Goal: Information Seeking & Learning: Learn about a topic

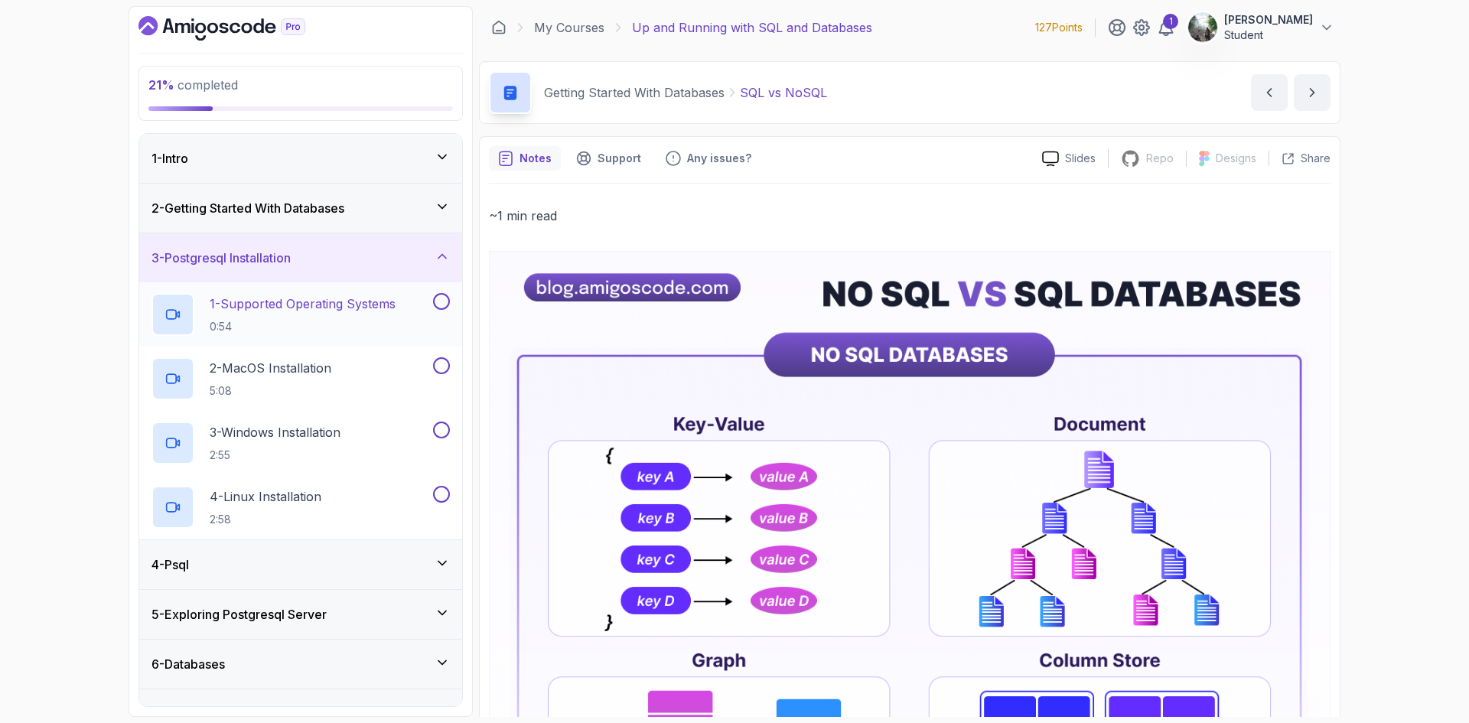
click at [380, 317] on h2 "1 - Supported Operating Systems 0:54" at bounding box center [303, 315] width 186 height 40
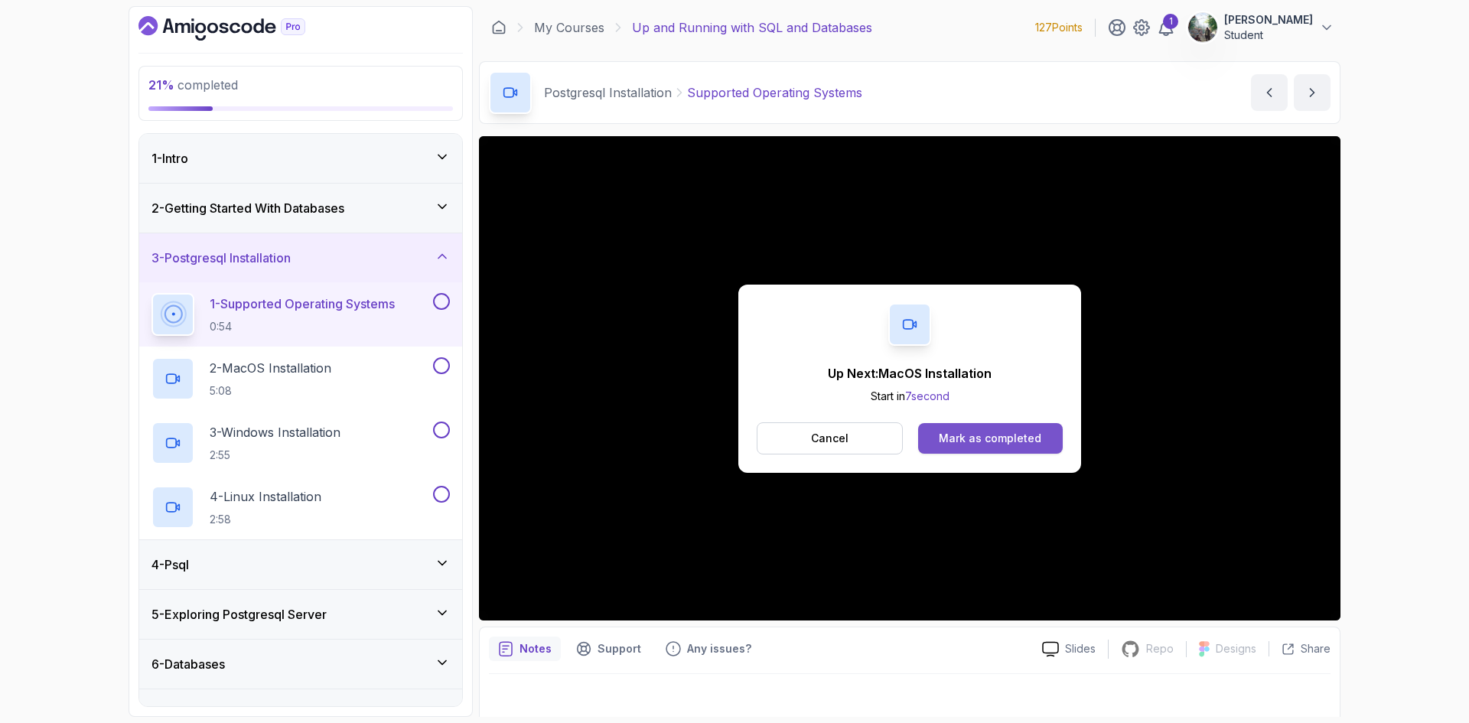
click at [982, 442] on div "Mark as completed" at bounding box center [990, 438] width 103 height 15
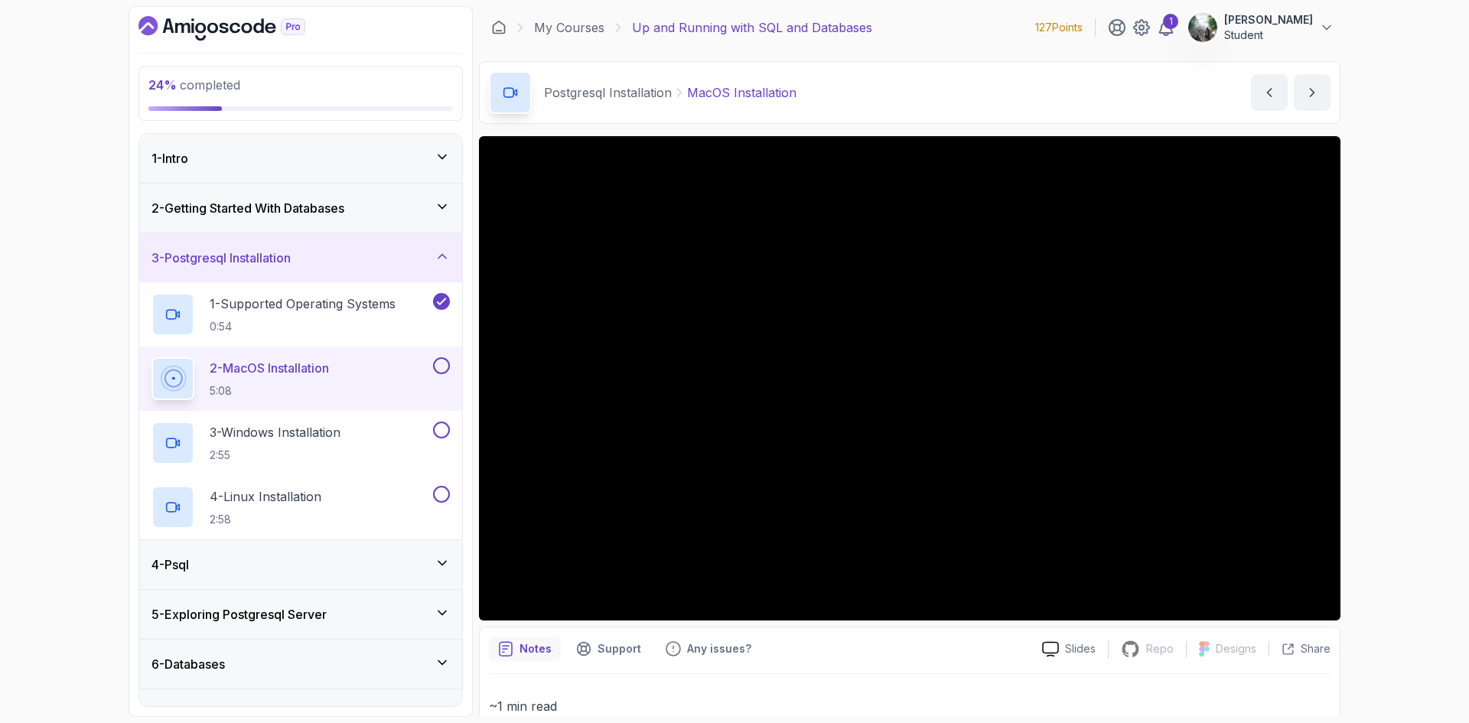
click at [440, 364] on button at bounding box center [441, 365] width 17 height 17
click at [365, 429] on div "3 - Windows Installation 2:55" at bounding box center [290, 442] width 278 height 43
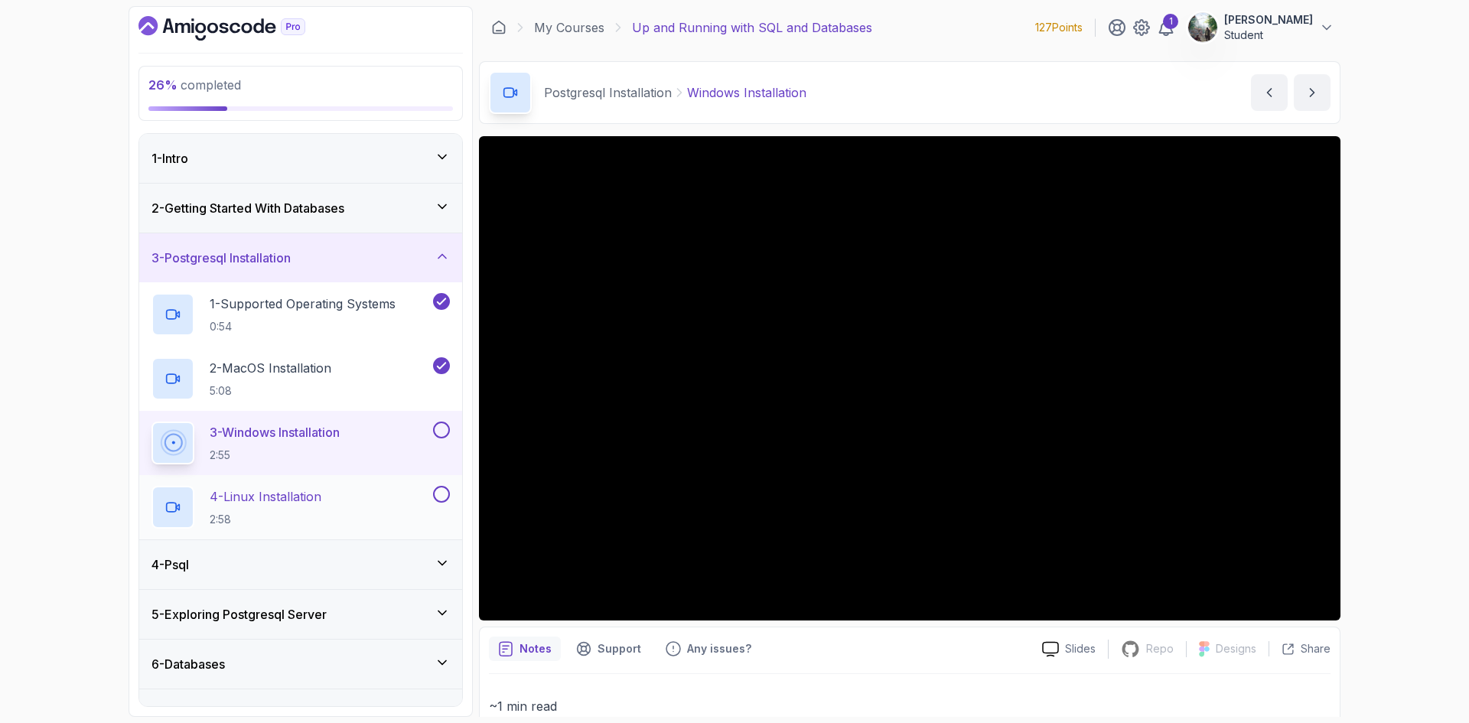
click at [441, 494] on button at bounding box center [441, 494] width 17 height 17
click at [442, 428] on button at bounding box center [441, 429] width 17 height 17
click at [369, 568] on div "4 - Psql" at bounding box center [300, 564] width 298 height 18
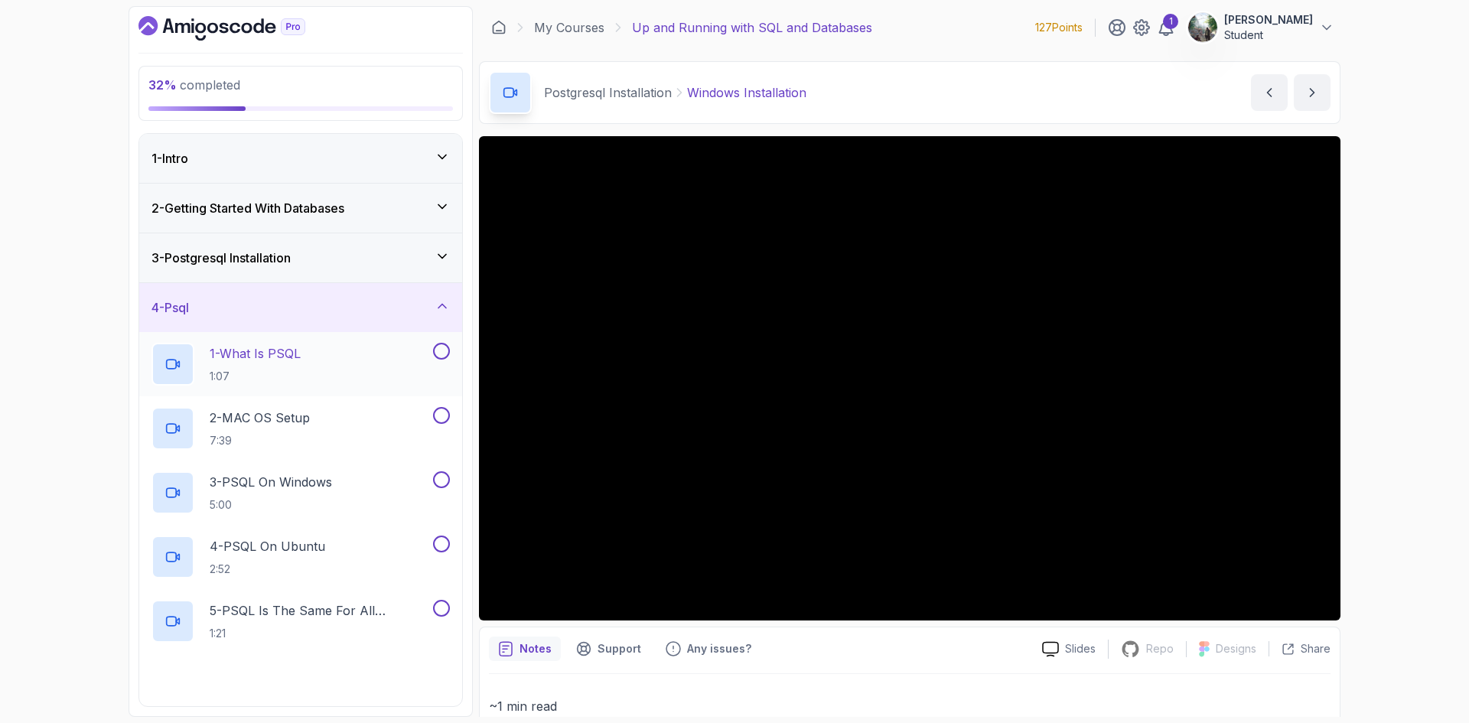
click at [311, 376] on div "1 - What Is PSQL 1:07" at bounding box center [290, 364] width 278 height 43
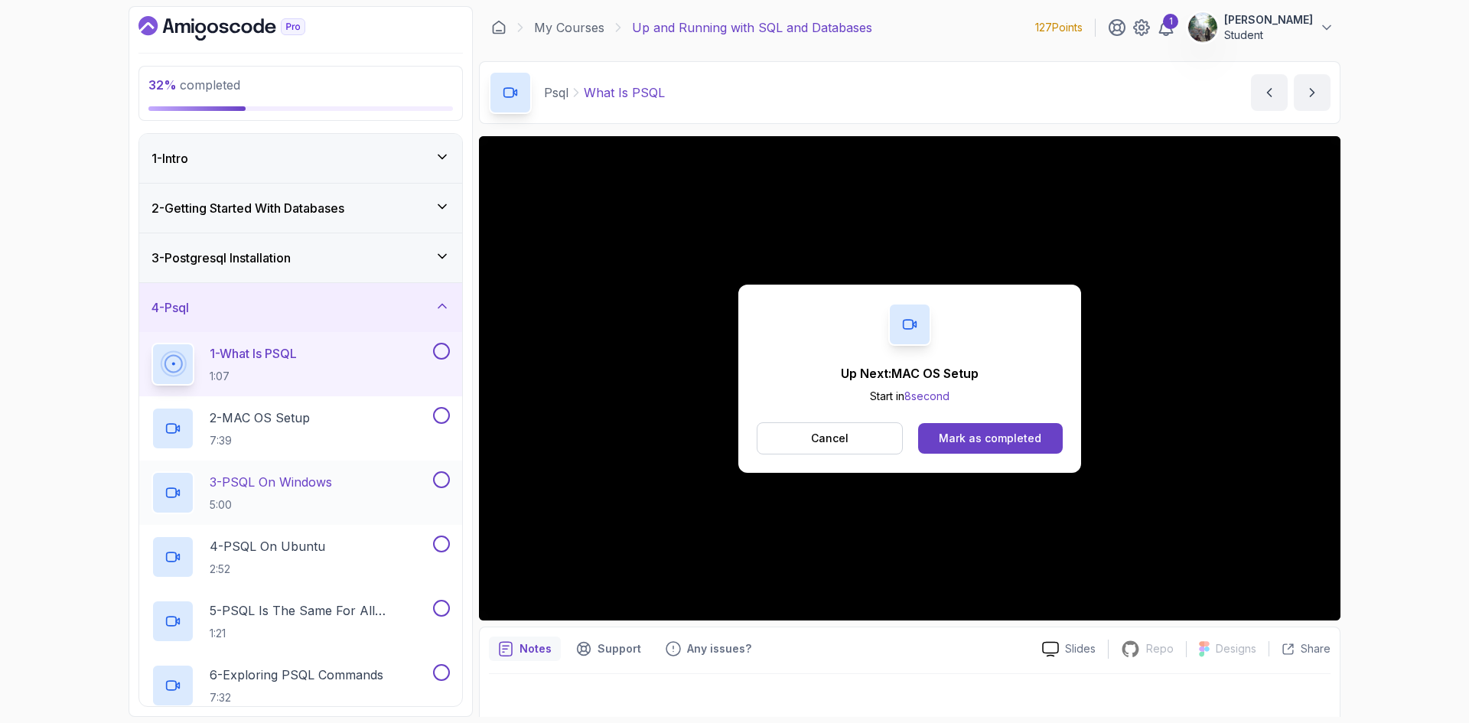
click at [395, 494] on div "3 - PSQL On Windows 5:00" at bounding box center [290, 492] width 278 height 43
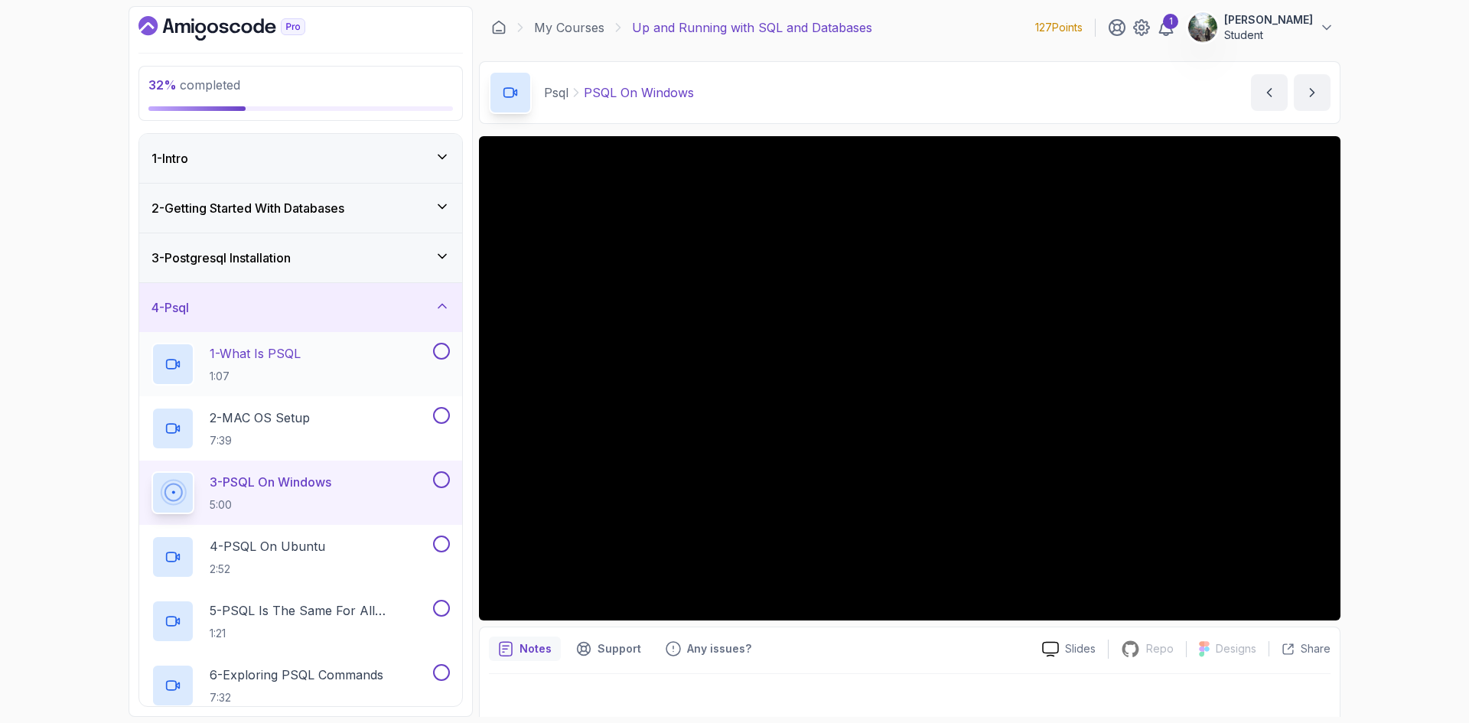
click at [440, 348] on button at bounding box center [441, 351] width 17 height 17
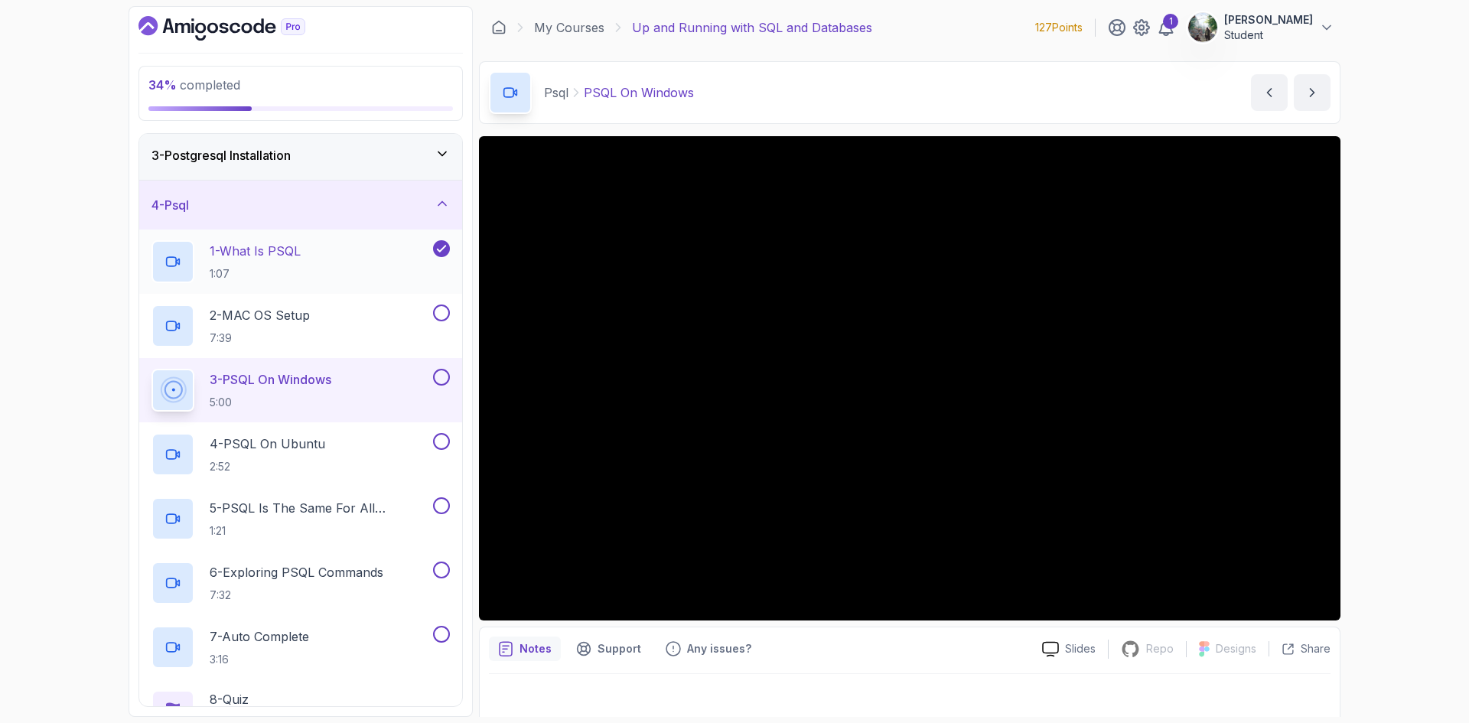
scroll to position [153, 0]
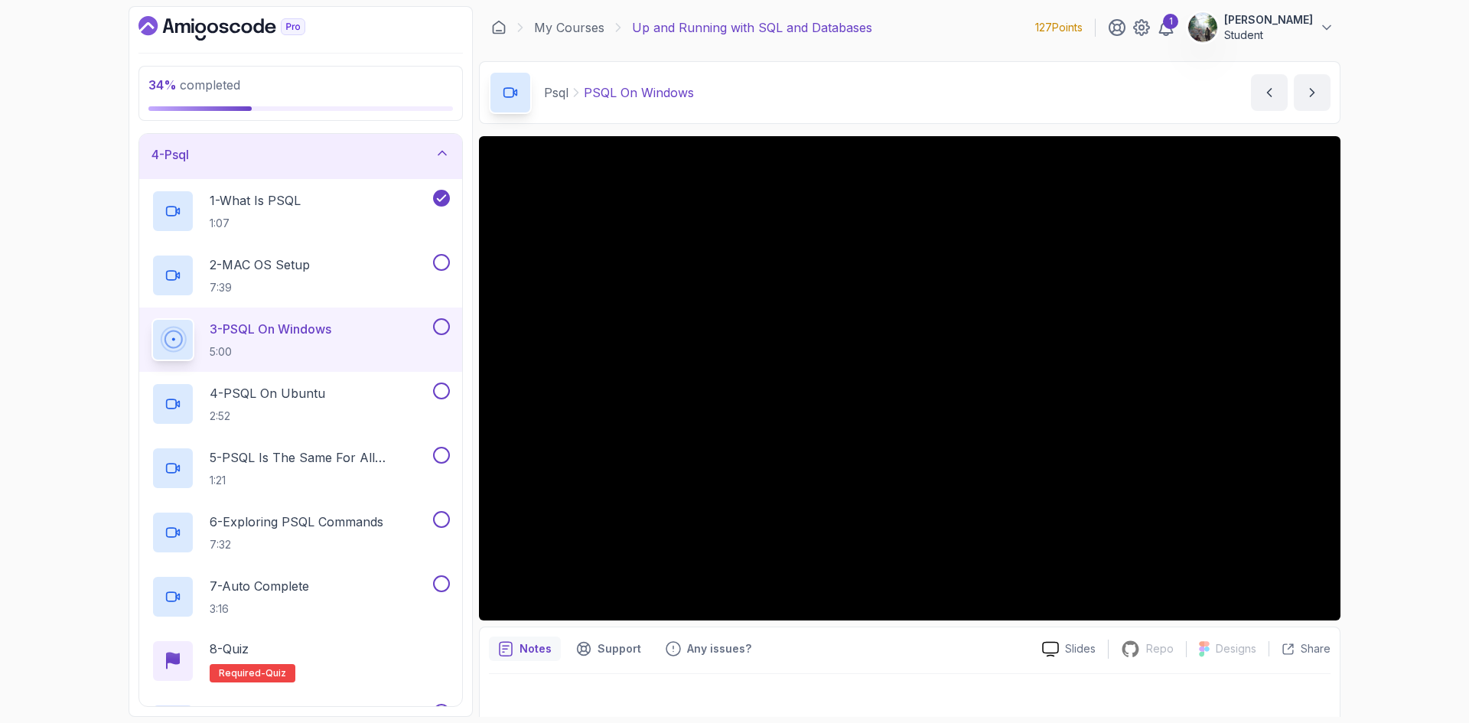
click at [442, 328] on button at bounding box center [441, 326] width 17 height 17
click at [357, 470] on h2 "5 - PSQL Is The Same For All Operating Systems 1:21" at bounding box center [320, 468] width 220 height 40
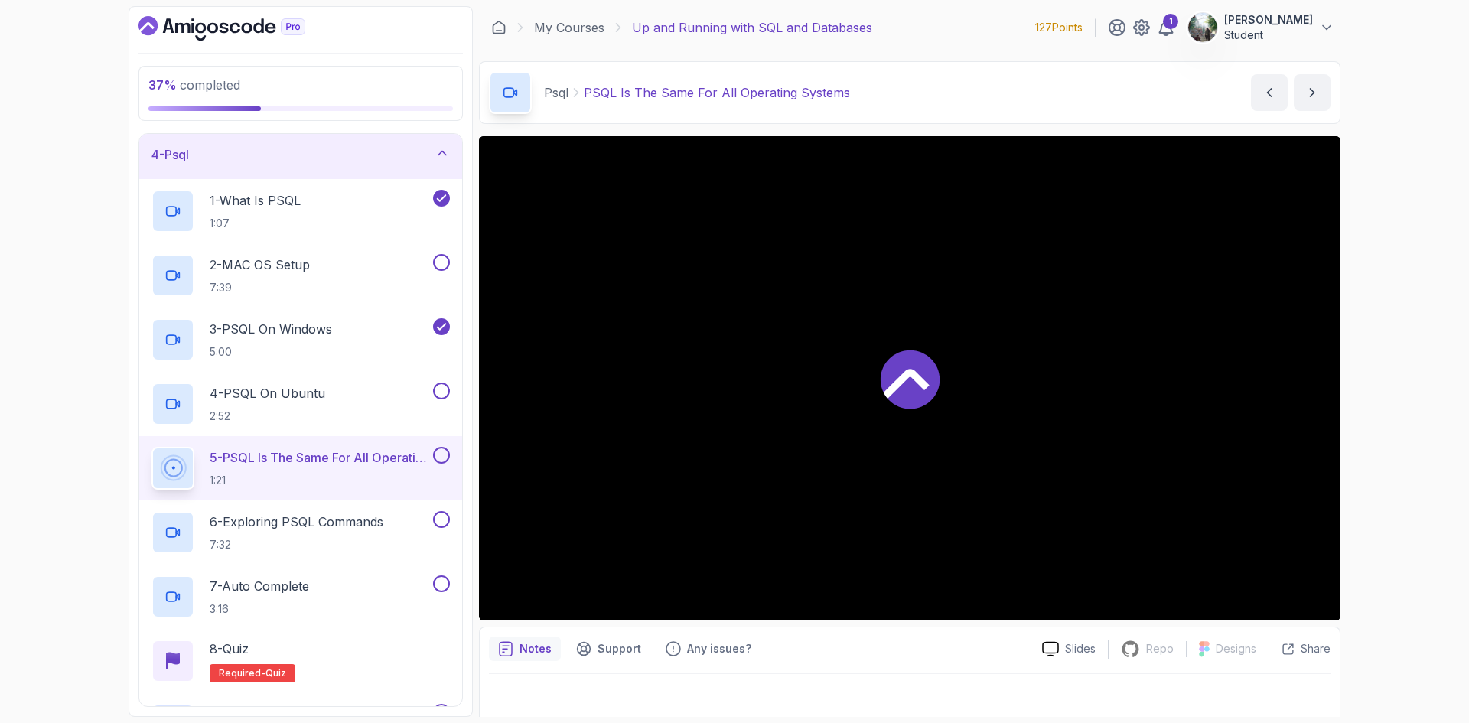
click at [917, 377] on icon at bounding box center [907, 384] width 46 height 30
drag, startPoint x: 317, startPoint y: 438, endPoint x: 311, endPoint y: 456, distance: 19.4
click at [314, 444] on div "5 - PSQL Is The Same For All Operating Systems 1:21" at bounding box center [300, 468] width 323 height 64
click at [290, 451] on p "5 - PSQL Is The Same For All Operating Systems" at bounding box center [320, 457] width 220 height 18
click at [285, 456] on p "5 - PSQL Is The Same For All Operating Systems" at bounding box center [320, 457] width 220 height 18
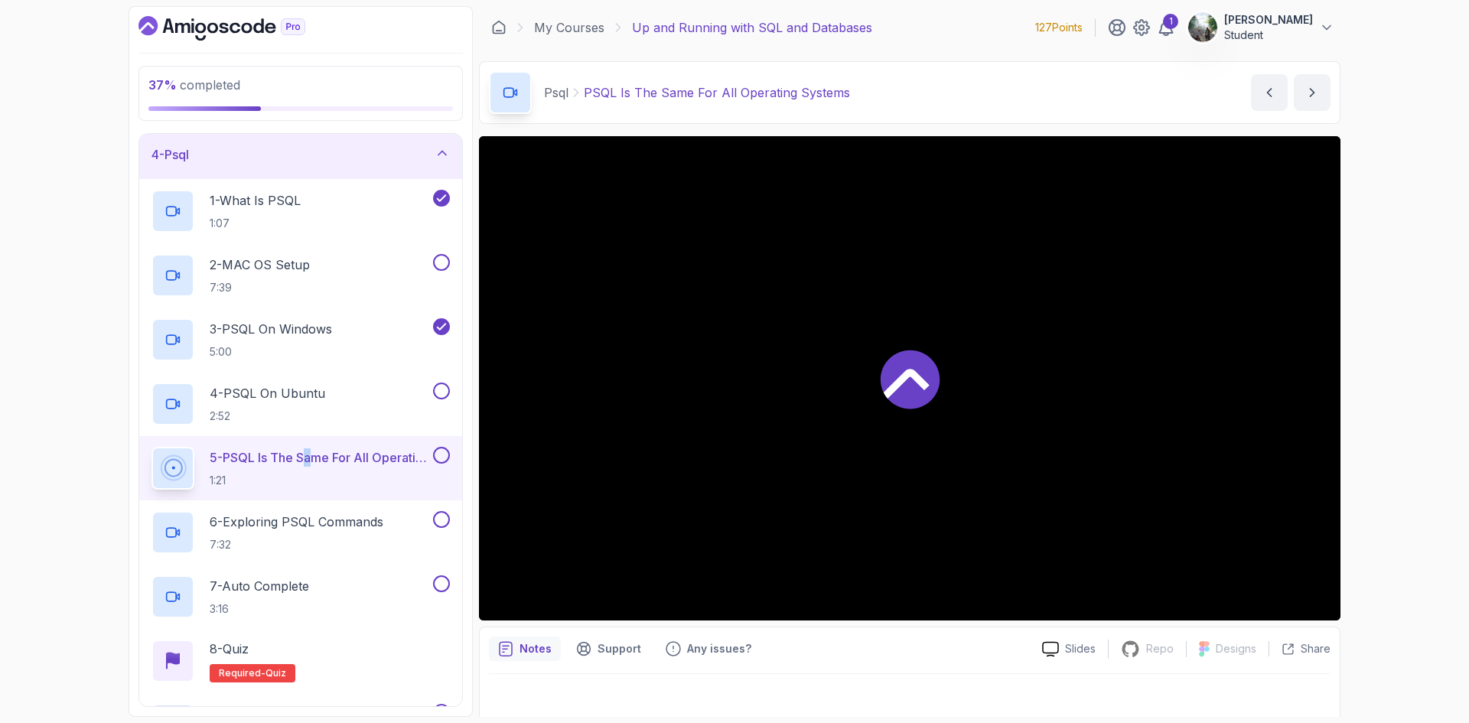
click at [284, 457] on p "5 - PSQL Is The Same For All Operating Systems" at bounding box center [320, 457] width 220 height 18
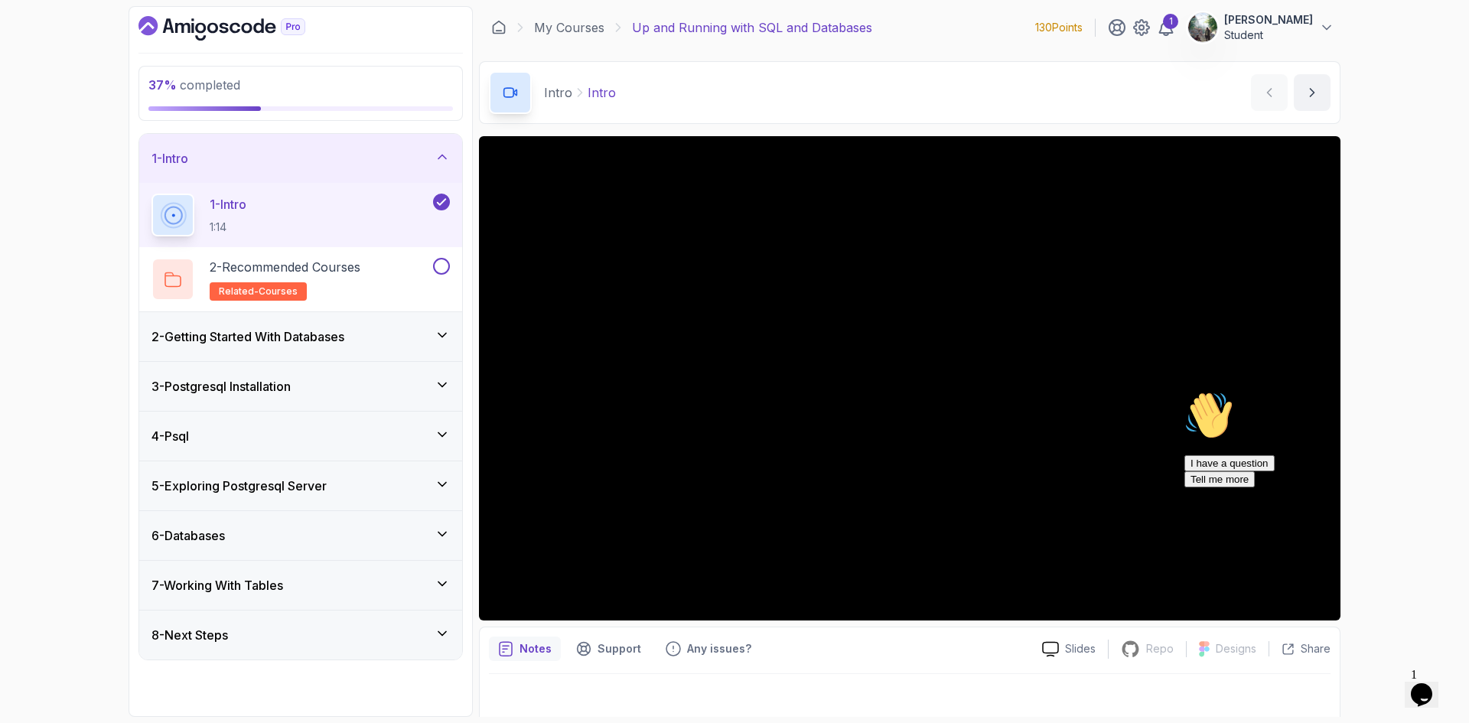
click at [327, 426] on div "4 - Psql" at bounding box center [300, 436] width 323 height 49
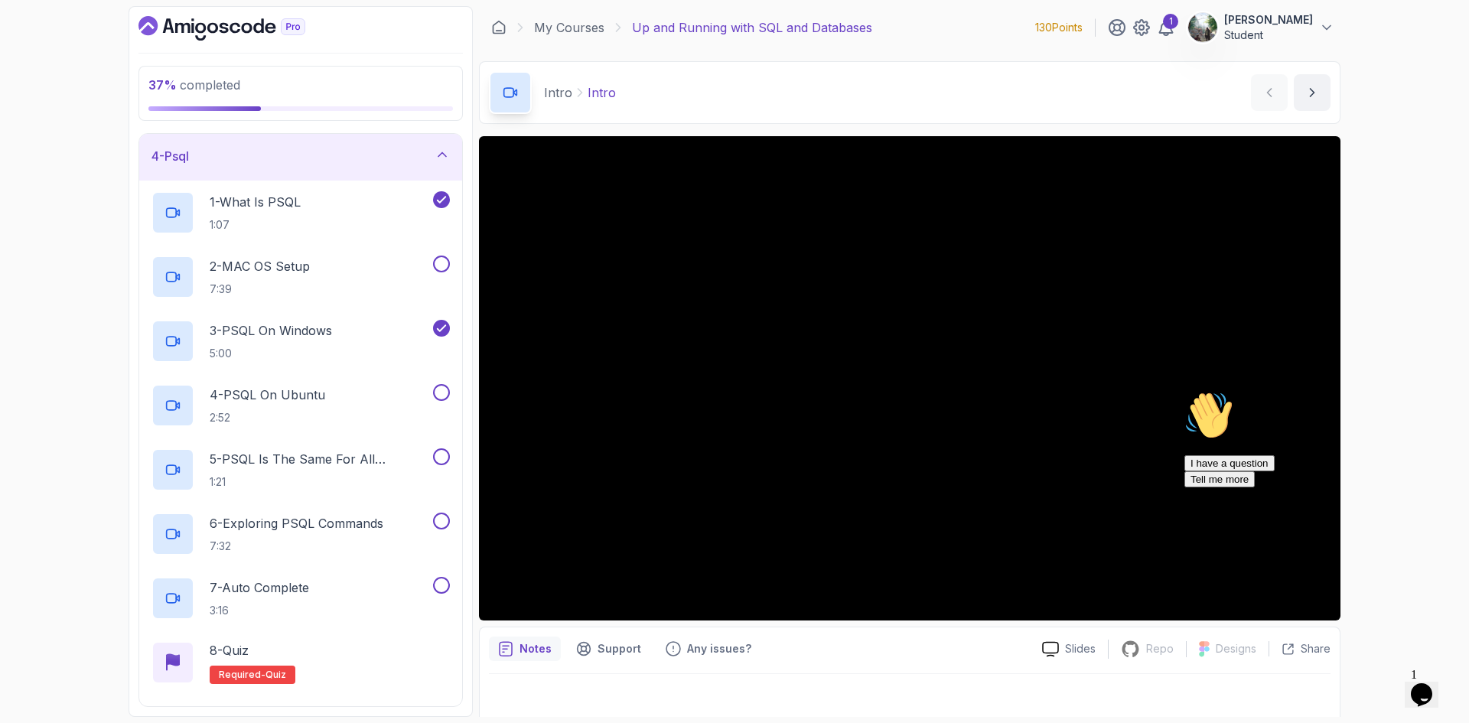
scroll to position [153, 0]
click at [330, 467] on h2 "5 - PSQL Is The Same For All Operating Systems 1:21" at bounding box center [320, 468] width 220 height 40
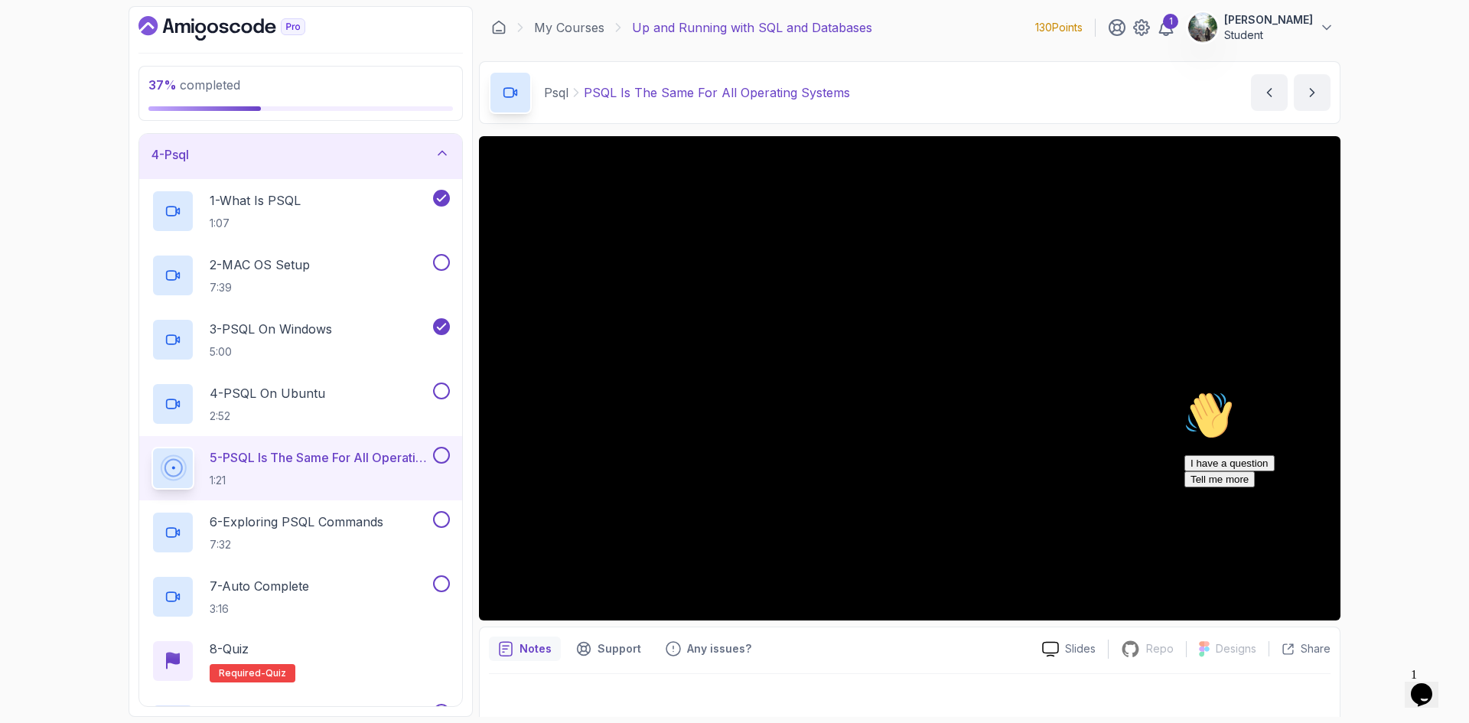
click at [1431, 685] on icon "Chat widget" at bounding box center [1421, 694] width 21 height 23
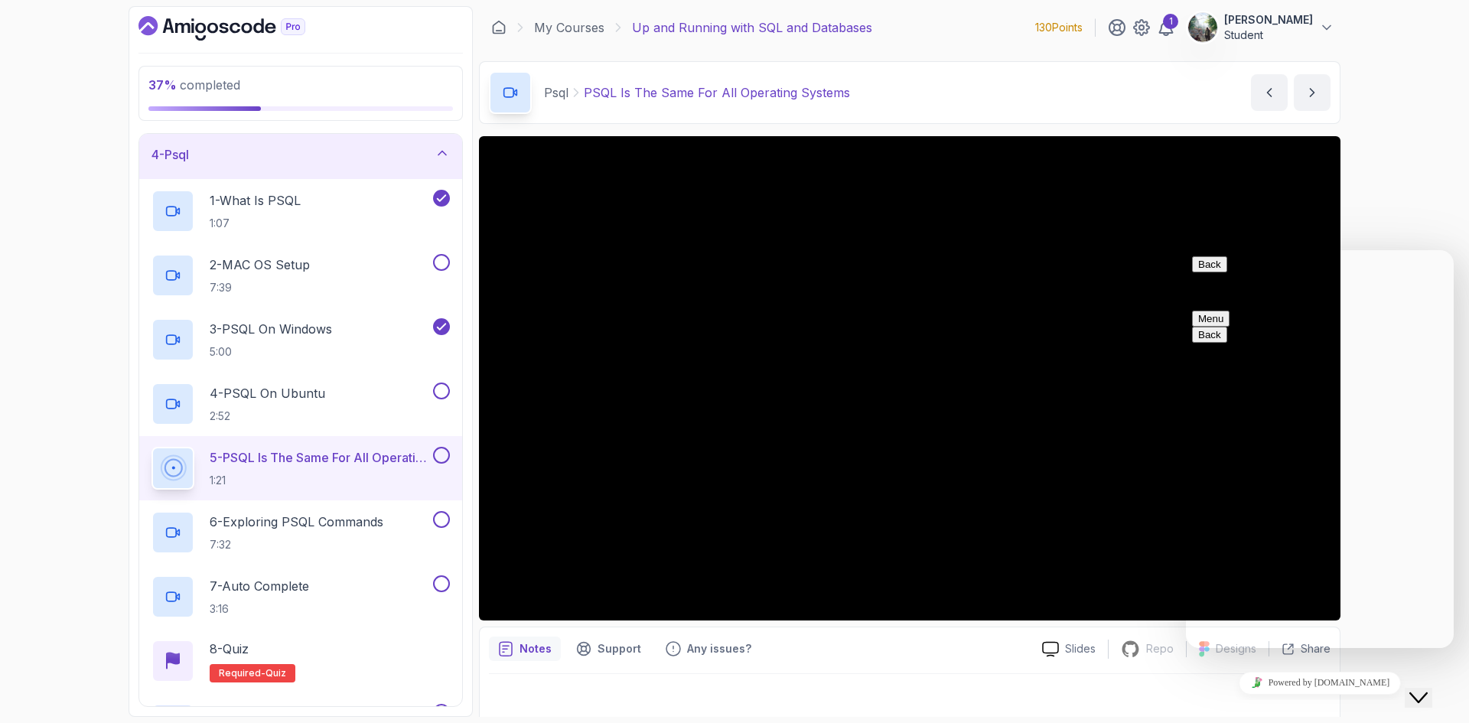
click at [1427, 688] on icon "Close Chat This icon closes the chat window." at bounding box center [1418, 697] width 18 height 18
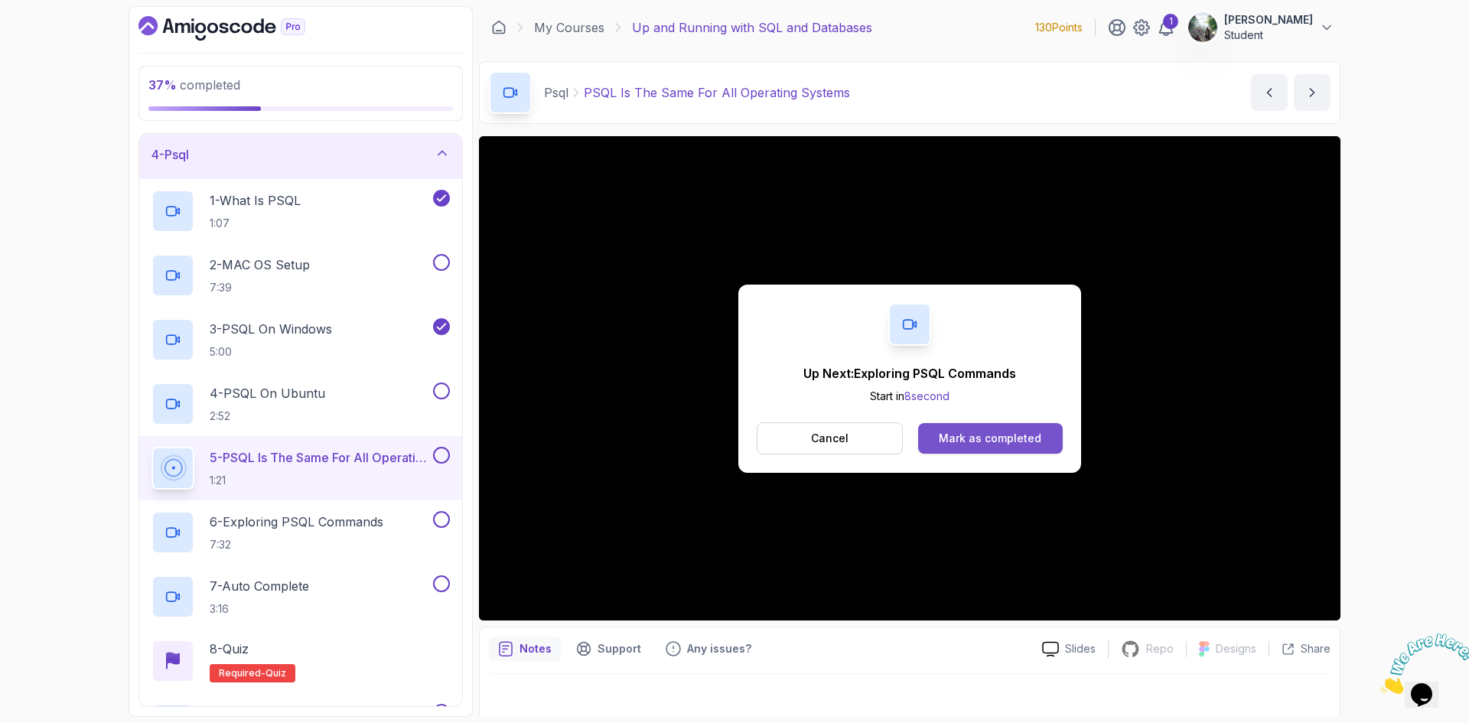
click at [1019, 441] on div "Mark as completed" at bounding box center [990, 438] width 103 height 15
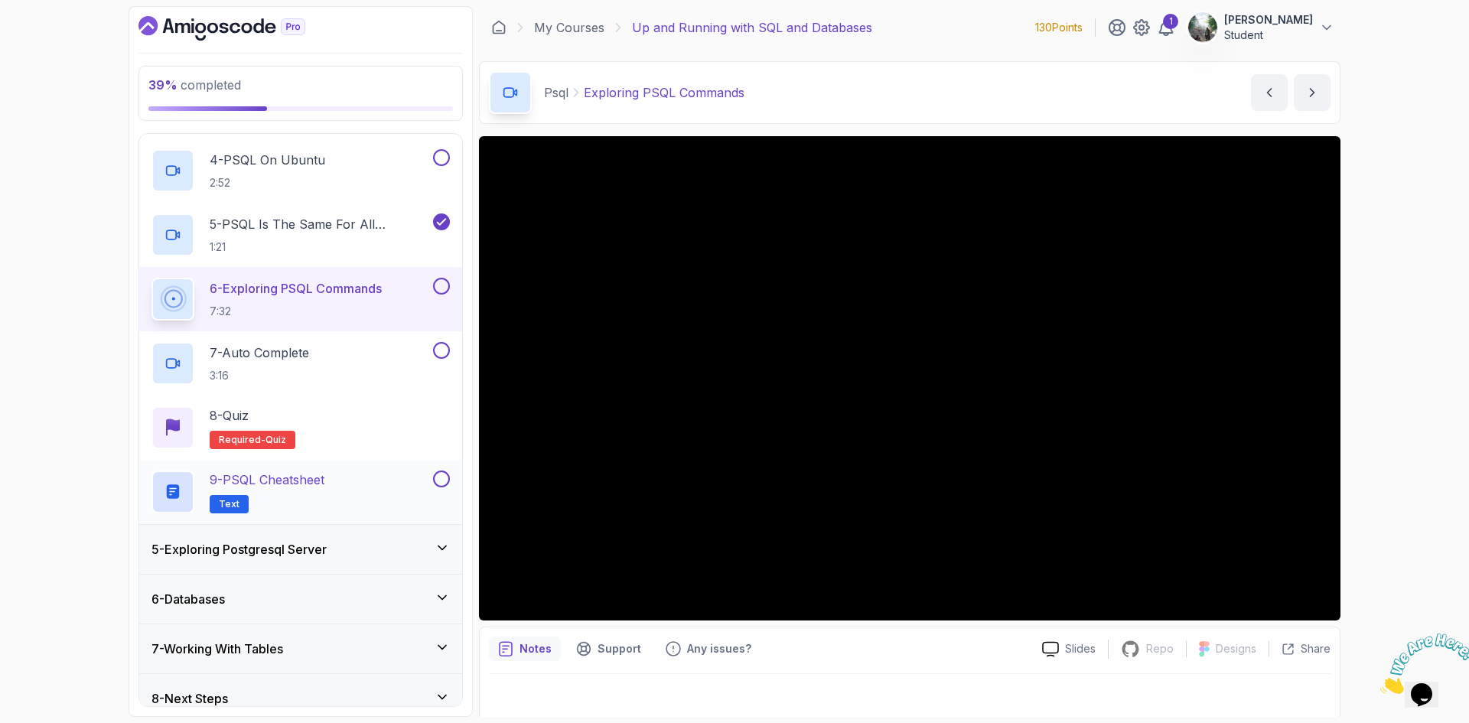
scroll to position [403, 0]
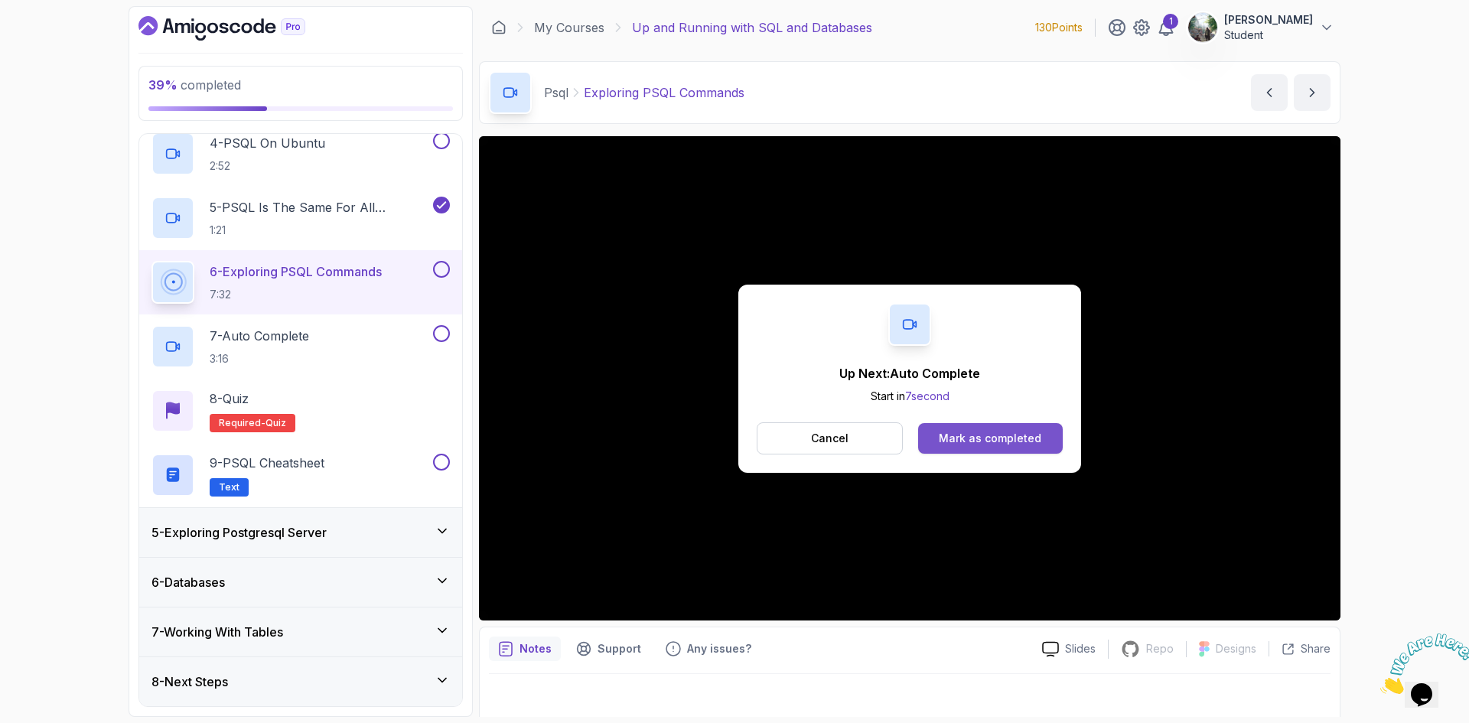
click at [1010, 441] on div "Mark as completed" at bounding box center [990, 438] width 103 height 15
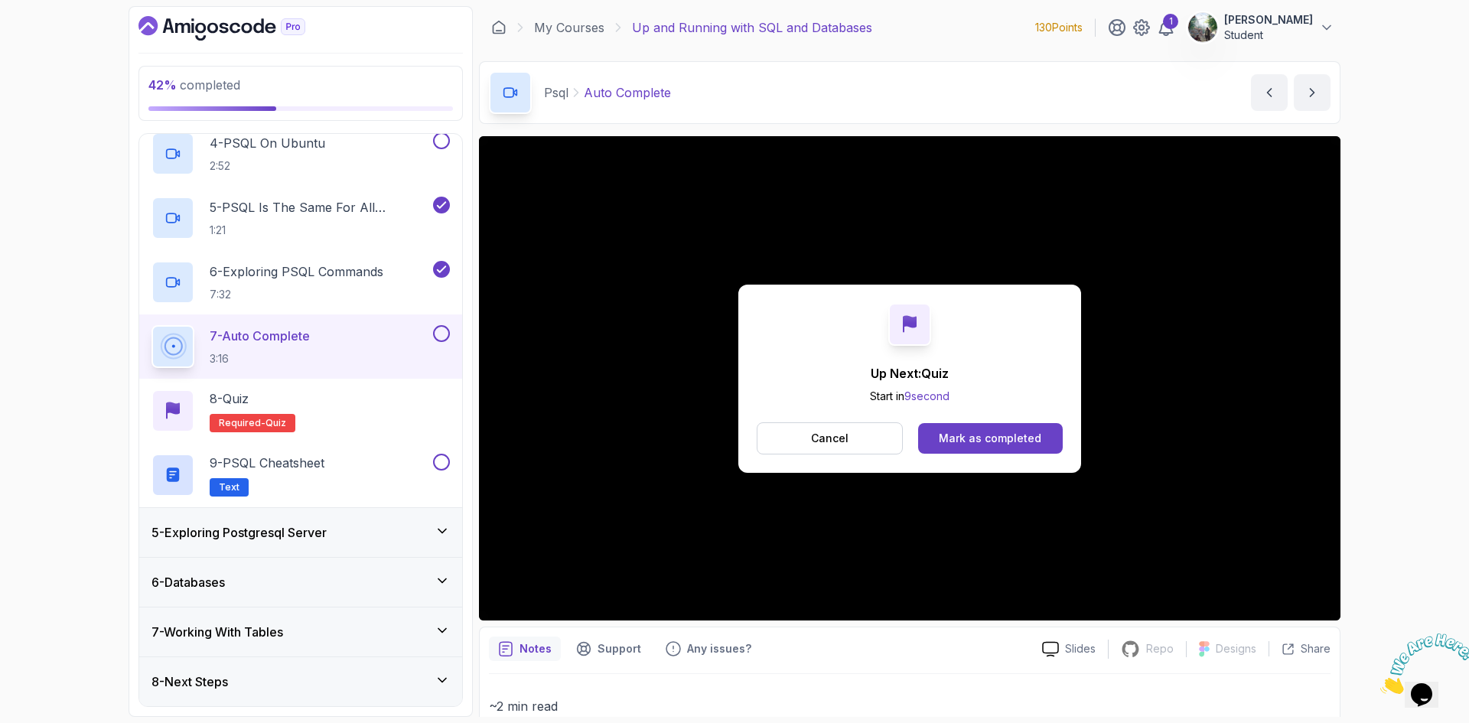
click at [1010, 441] on div "Mark as completed" at bounding box center [990, 438] width 103 height 15
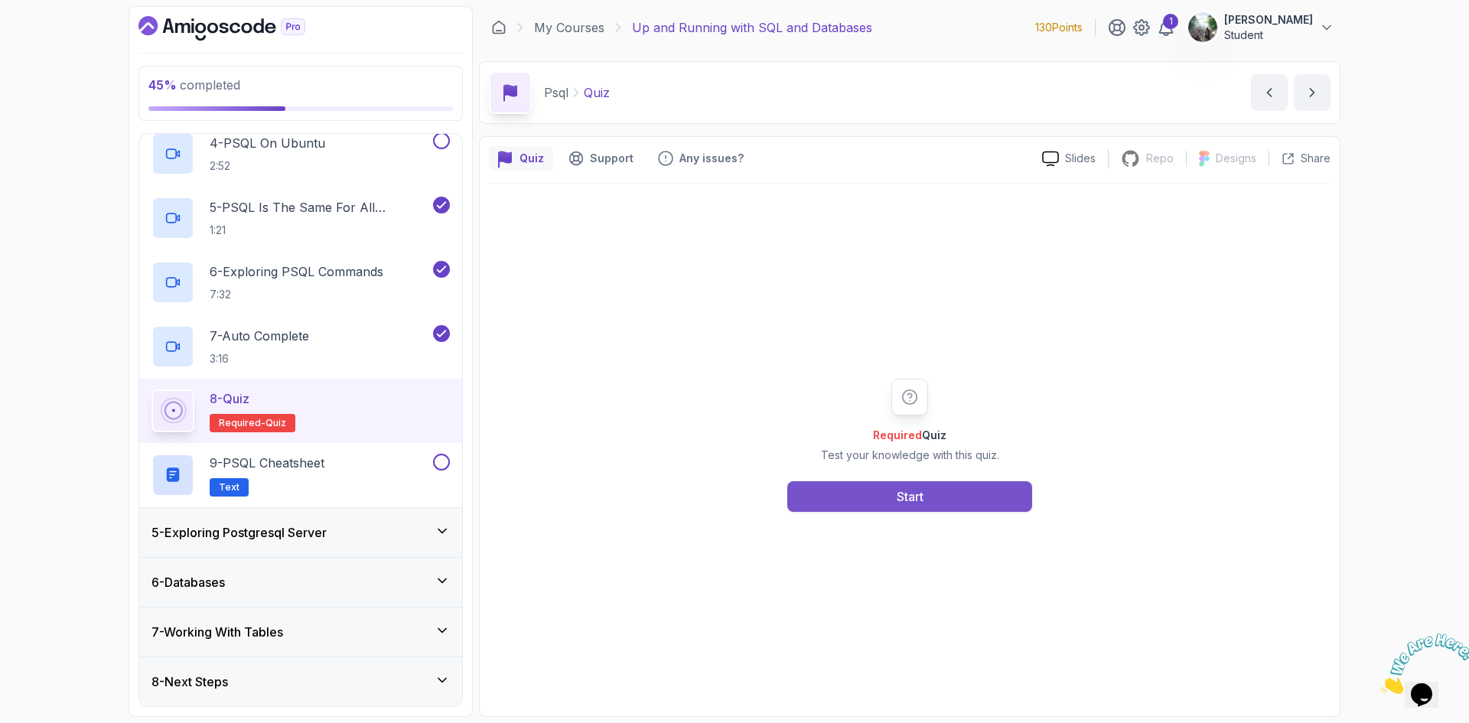
click at [935, 492] on button "Start" at bounding box center [909, 496] width 245 height 31
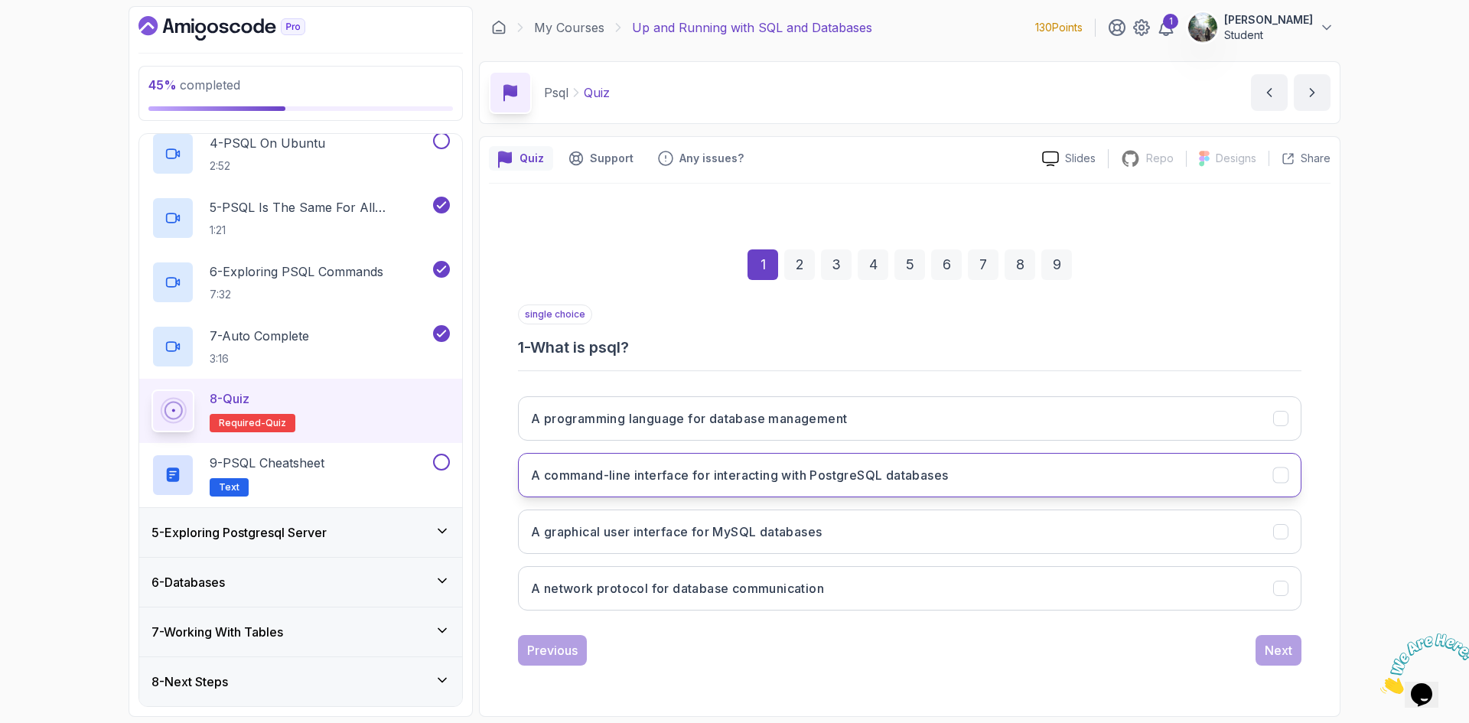
click at [823, 483] on h3 "A command-line interface for interacting with PostgreSQL databases" at bounding box center [739, 475] width 417 height 18
click at [803, 262] on div "2" at bounding box center [799, 264] width 31 height 31
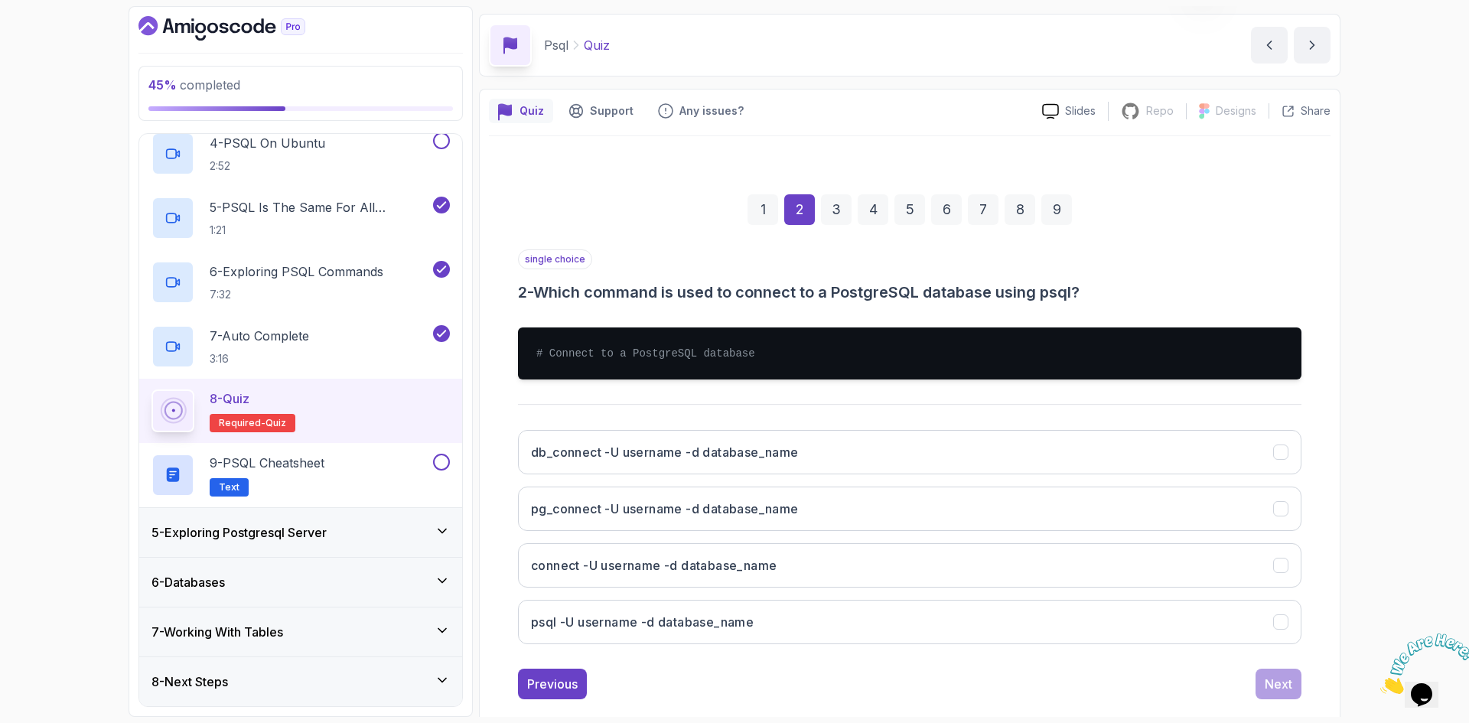
scroll to position [73, 0]
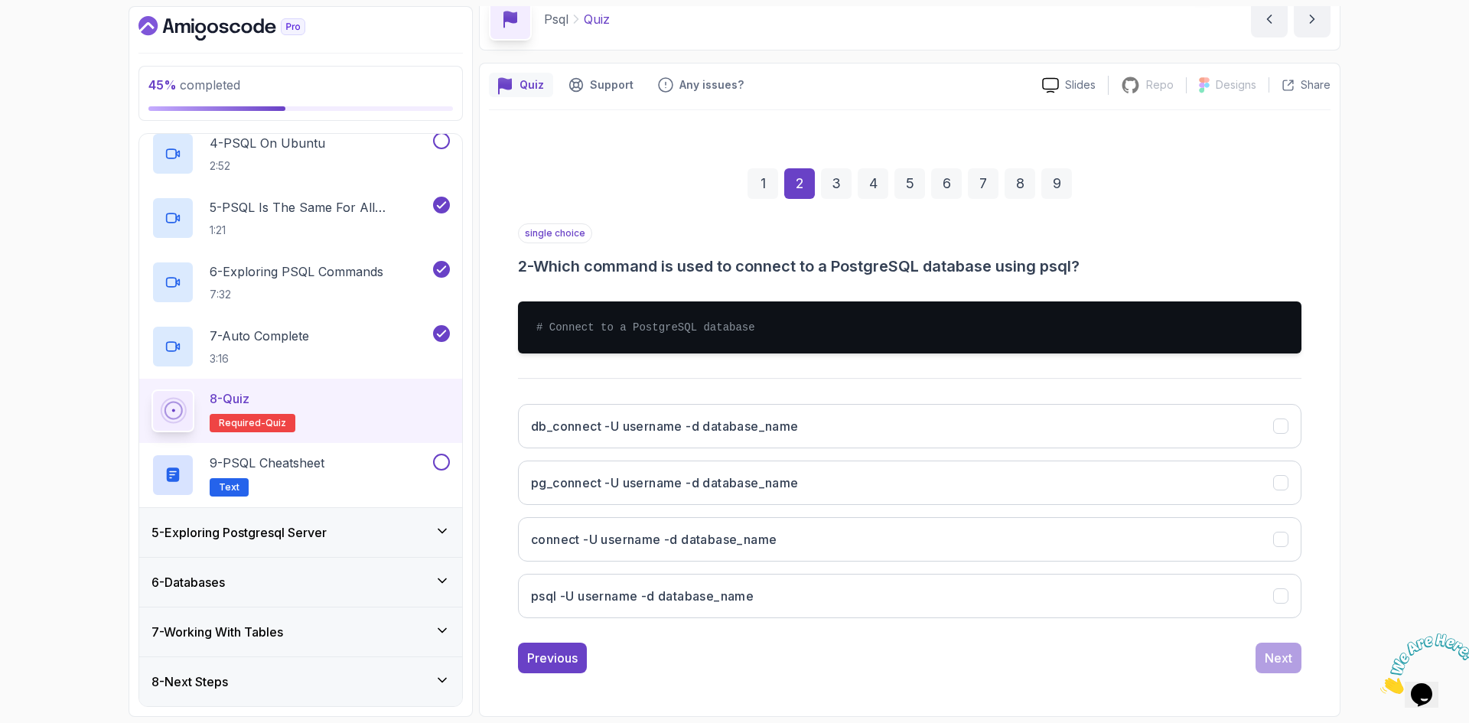
click at [837, 184] on div "3" at bounding box center [836, 183] width 31 height 31
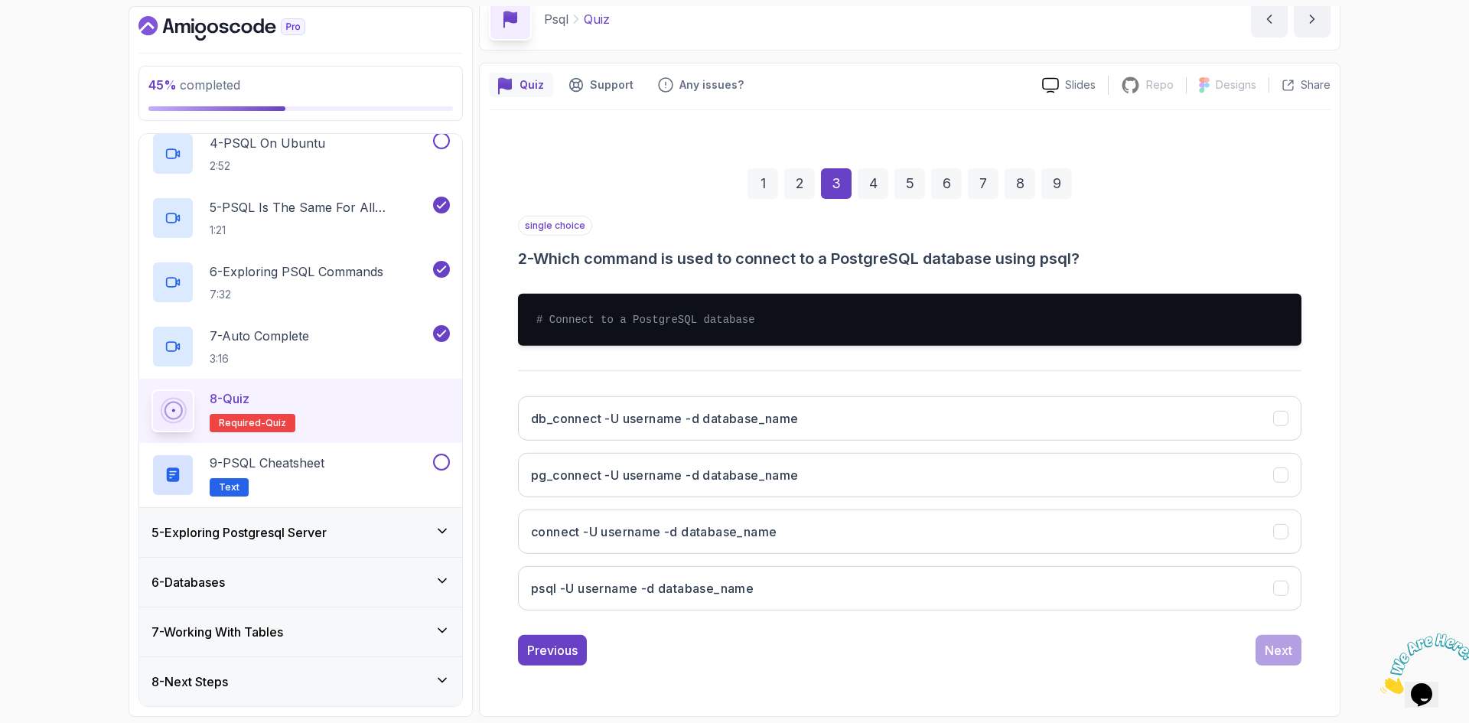
scroll to position [0, 0]
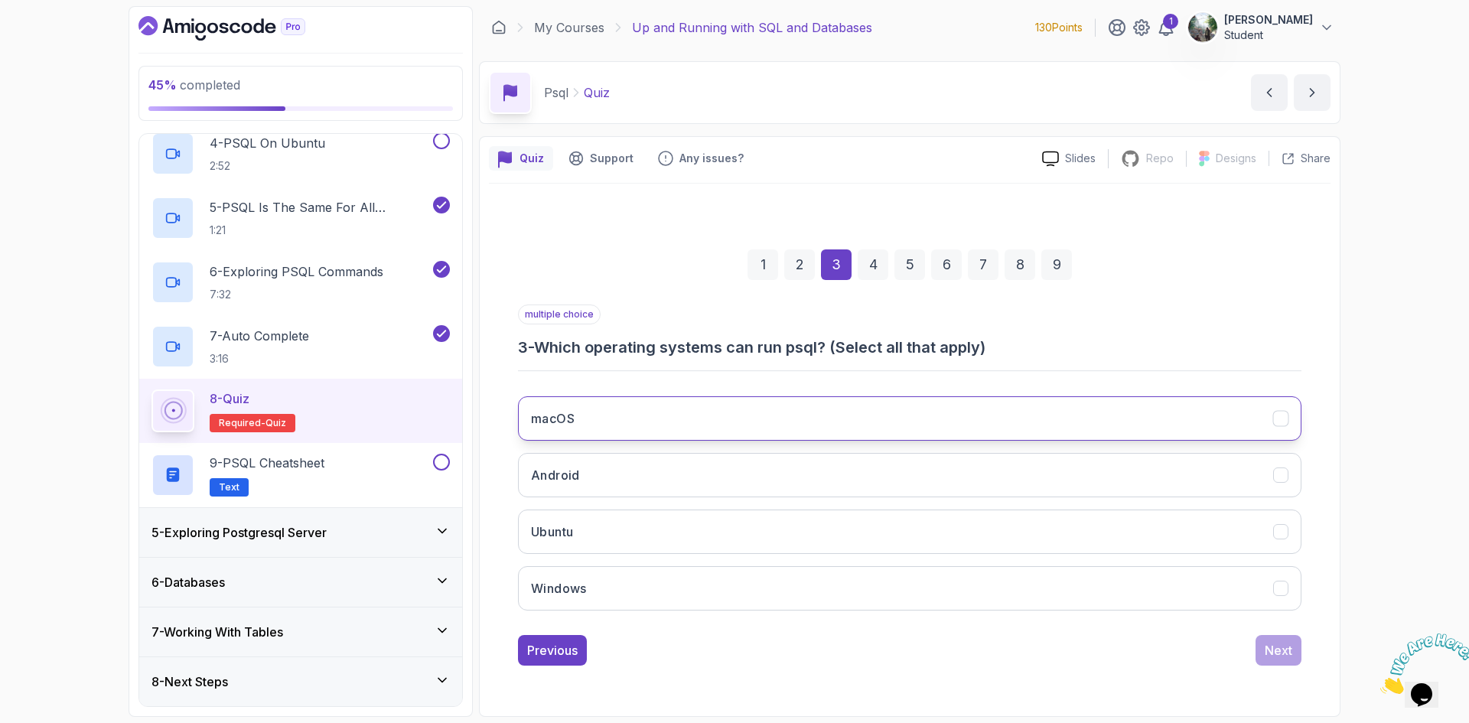
click at [630, 416] on button "macOS" at bounding box center [909, 418] width 783 height 44
click at [622, 478] on button "Android" at bounding box center [909, 475] width 783 height 44
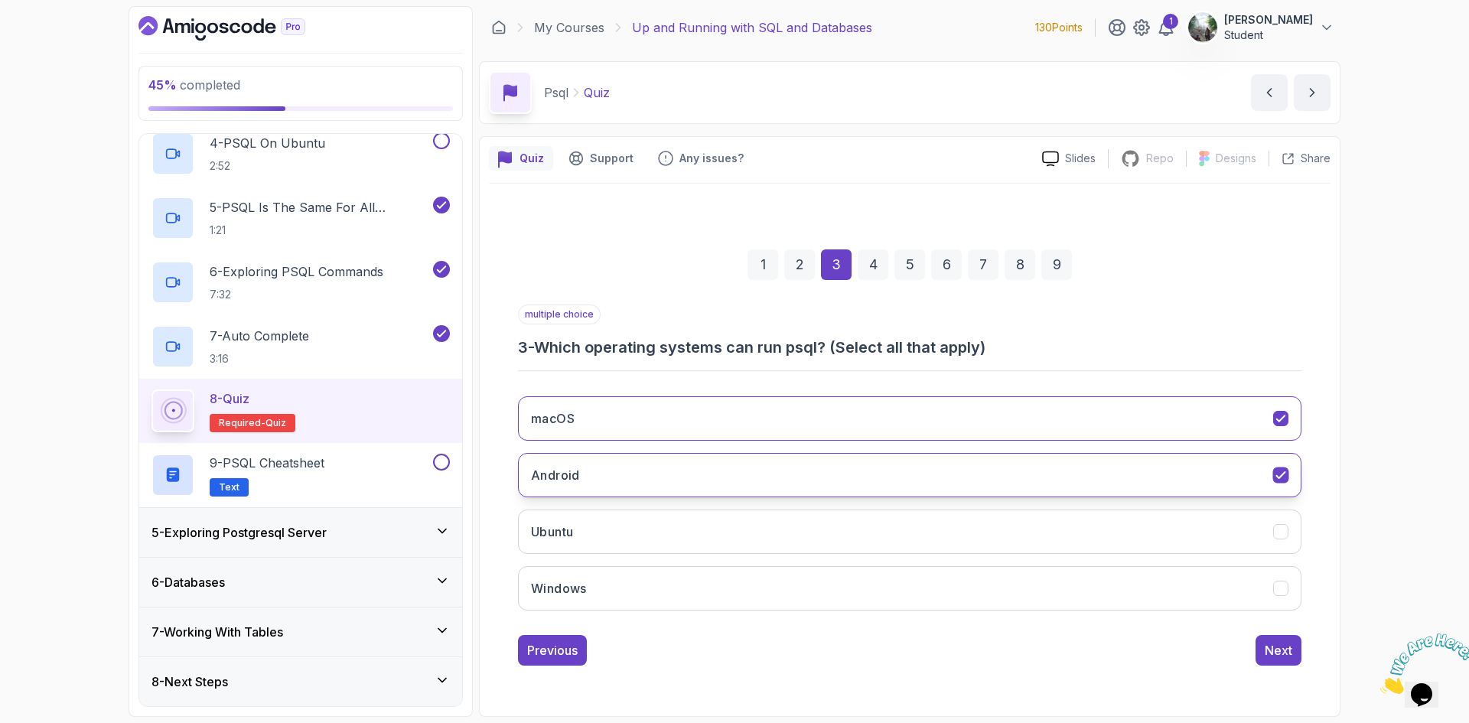
click at [652, 474] on button "Android" at bounding box center [909, 475] width 783 height 44
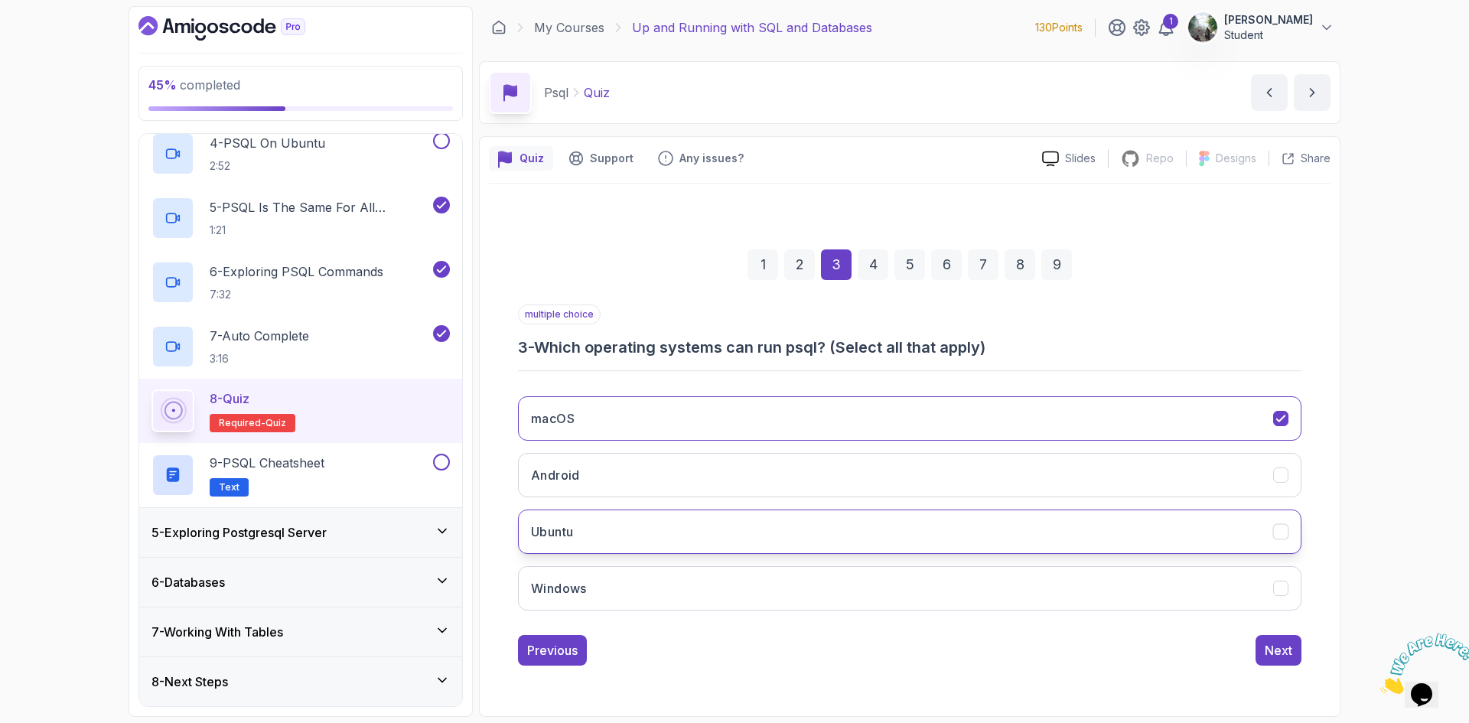
click at [642, 532] on button "Ubuntu" at bounding box center [909, 531] width 783 height 44
click at [648, 597] on button "Windows" at bounding box center [909, 588] width 783 height 44
click at [864, 268] on div "4" at bounding box center [873, 264] width 31 height 31
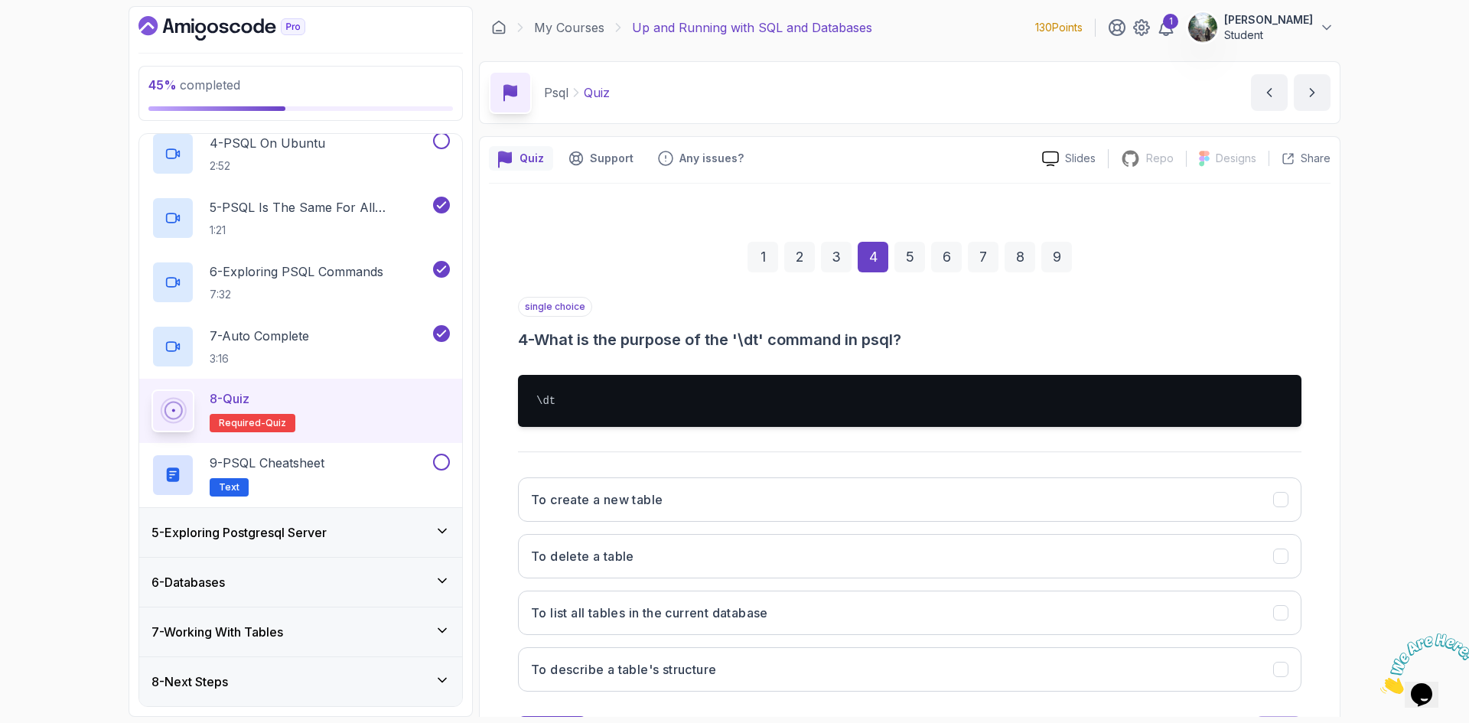
scroll to position [73, 0]
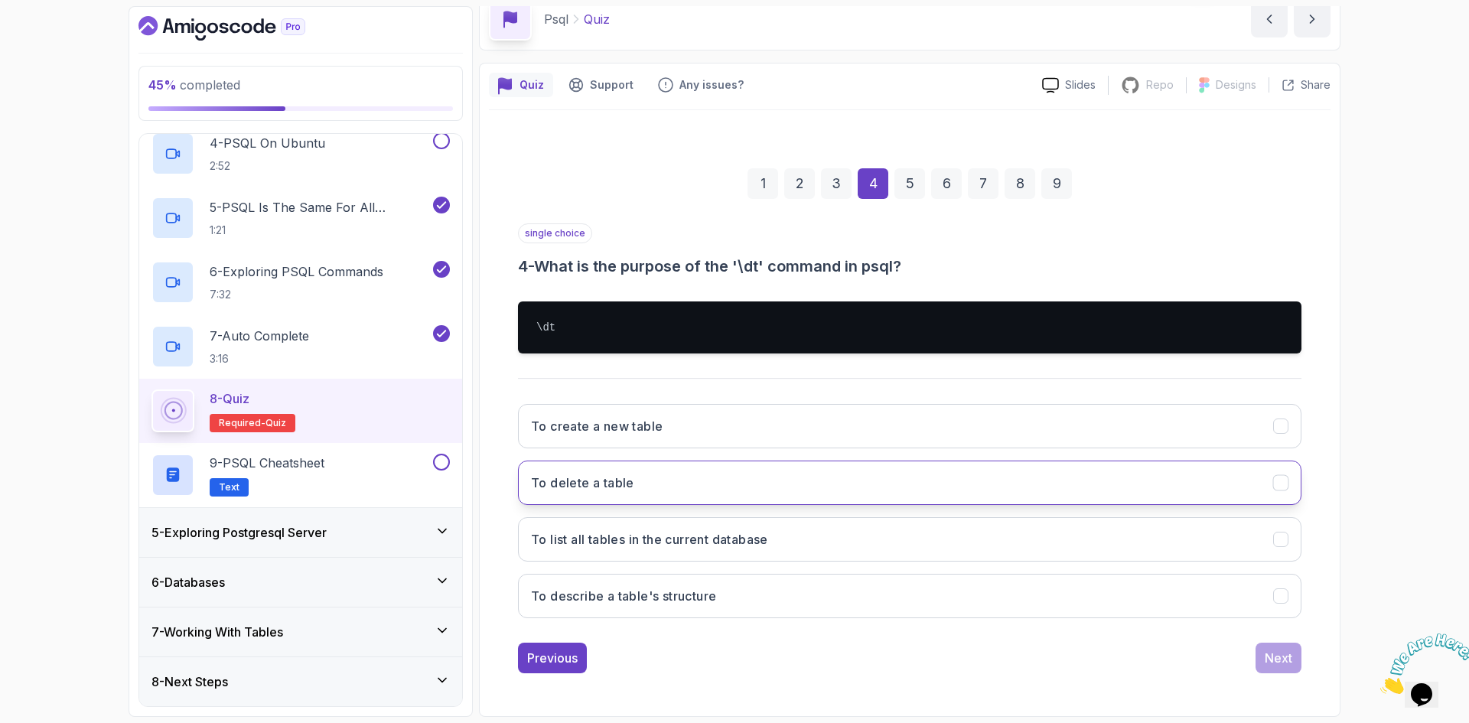
click at [721, 490] on button "To delete a table" at bounding box center [909, 482] width 783 height 44
click at [913, 194] on div "5" at bounding box center [909, 183] width 31 height 31
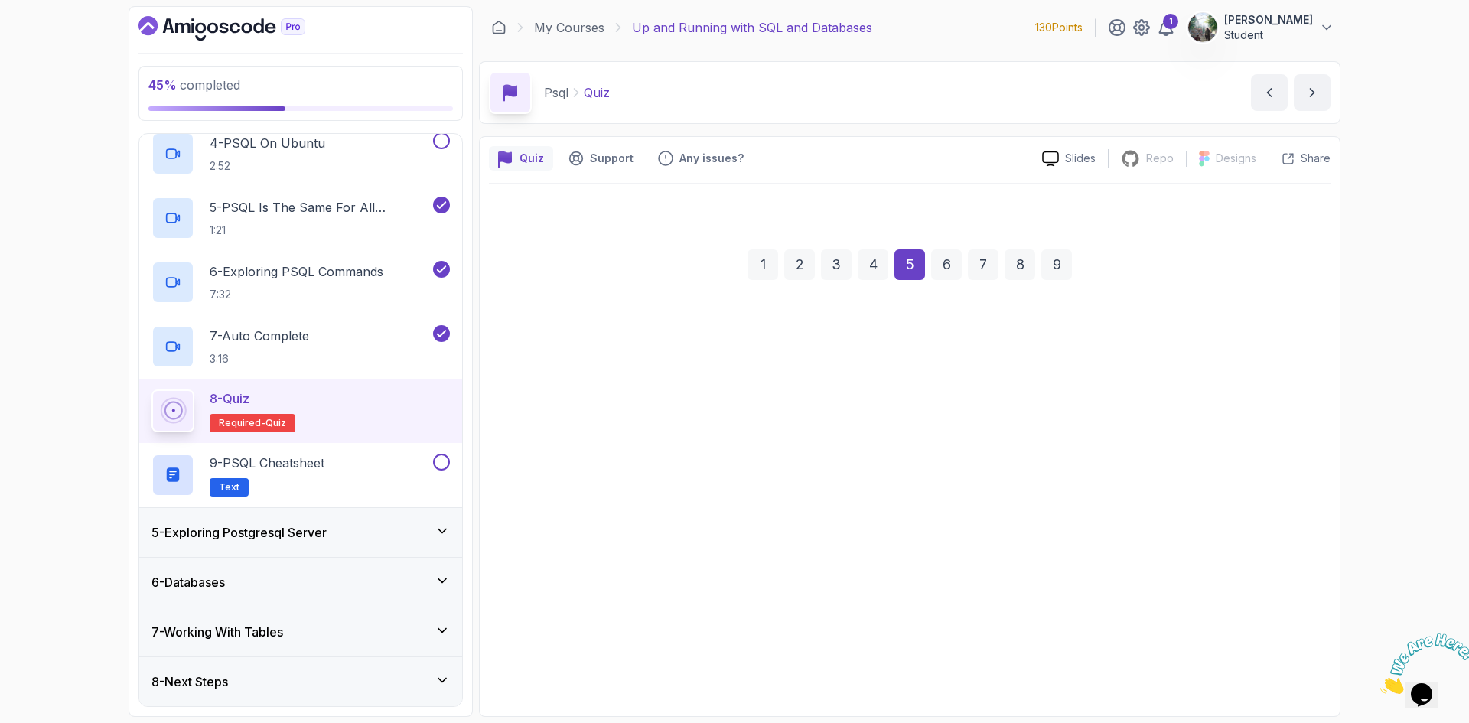
scroll to position [0, 0]
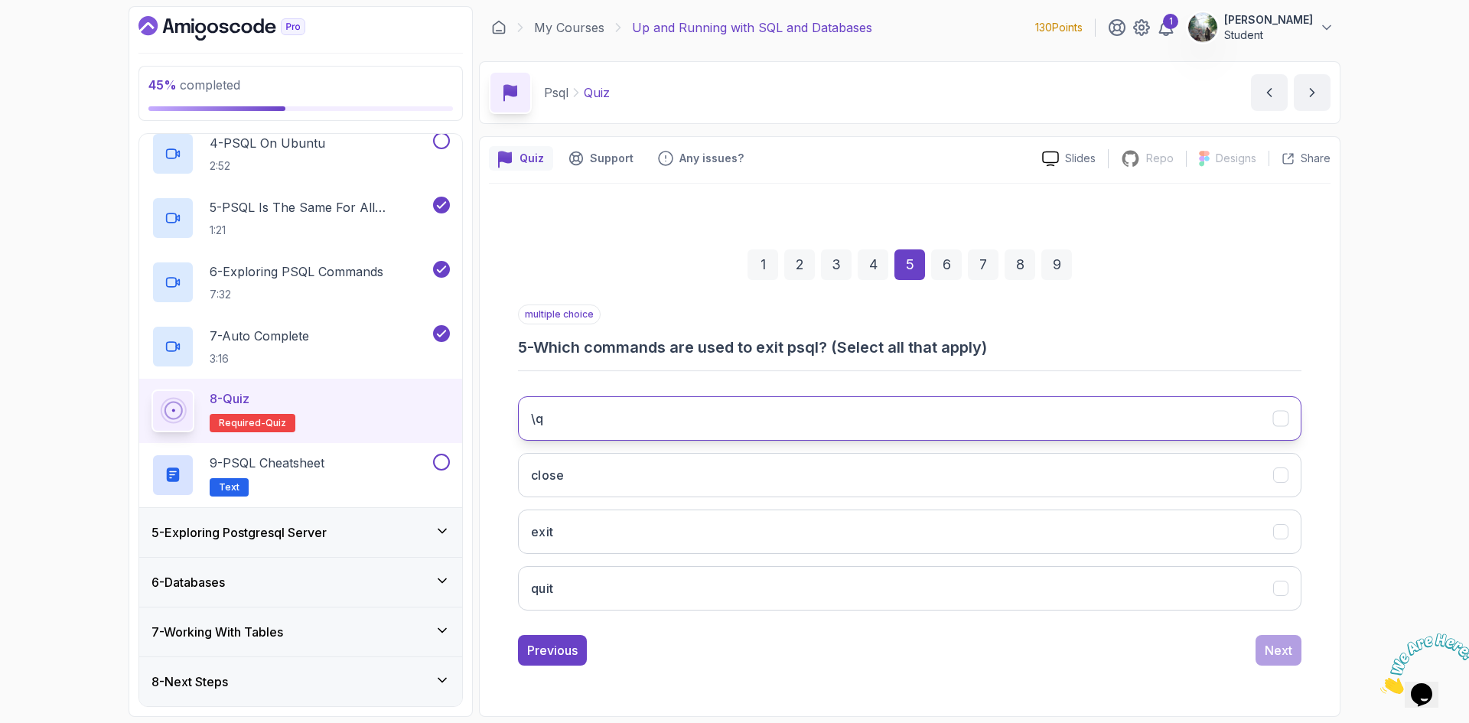
click at [688, 409] on button "\q" at bounding box center [909, 418] width 783 height 44
click at [949, 274] on div "6" at bounding box center [946, 264] width 31 height 31
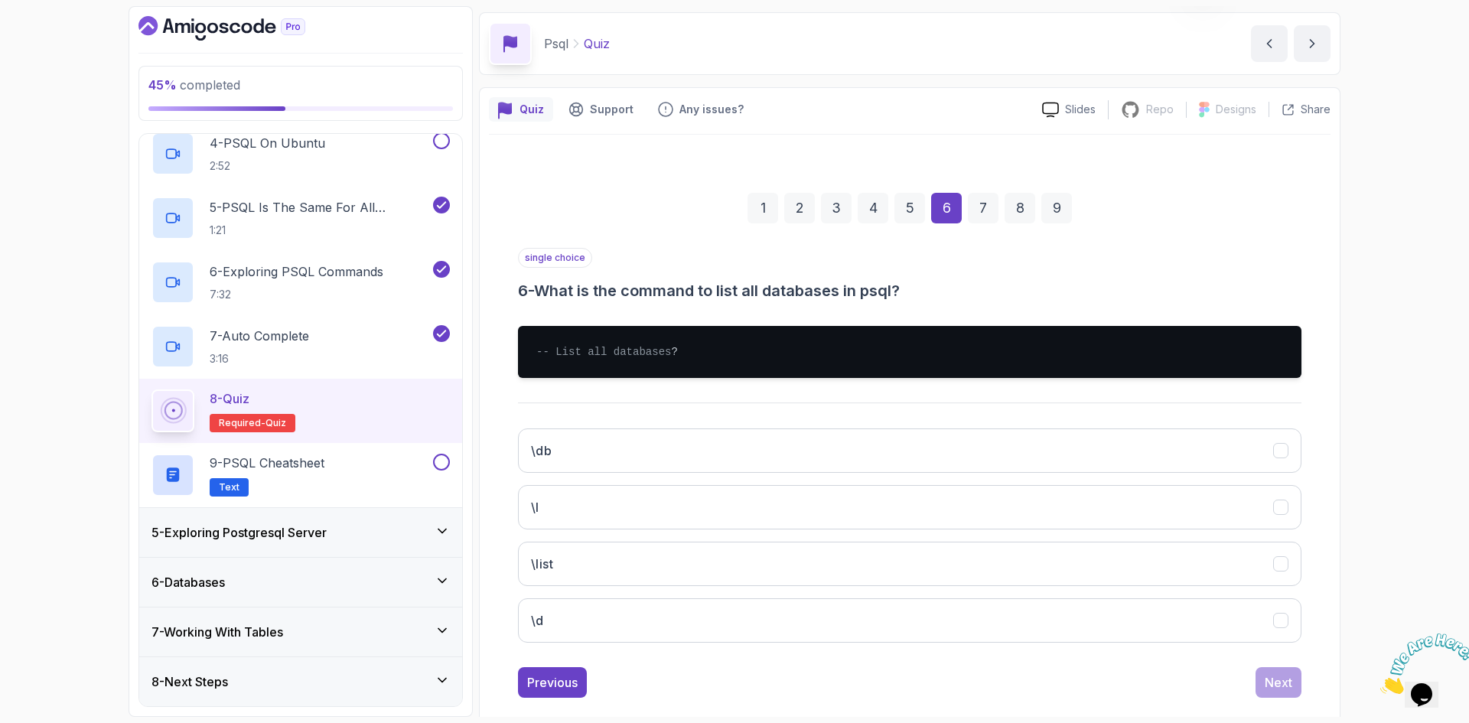
scroll to position [76, 0]
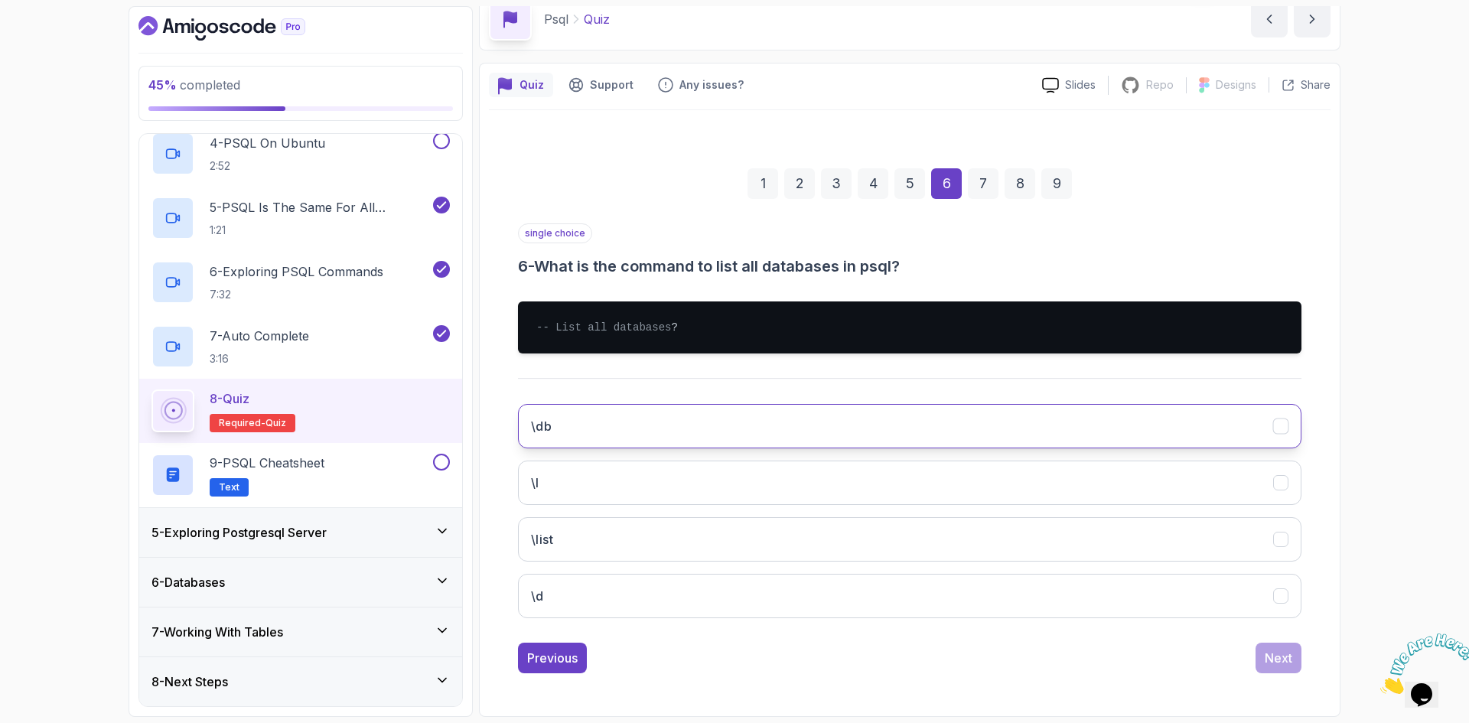
click at [750, 421] on button "\db" at bounding box center [909, 426] width 783 height 44
click at [983, 177] on div "7" at bounding box center [983, 183] width 31 height 31
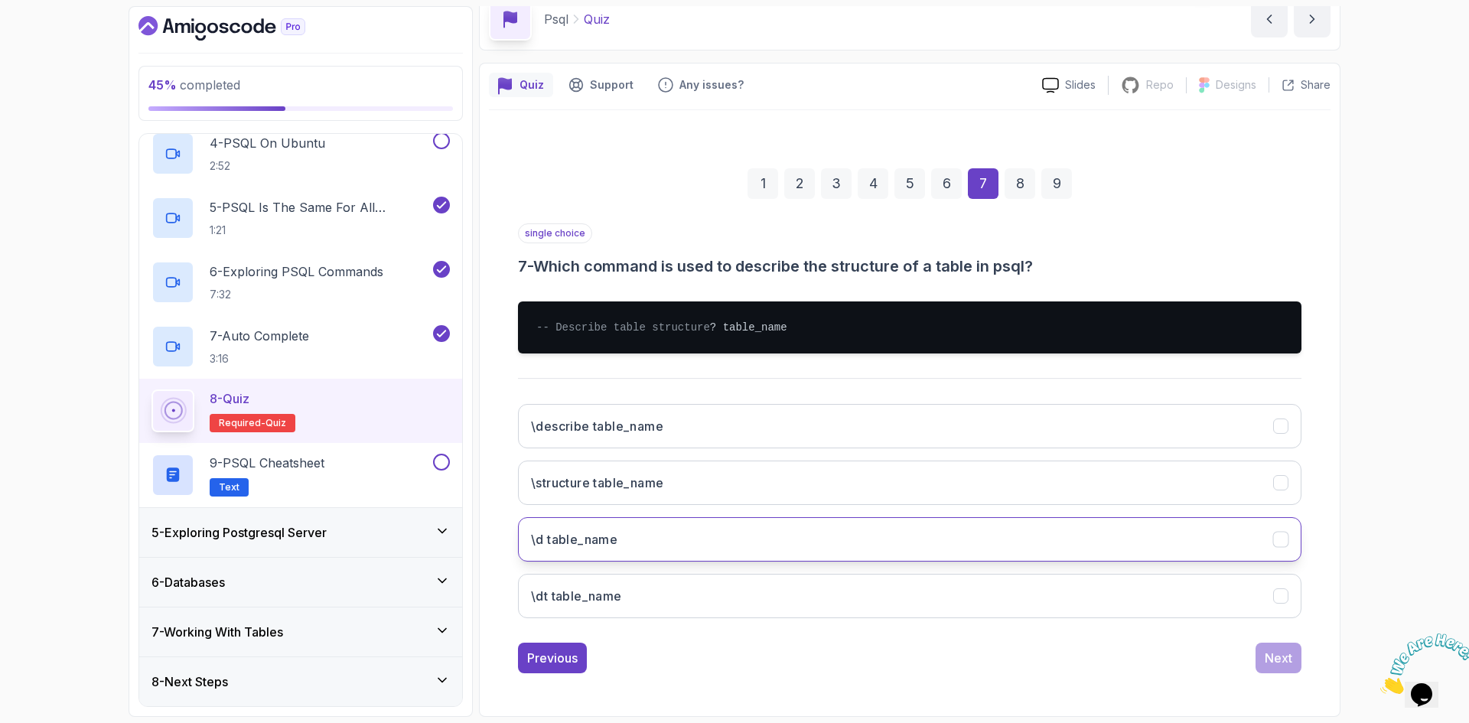
click at [661, 542] on button "\d table_name" at bounding box center [909, 539] width 783 height 44
click at [1020, 183] on div "8" at bounding box center [1019, 183] width 31 height 31
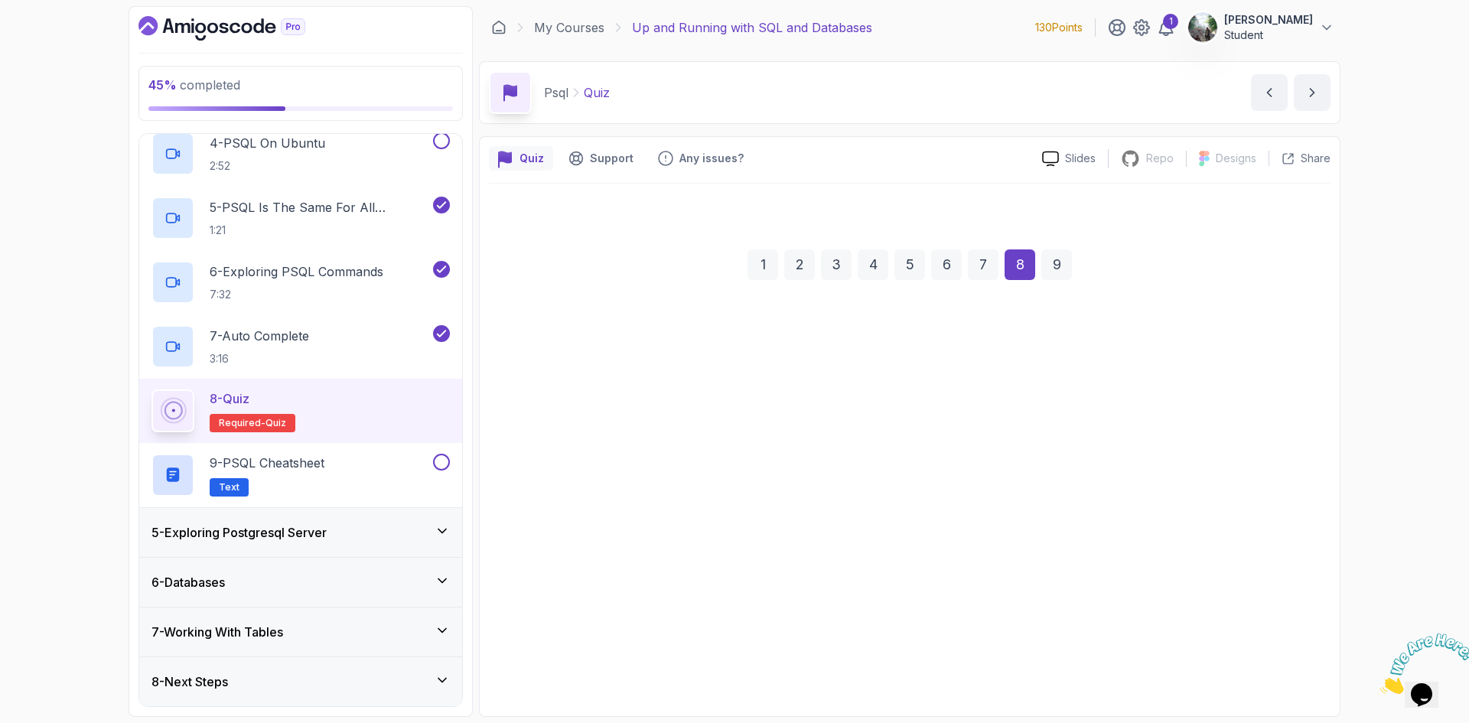
scroll to position [0, 0]
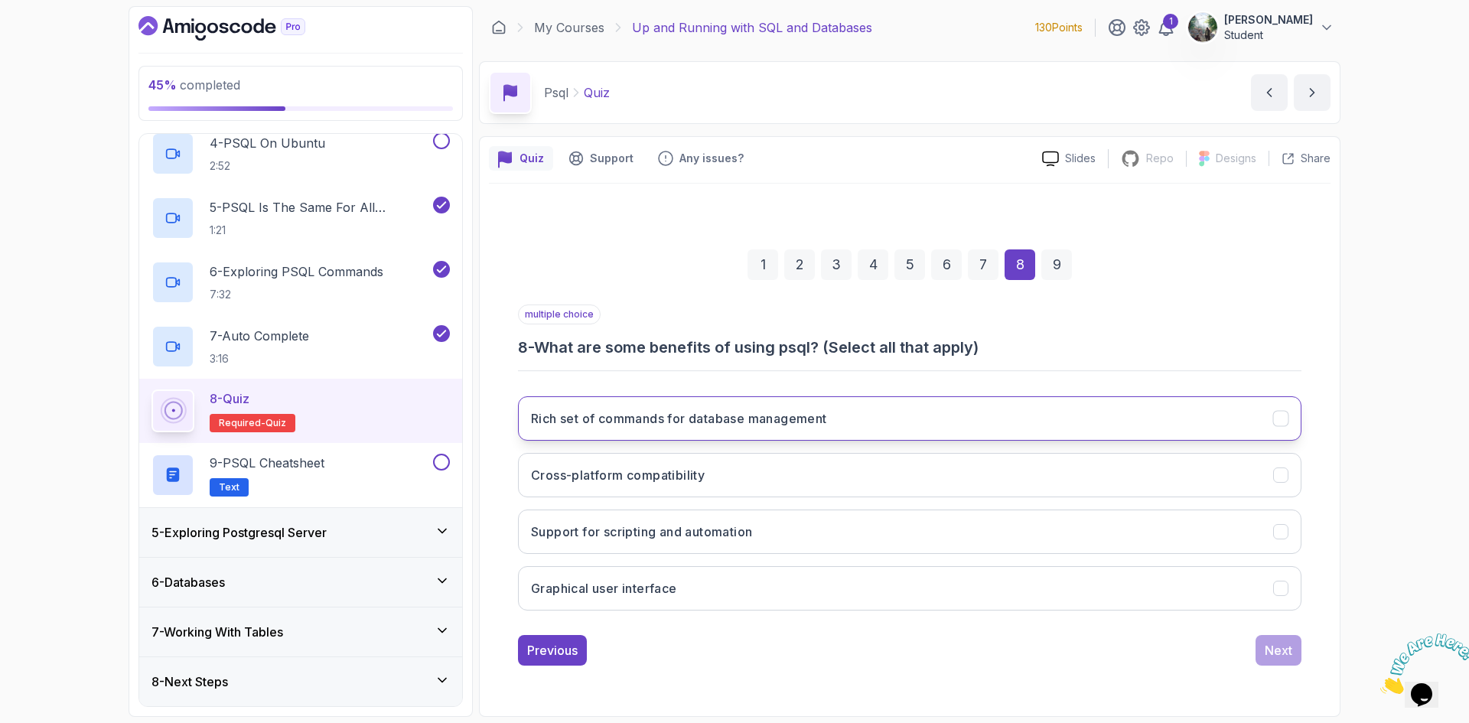
click at [796, 433] on button "Rich set of commands for database management" at bounding box center [909, 418] width 783 height 44
click at [773, 476] on button "Cross-platform compatibility" at bounding box center [909, 475] width 783 height 44
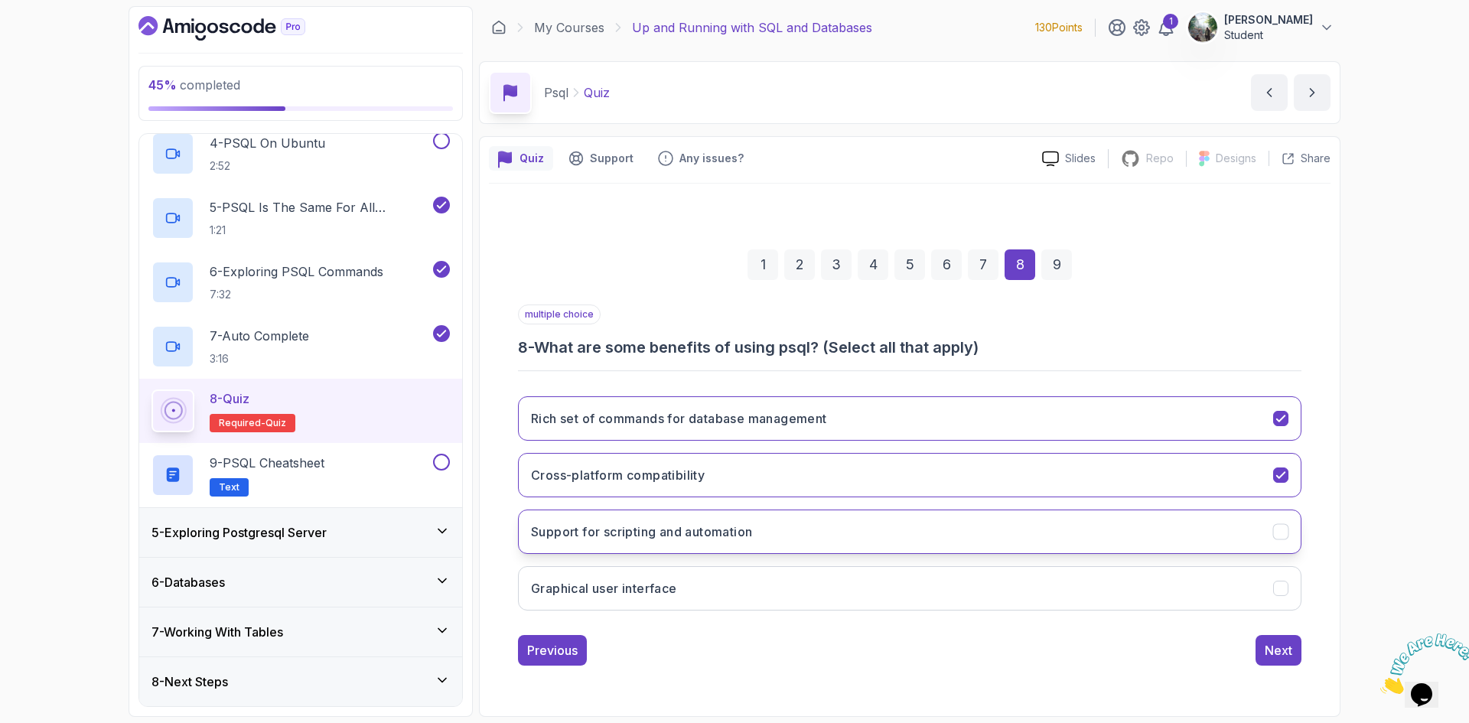
click at [811, 521] on button "Support for scripting and automation" at bounding box center [909, 531] width 783 height 44
click at [1047, 262] on div "9" at bounding box center [1056, 264] width 31 height 31
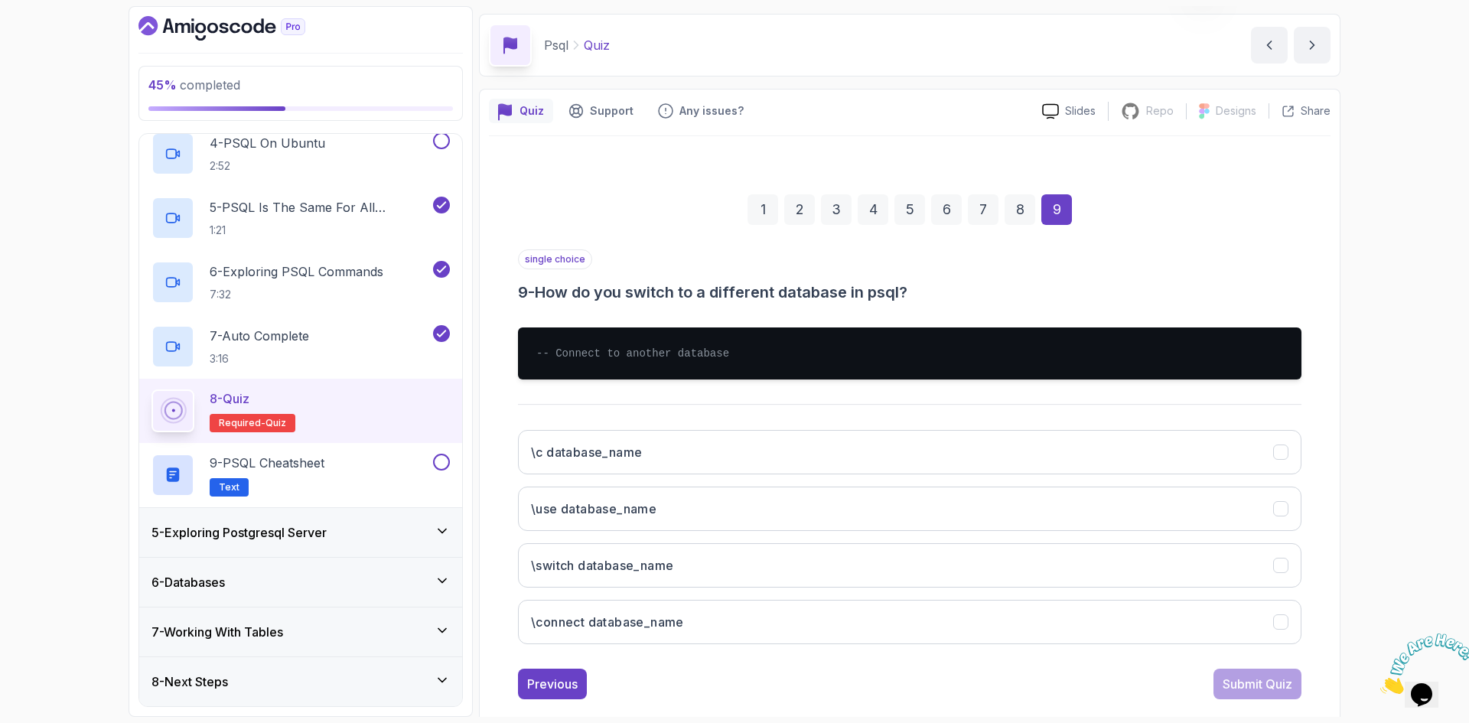
scroll to position [73, 0]
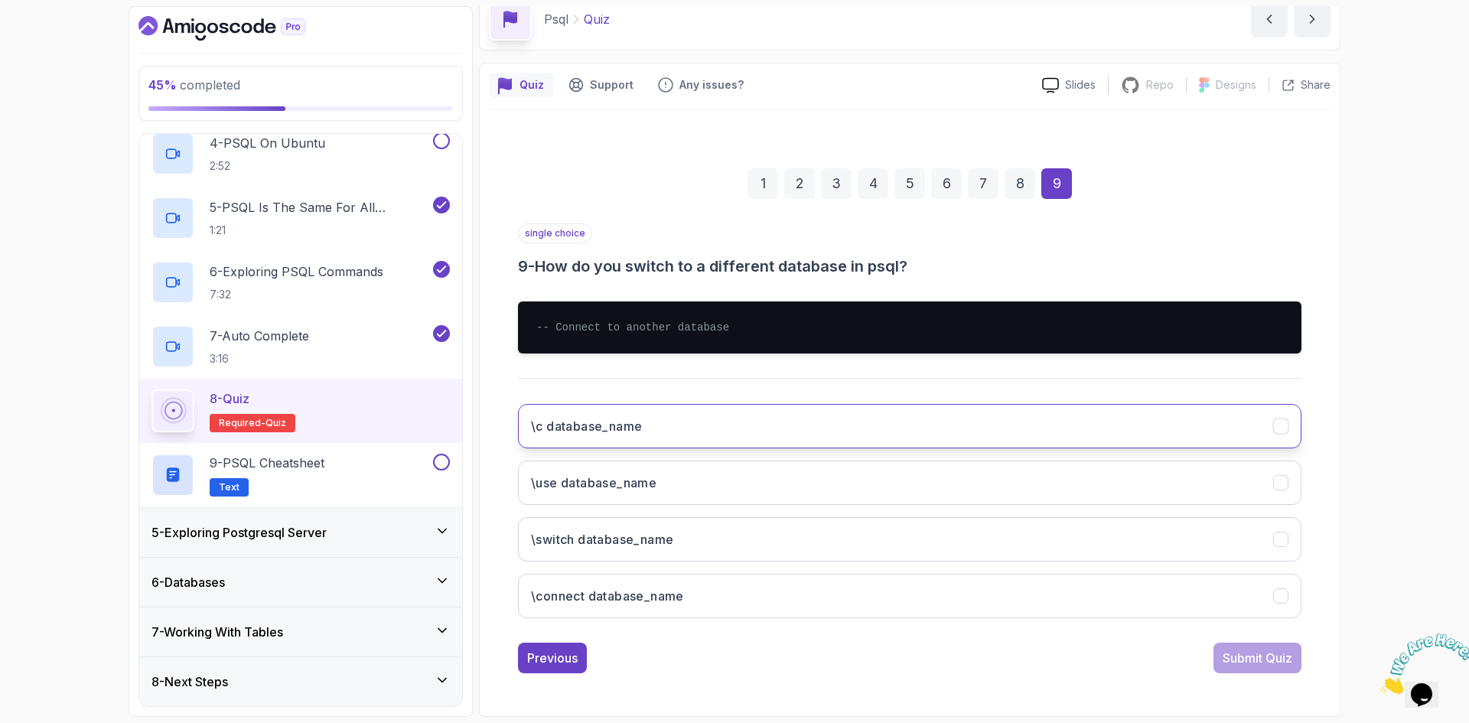
click at [755, 420] on button "\c database_name" at bounding box center [909, 426] width 783 height 44
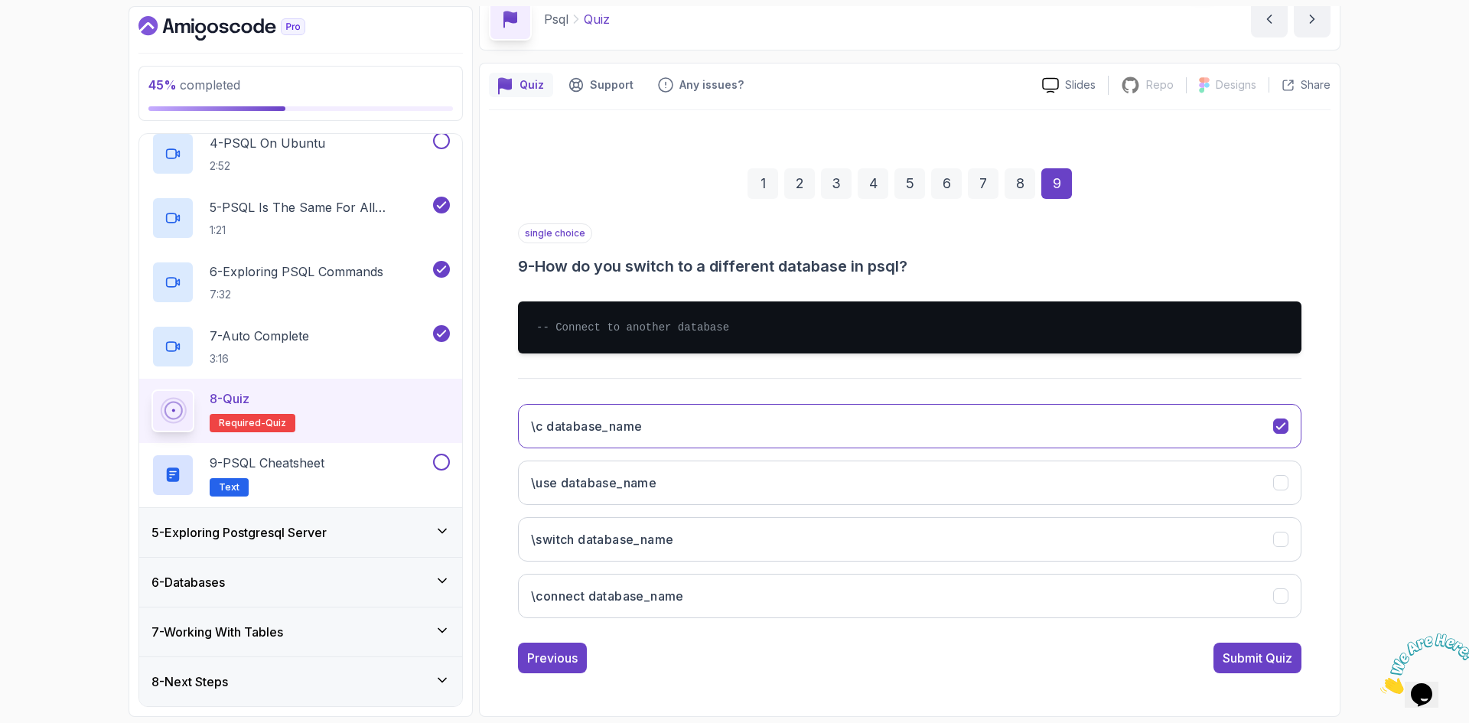
click at [1027, 181] on div "8" at bounding box center [1019, 183] width 31 height 31
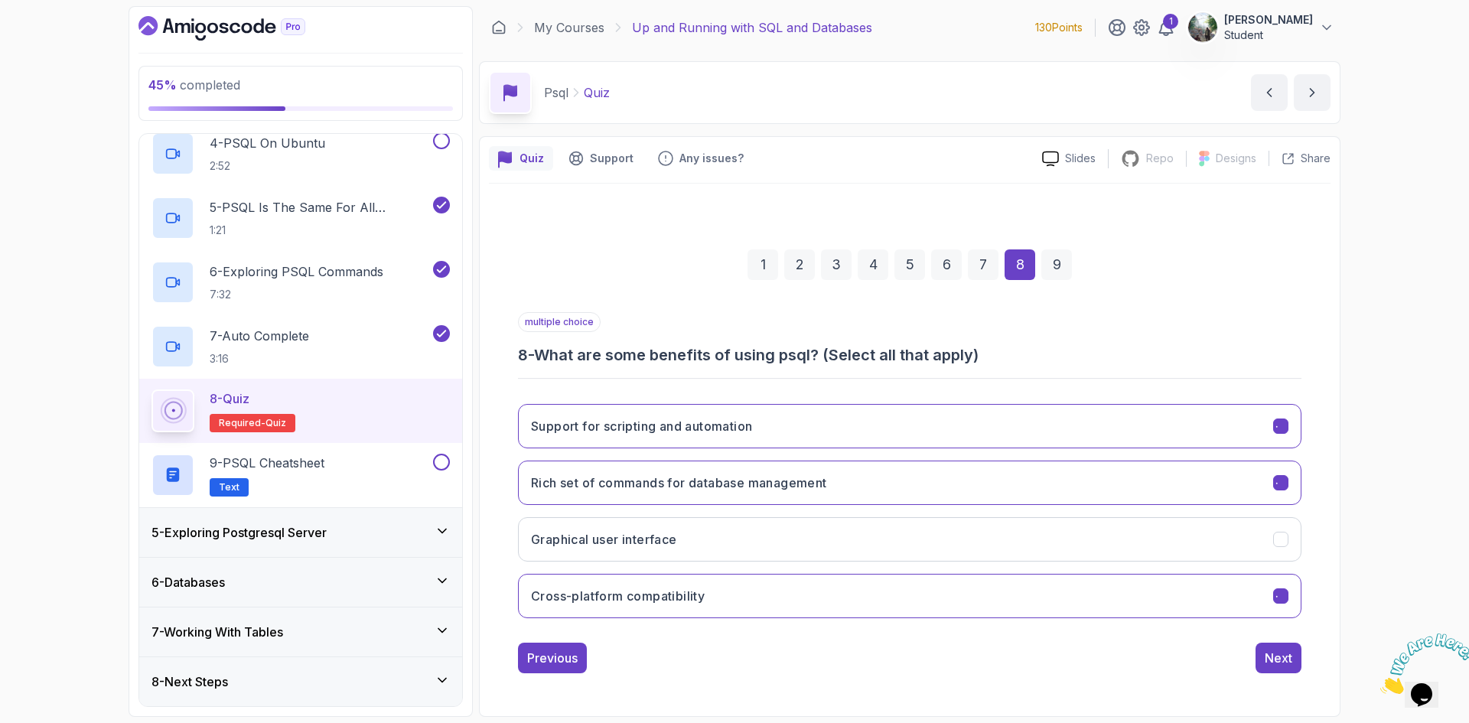
scroll to position [0, 0]
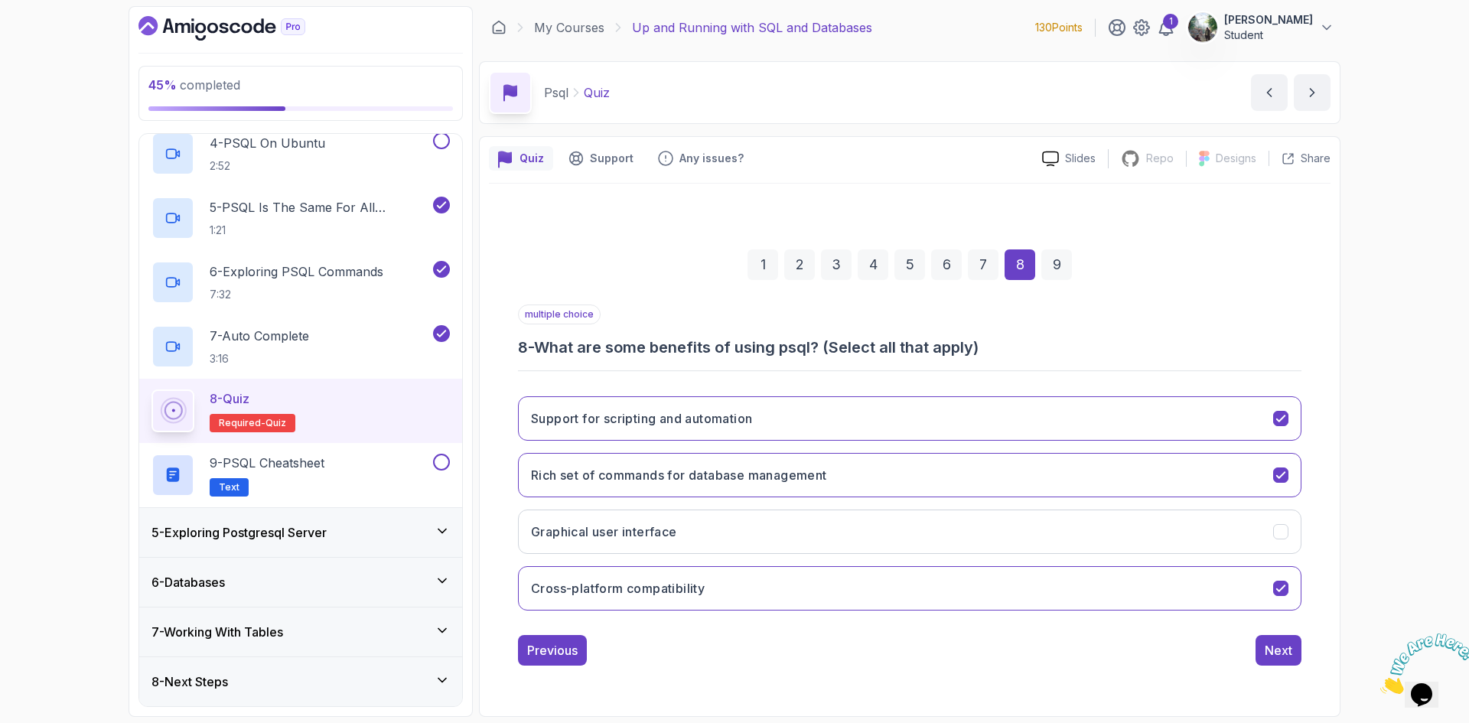
click at [783, 264] on div "1 2 3 4 5 6 7 8 9" at bounding box center [909, 265] width 783 height 80
click at [792, 263] on div "2" at bounding box center [799, 264] width 31 height 31
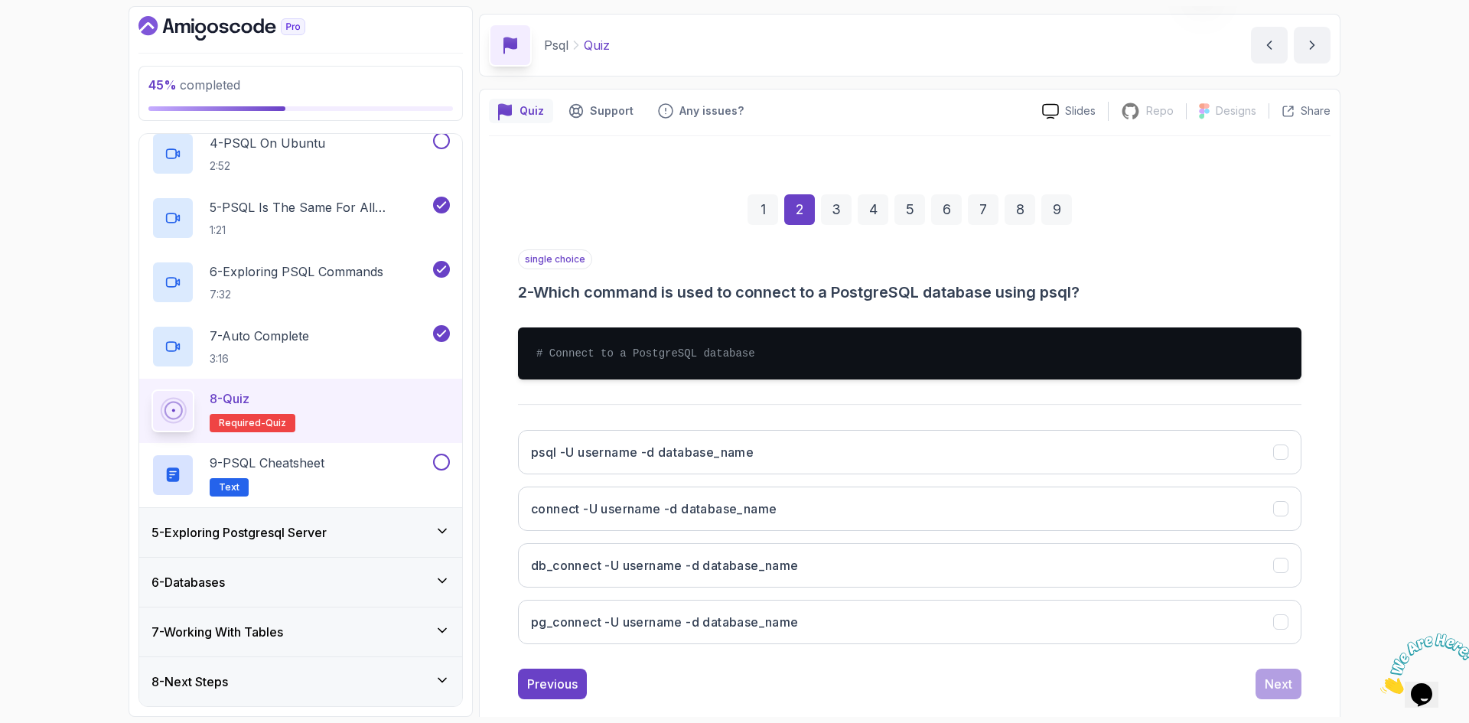
scroll to position [73, 0]
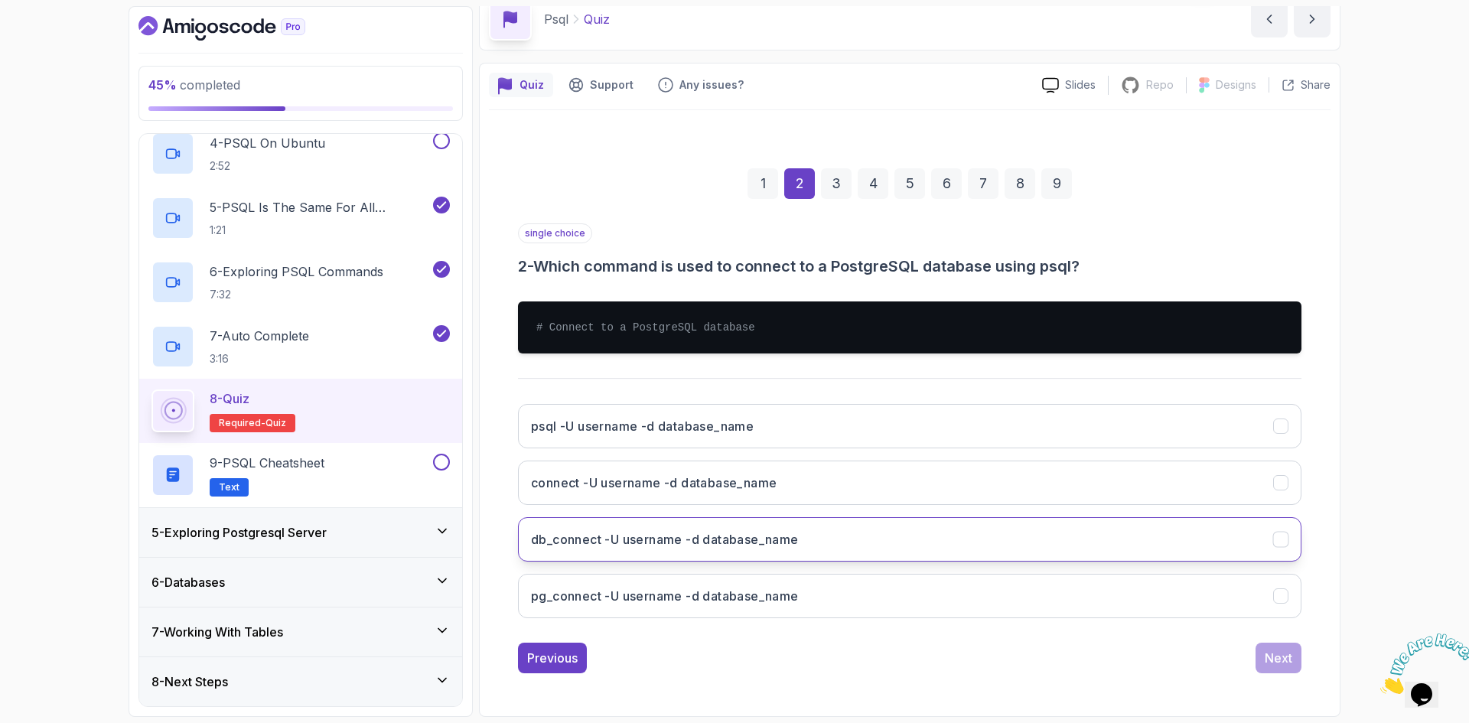
click at [685, 545] on h3 "db_connect -U username -d database_name" at bounding box center [665, 539] width 268 height 18
click at [1273, 665] on div "Next" at bounding box center [1278, 658] width 28 height 18
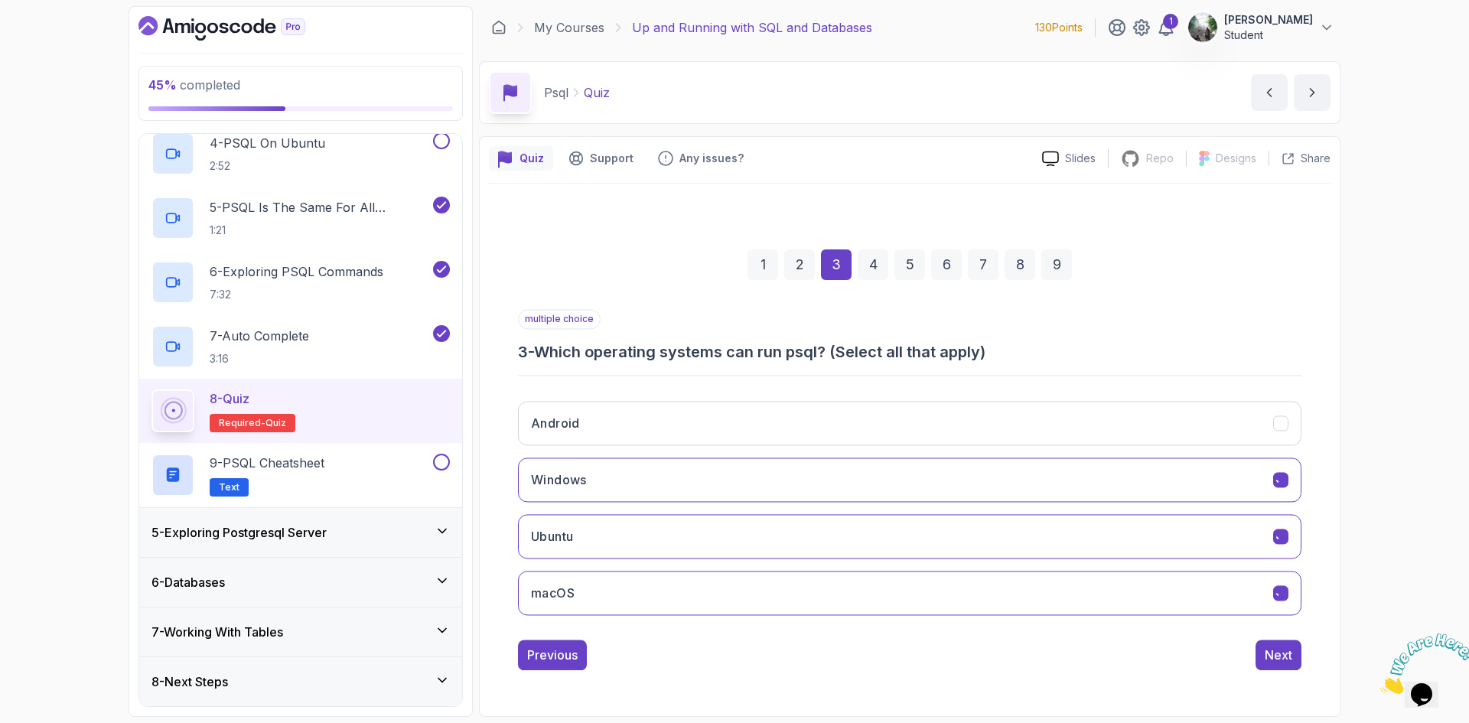
scroll to position [0, 0]
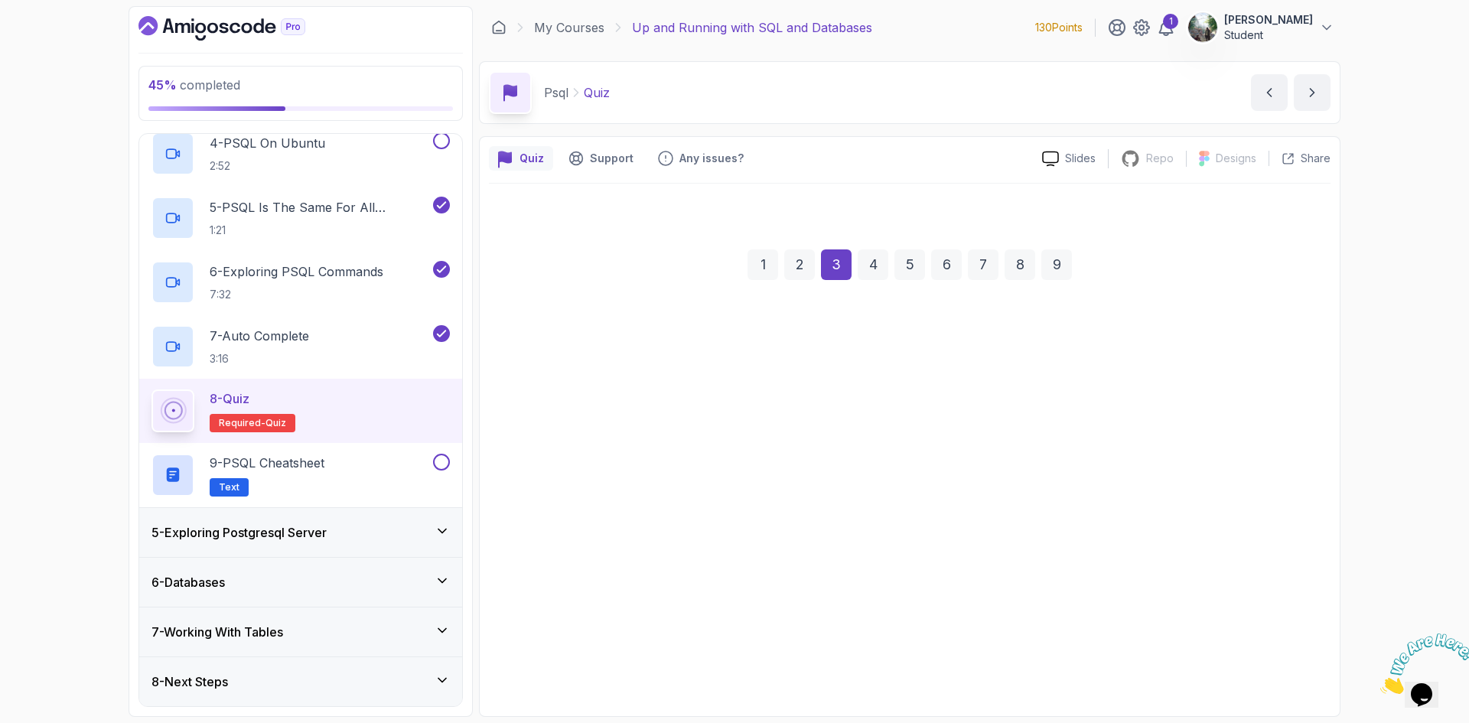
click at [1276, 662] on button "Next" at bounding box center [1278, 650] width 46 height 31
click at [1282, 649] on button "To list all tables in the current database" at bounding box center [909, 668] width 783 height 44
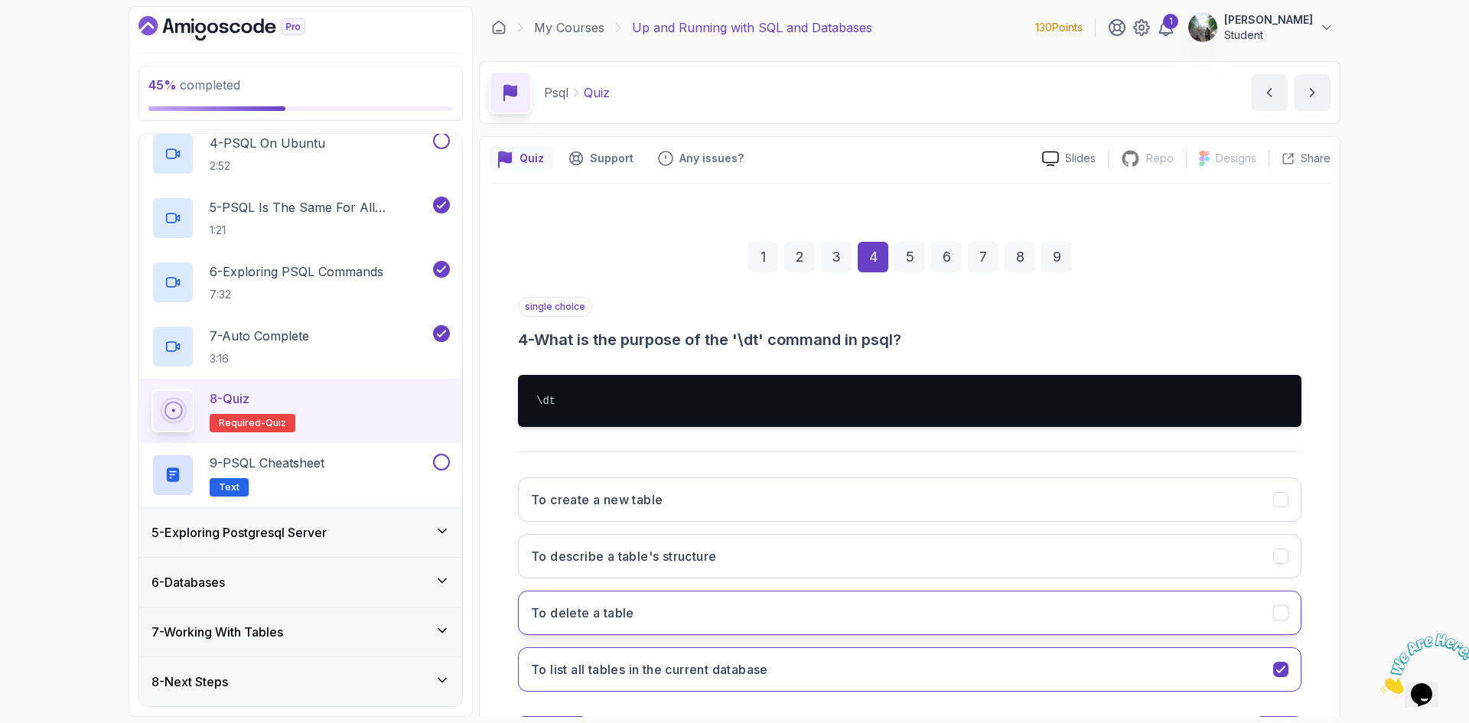
click at [1269, 610] on button "To delete a table" at bounding box center [909, 613] width 783 height 44
click at [1061, 253] on div "9" at bounding box center [1056, 257] width 31 height 31
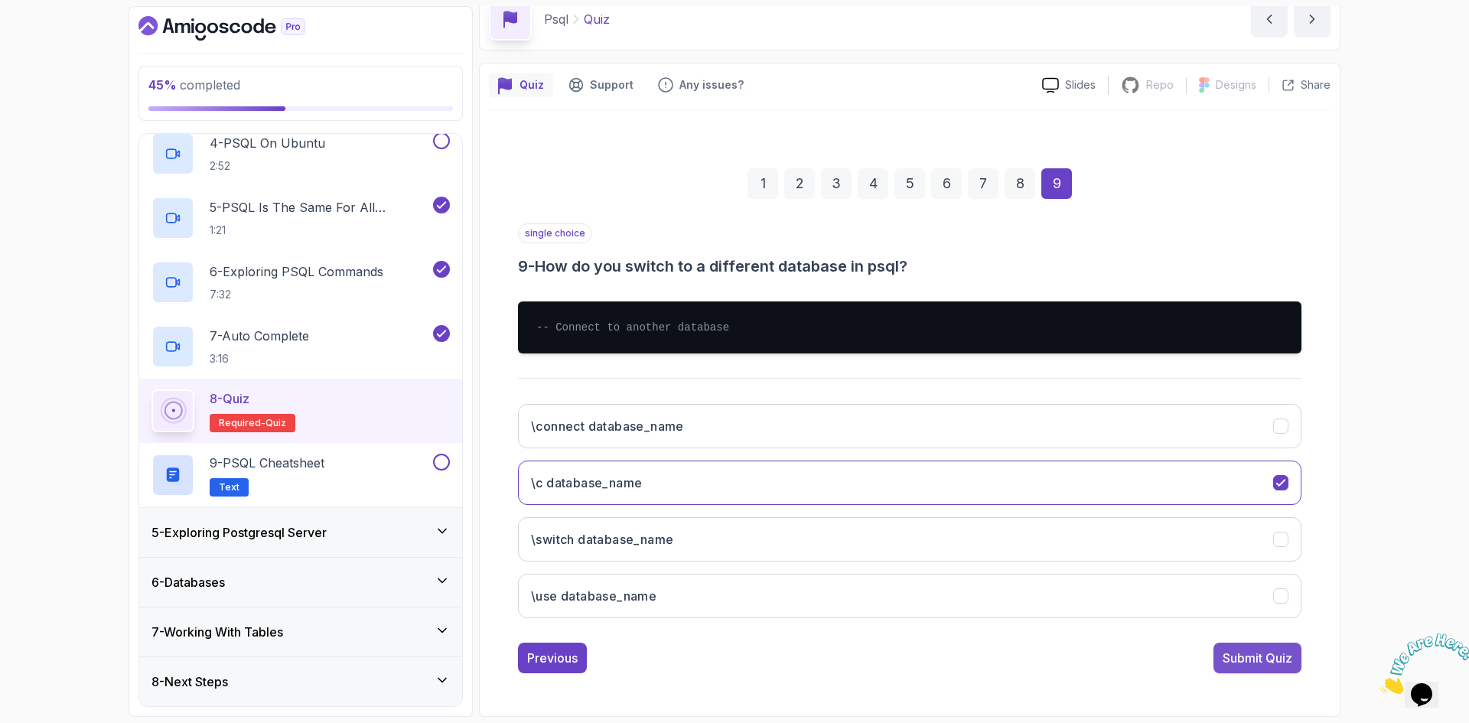
click at [1253, 665] on div "Submit Quiz" at bounding box center [1257, 658] width 70 height 18
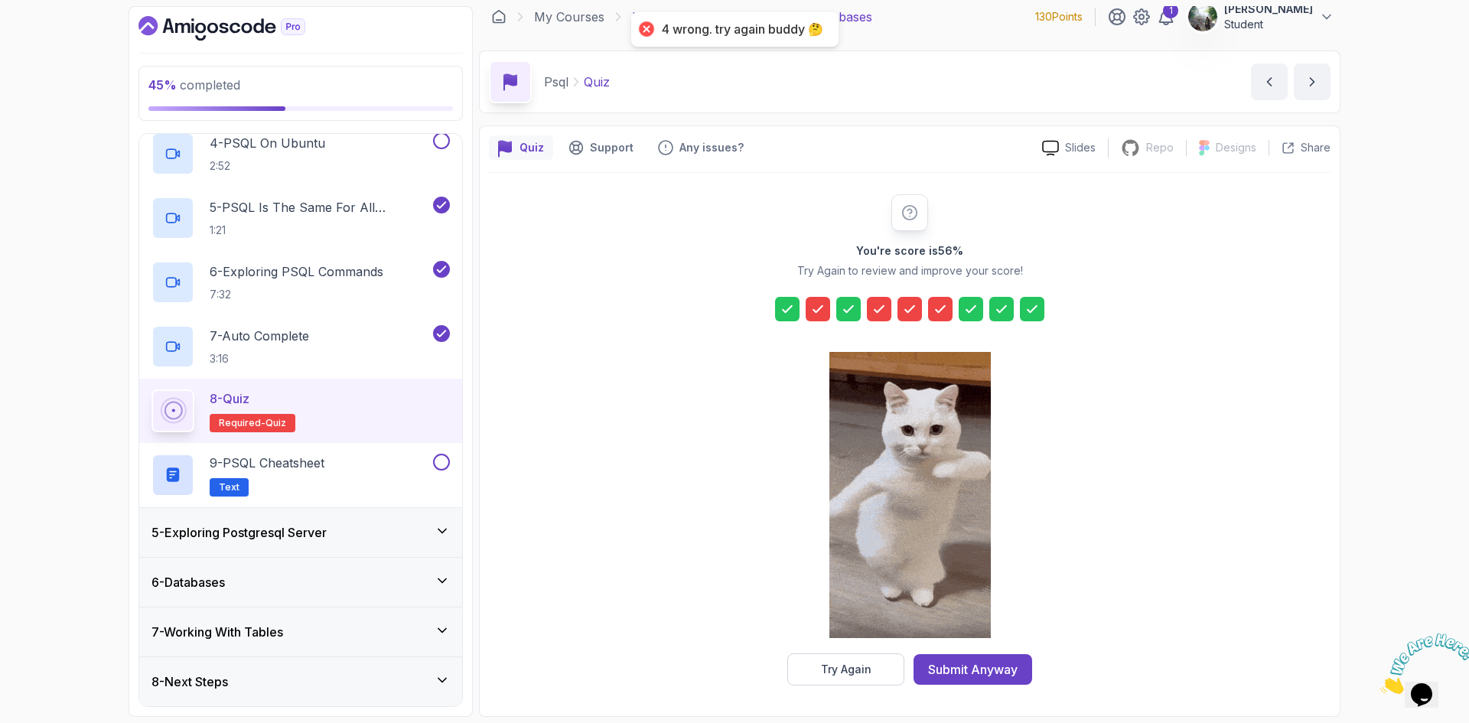
click at [781, 306] on icon at bounding box center [786, 308] width 15 height 15
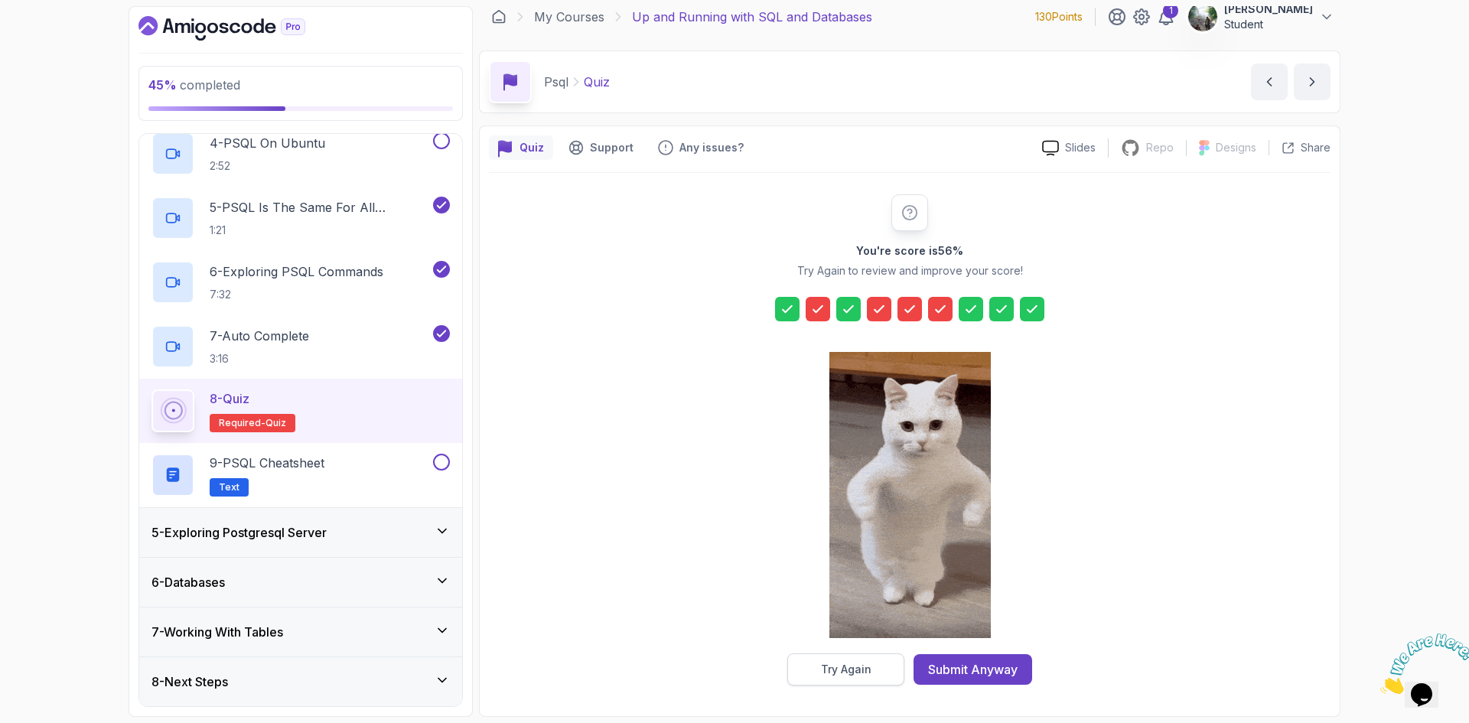
click at [830, 677] on button "Try Again" at bounding box center [845, 669] width 117 height 32
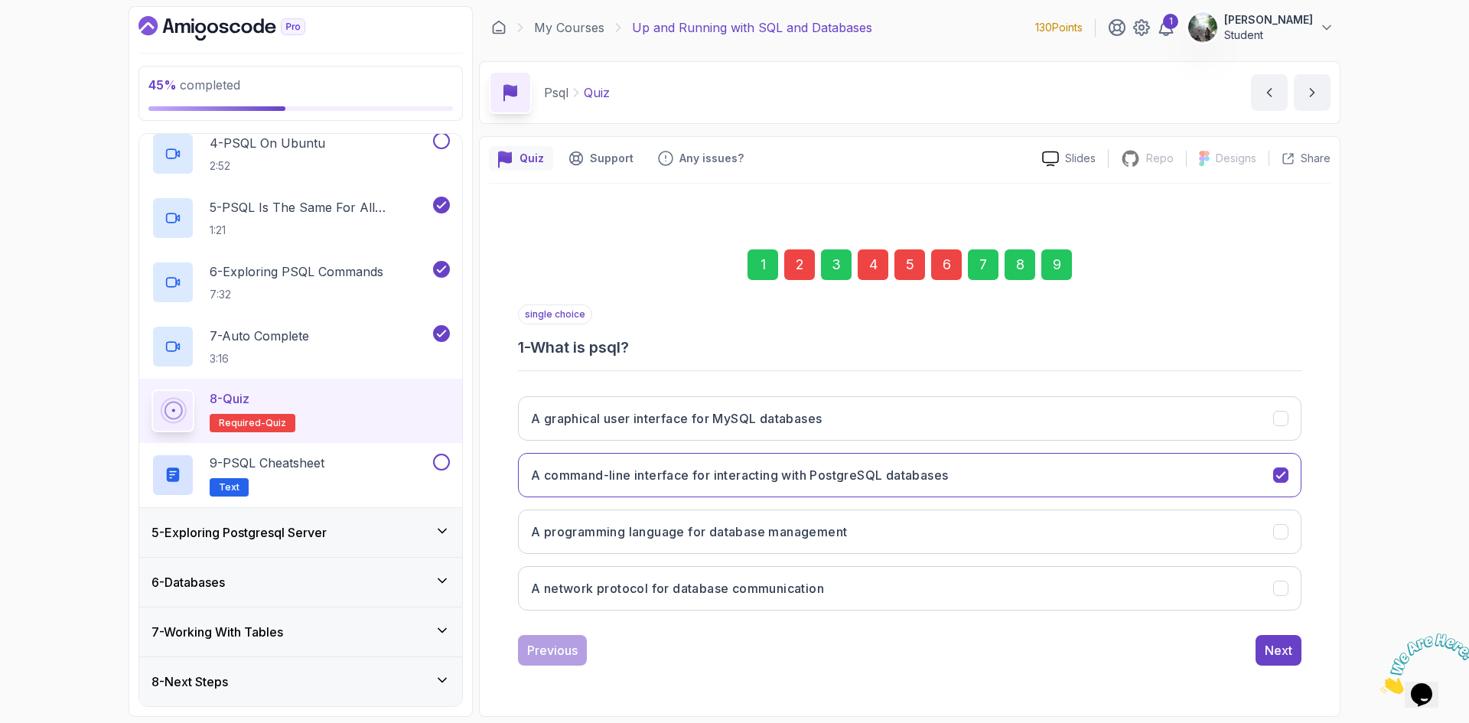
click at [793, 267] on div "2" at bounding box center [799, 264] width 31 height 31
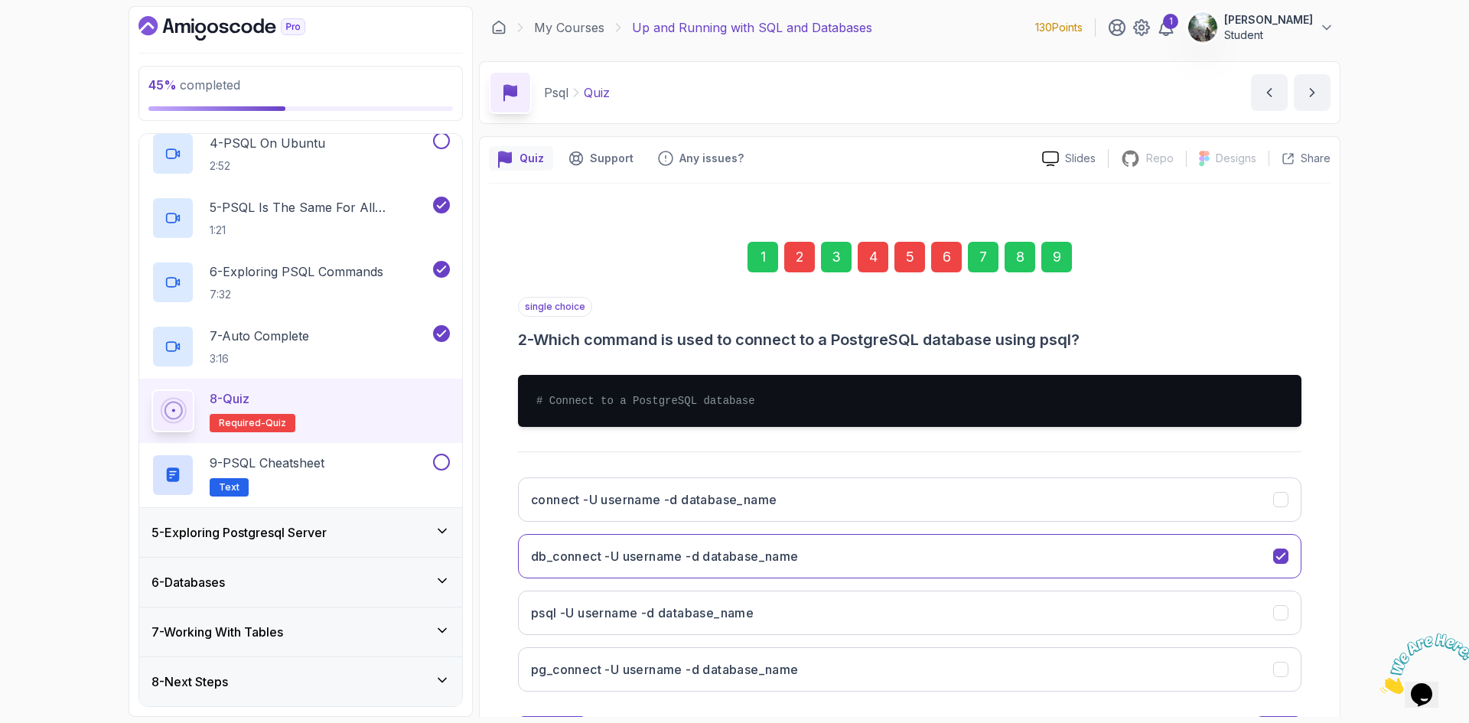
click at [1063, 257] on div "9" at bounding box center [1056, 257] width 31 height 31
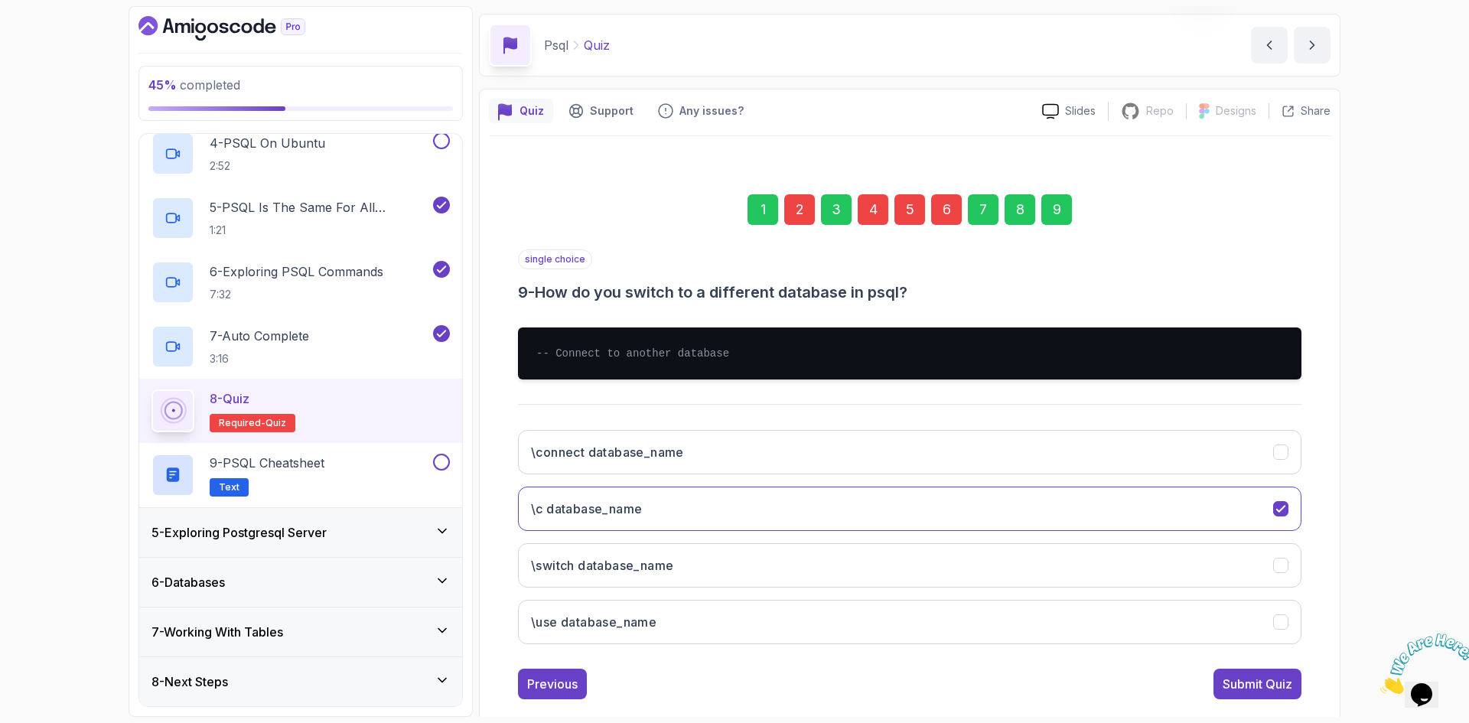
scroll to position [73, 0]
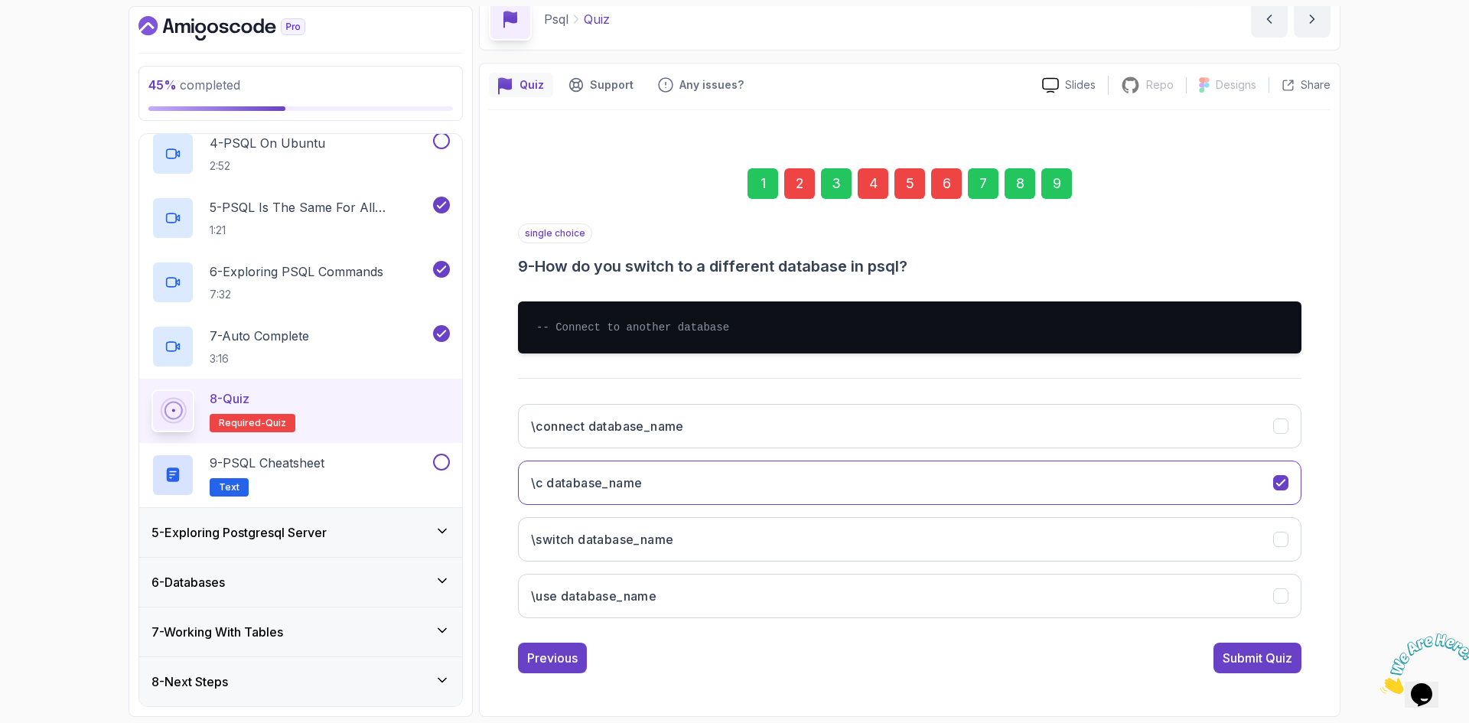
click at [1022, 184] on div "8" at bounding box center [1019, 183] width 31 height 31
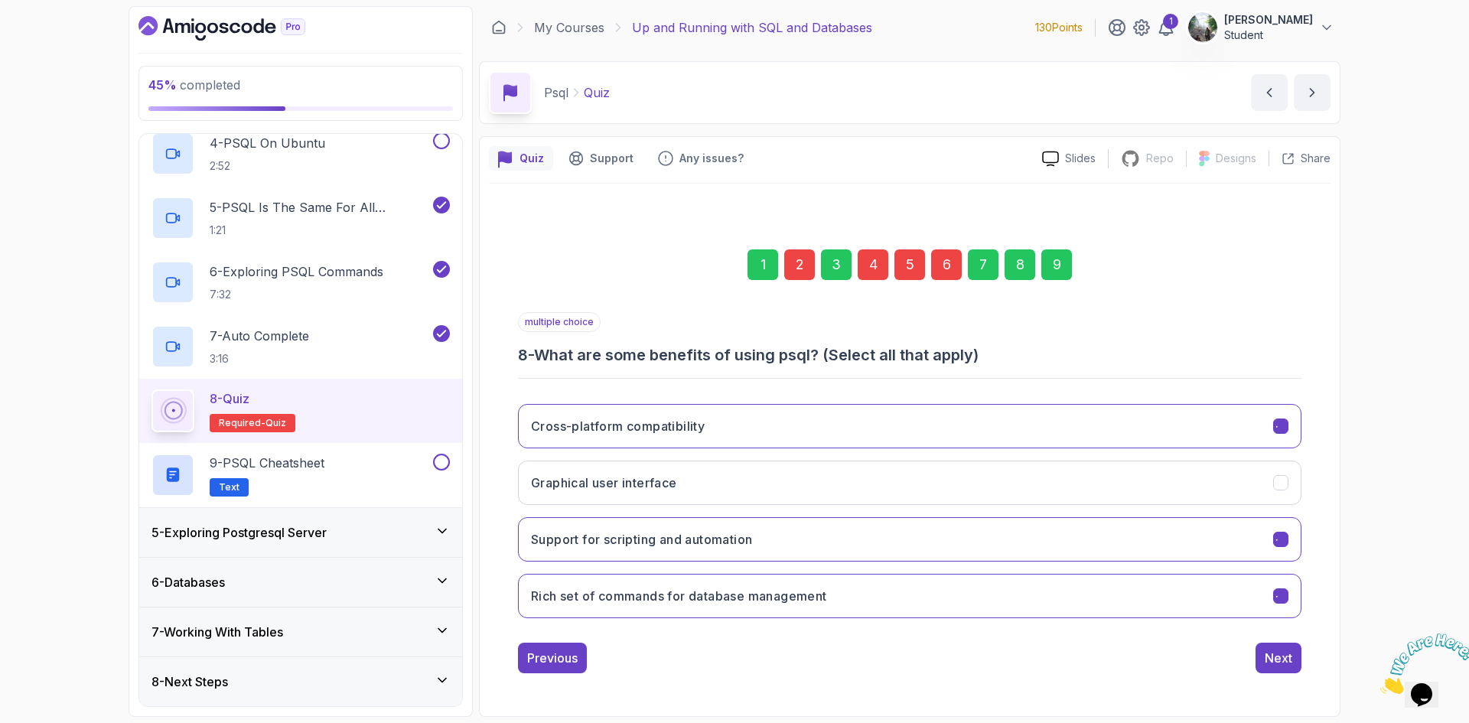
scroll to position [0, 0]
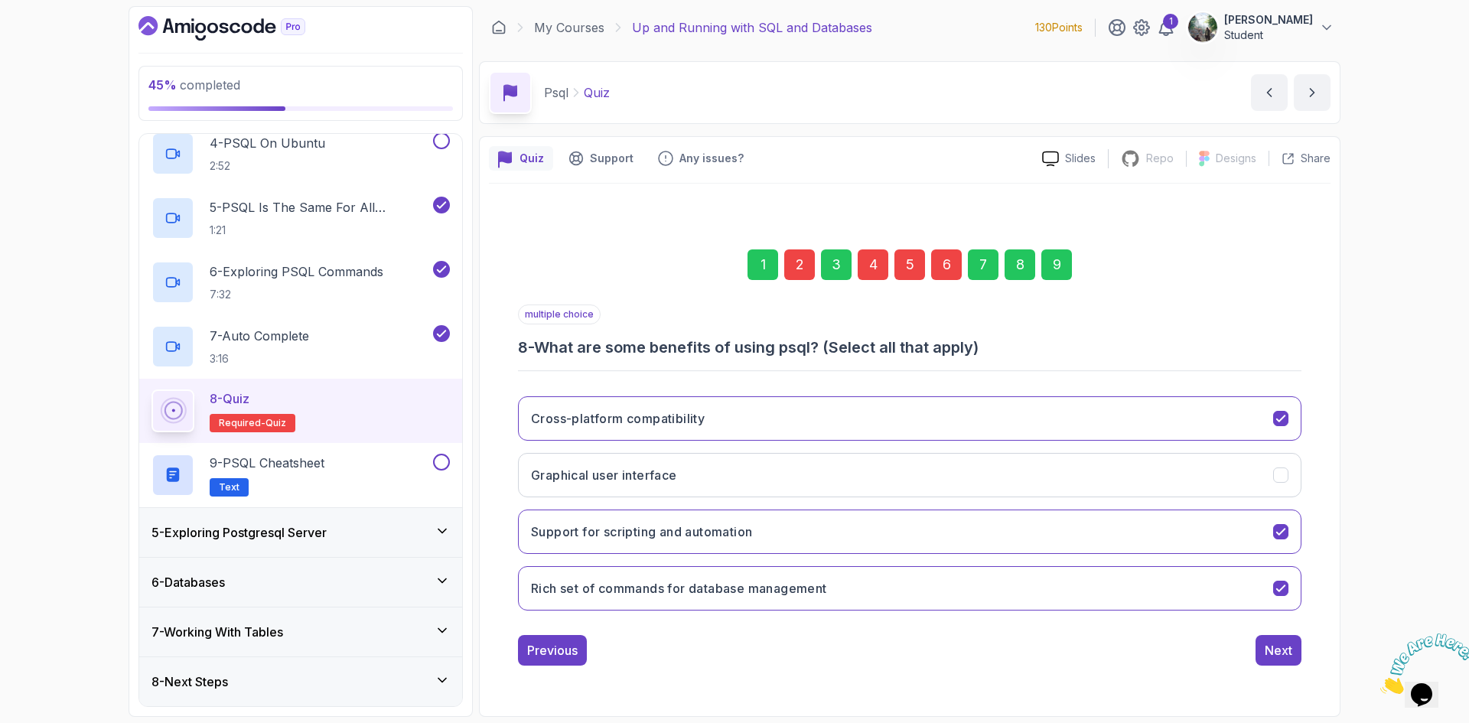
click at [982, 265] on div "7" at bounding box center [983, 264] width 31 height 31
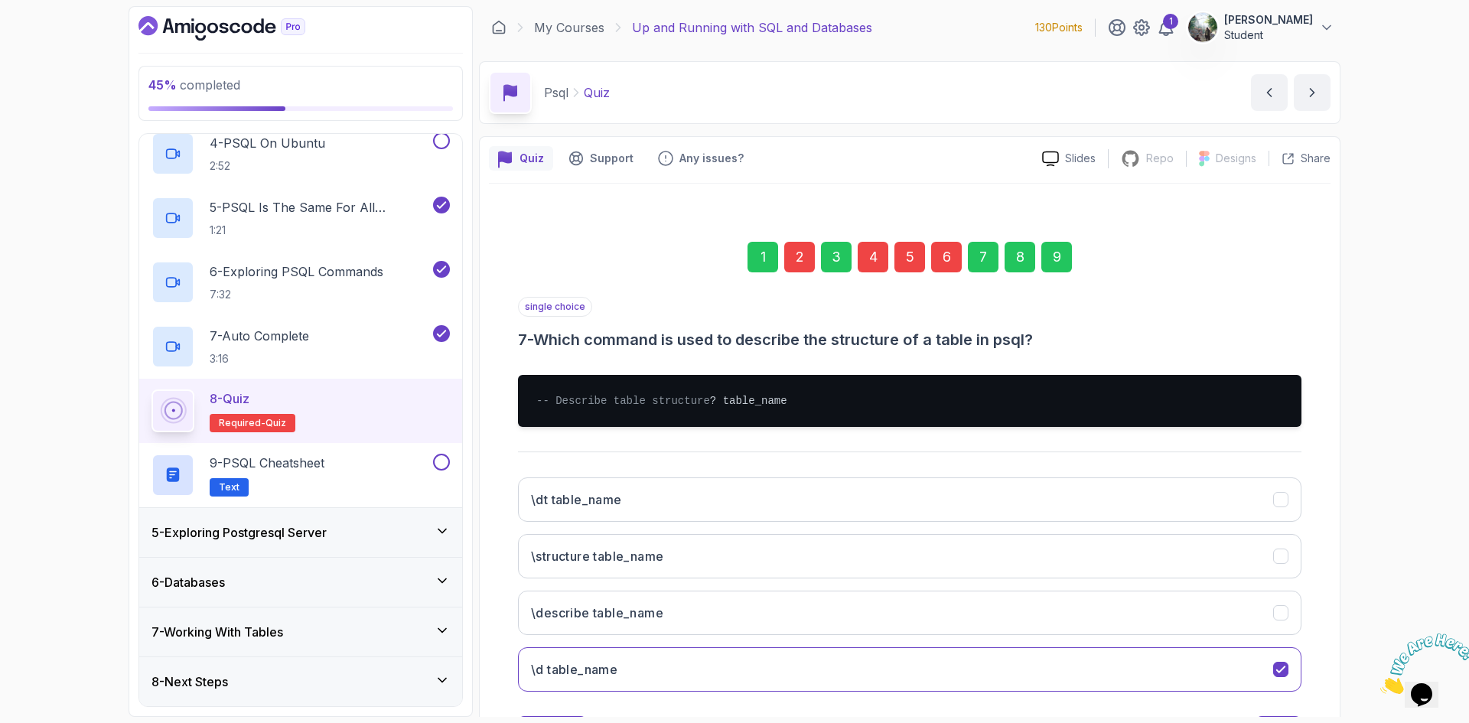
scroll to position [76, 0]
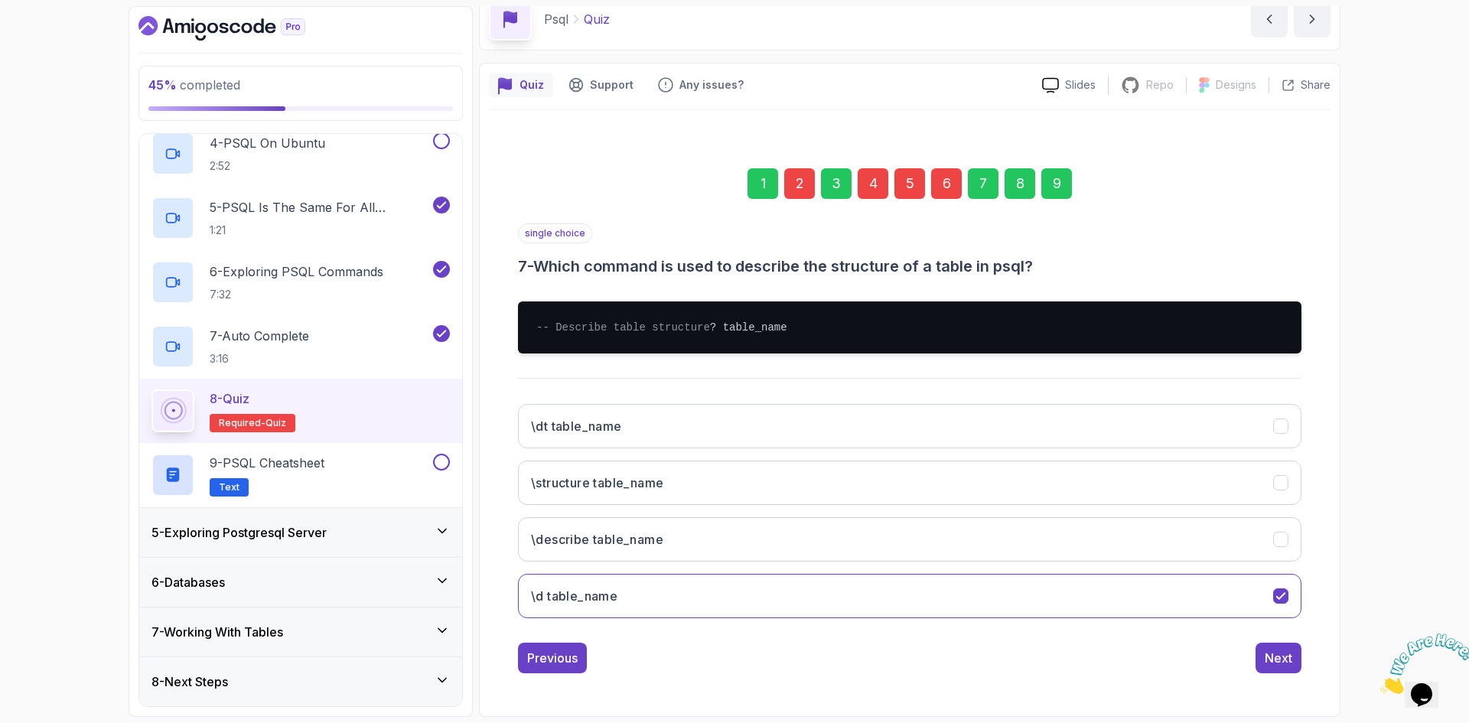
click at [943, 175] on div "6" at bounding box center [946, 183] width 31 height 31
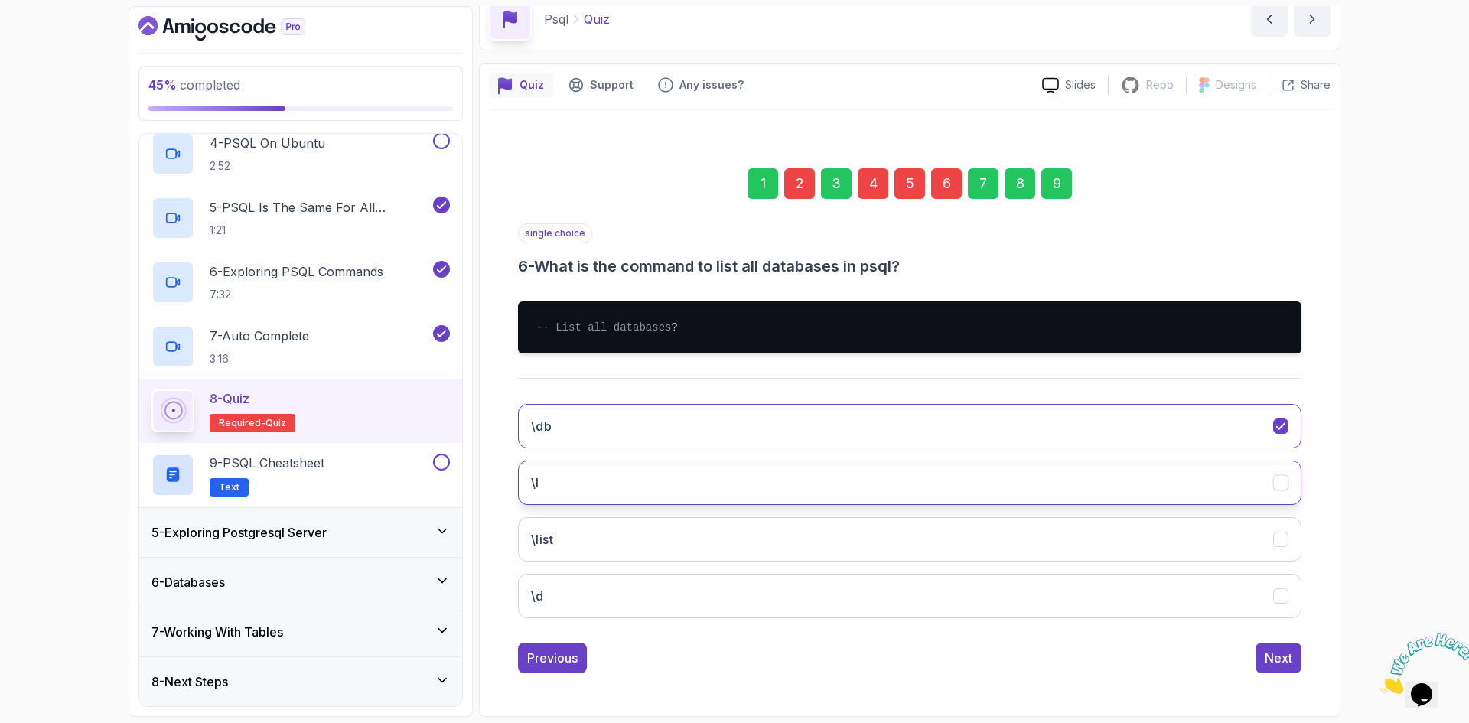
click at [867, 484] on button "\l" at bounding box center [909, 482] width 783 height 44
click at [910, 184] on div "5" at bounding box center [909, 183] width 31 height 31
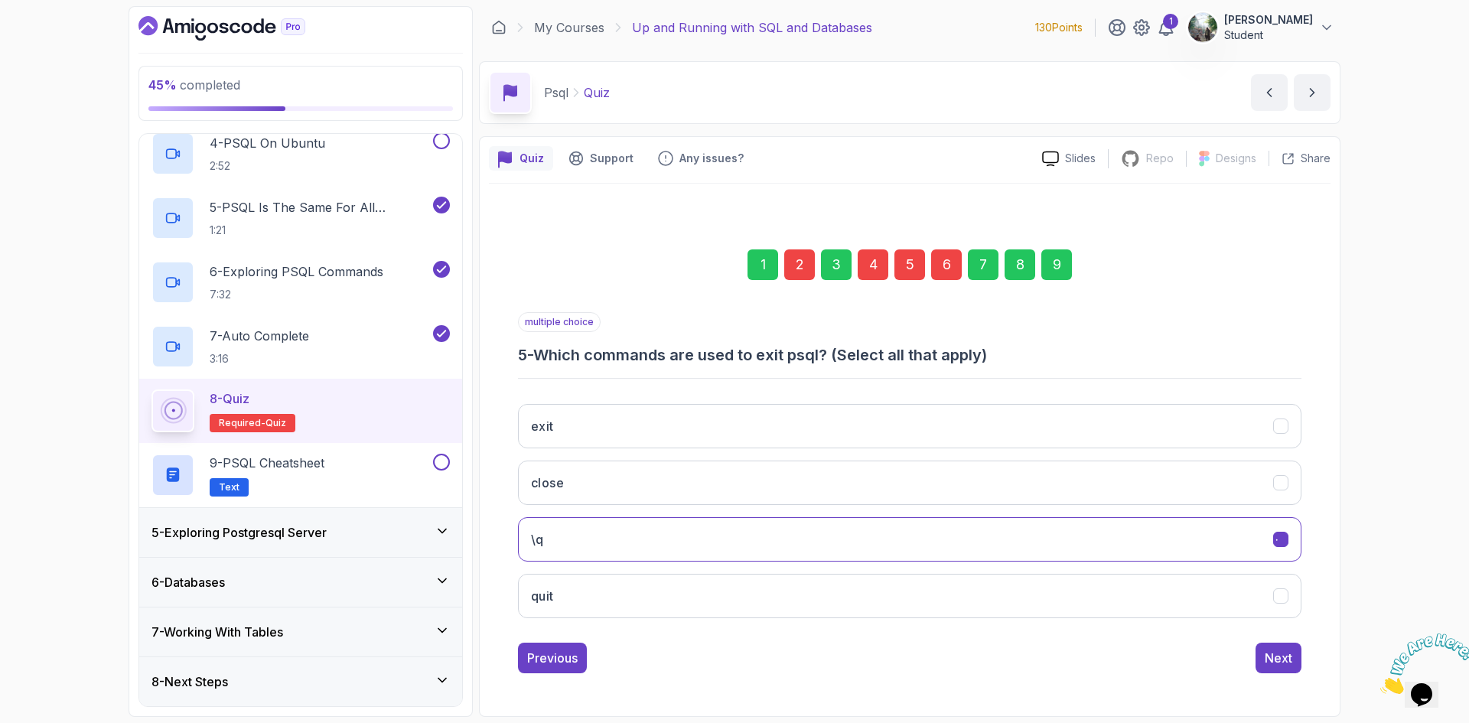
scroll to position [0, 0]
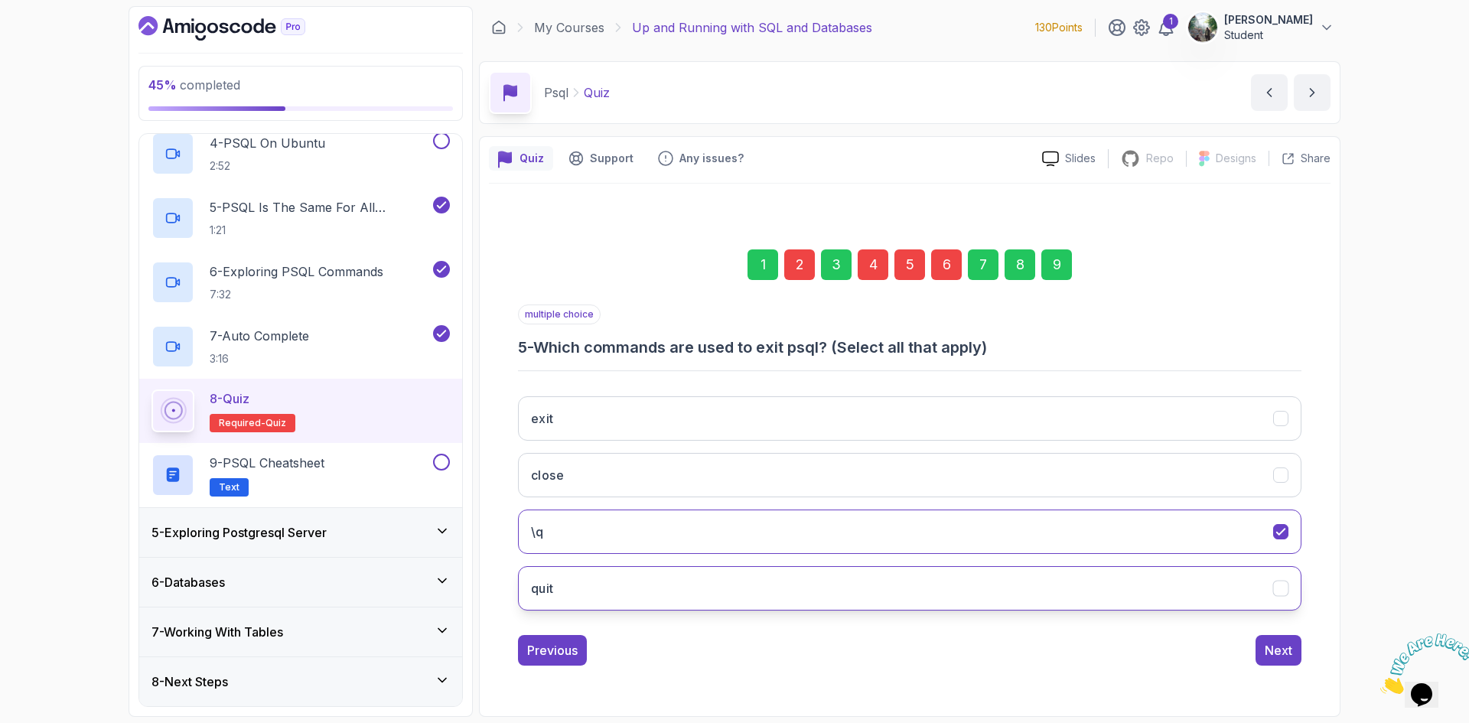
click at [779, 584] on button "quit" at bounding box center [909, 588] width 783 height 44
click at [837, 425] on button "exit" at bounding box center [909, 418] width 783 height 44
click at [868, 269] on div "4" at bounding box center [873, 264] width 31 height 31
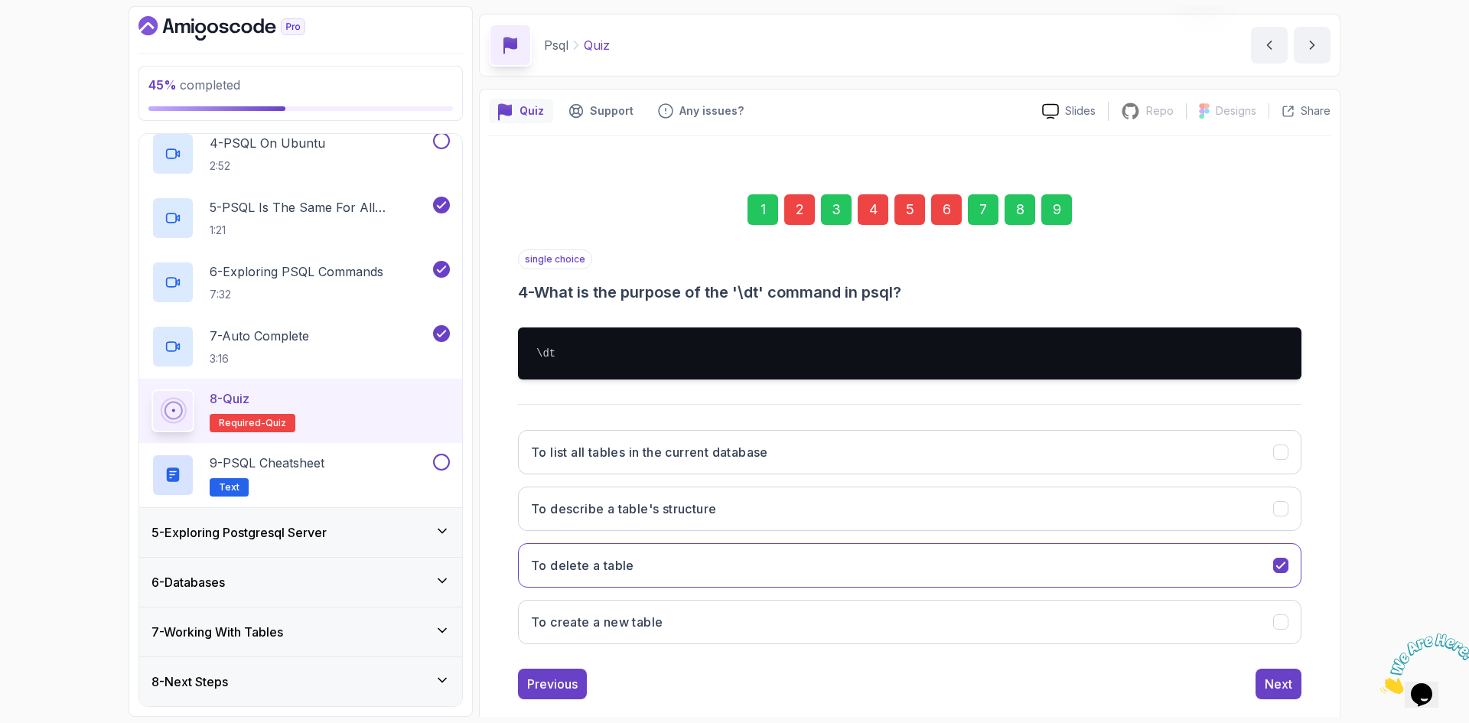
scroll to position [73, 0]
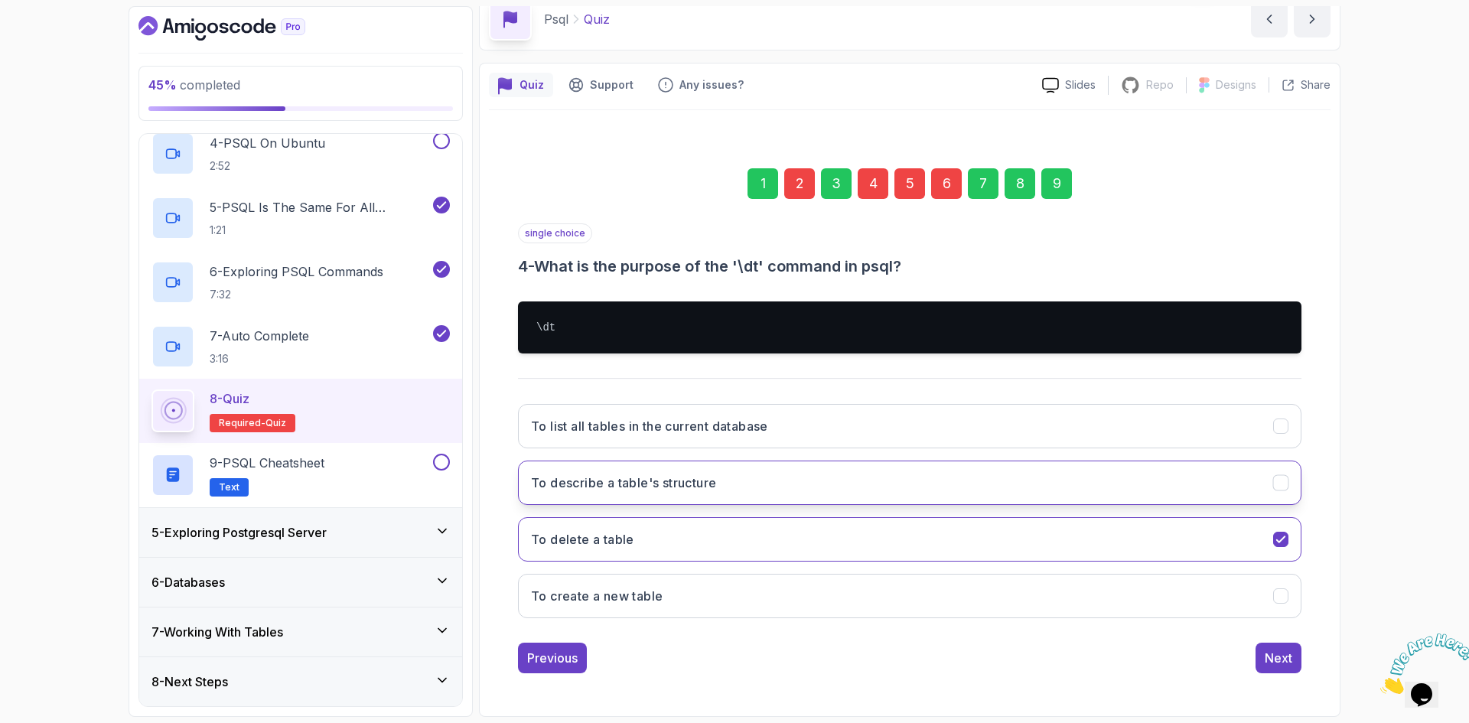
click at [815, 476] on button "To describe a table's structure" at bounding box center [909, 482] width 783 height 44
click at [1053, 184] on div "9" at bounding box center [1056, 183] width 31 height 31
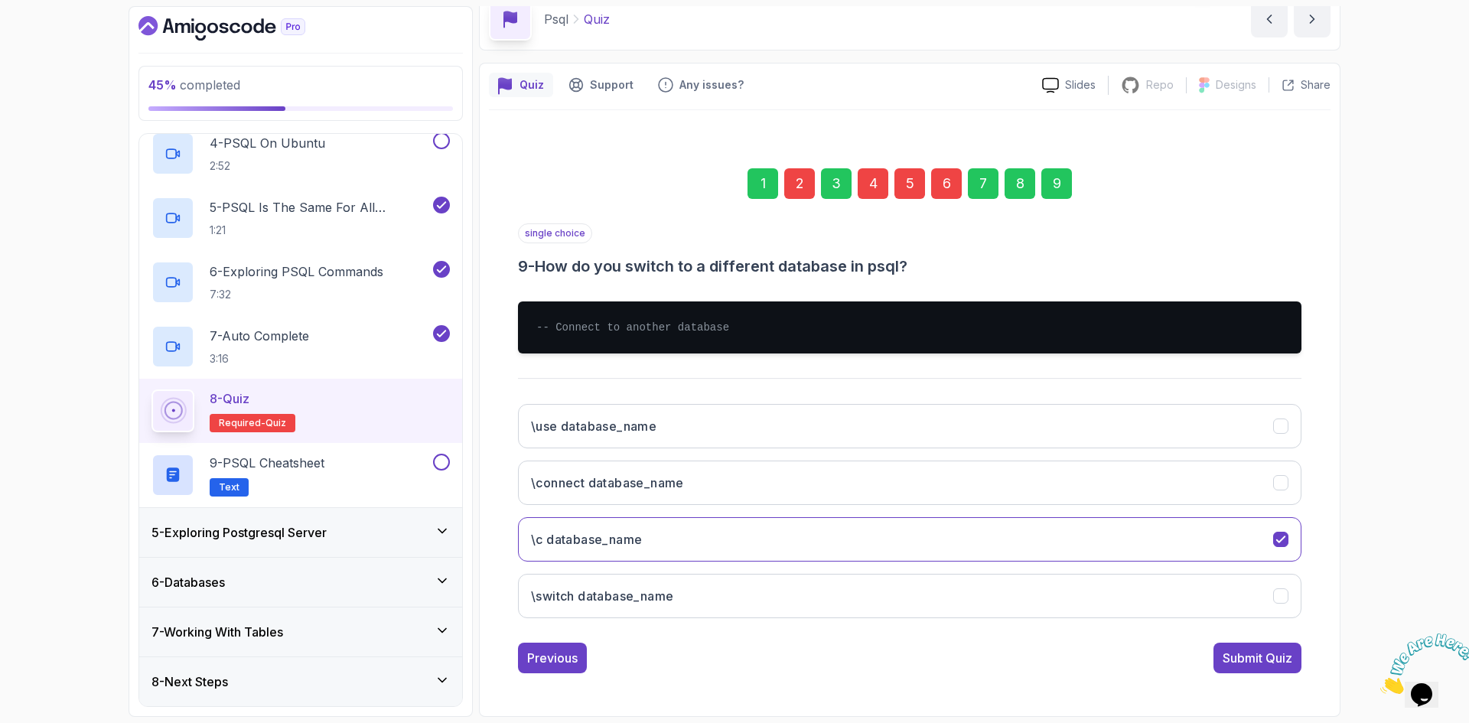
click at [1022, 187] on div "8" at bounding box center [1019, 183] width 31 height 31
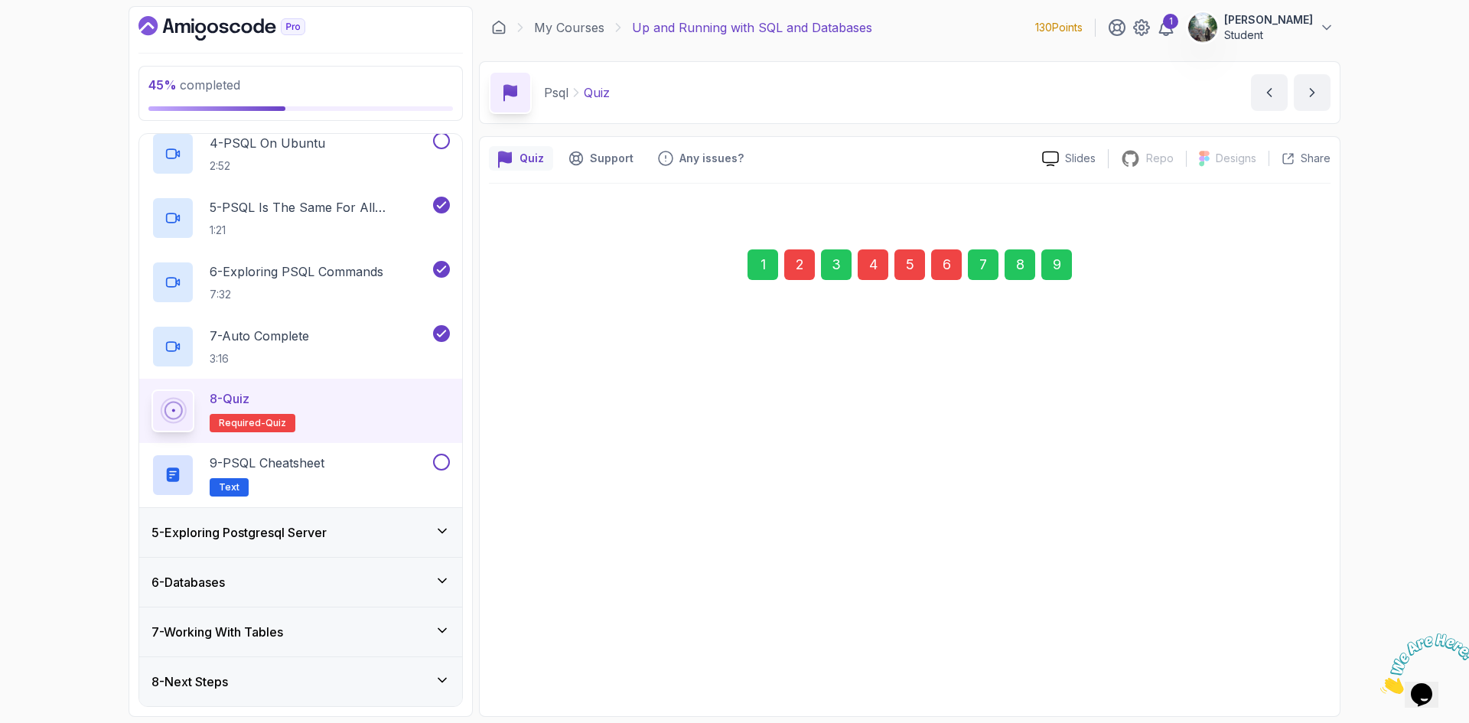
scroll to position [0, 0]
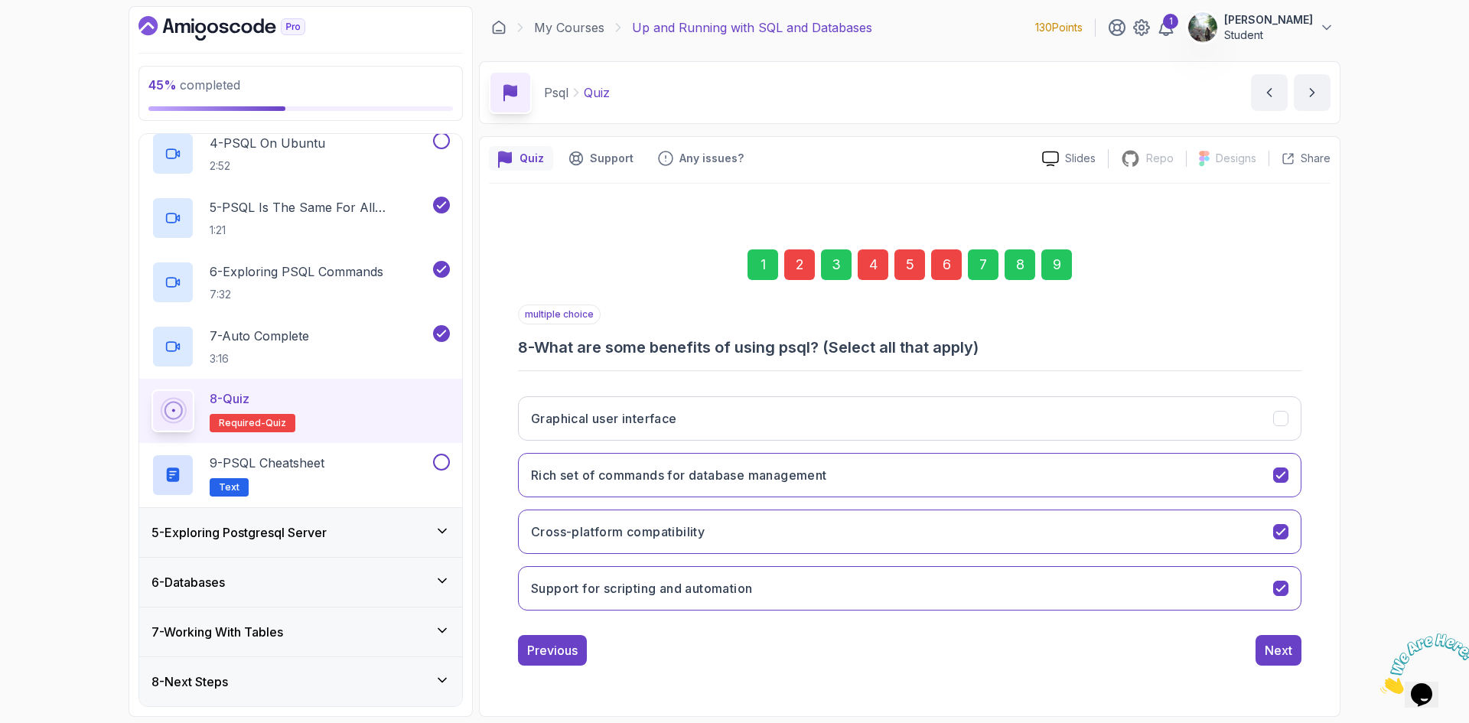
click at [984, 268] on div "7" at bounding box center [983, 264] width 31 height 31
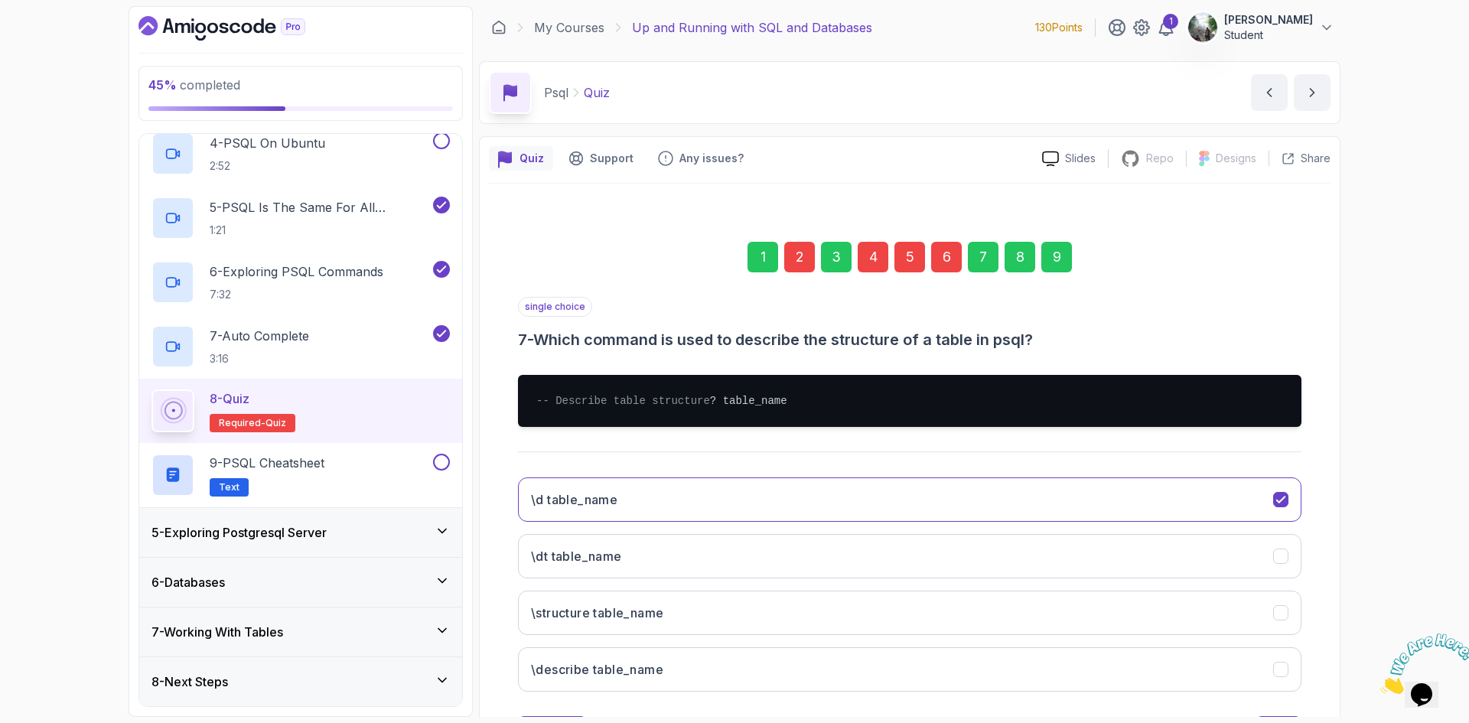
click at [798, 257] on div "2" at bounding box center [799, 257] width 31 height 31
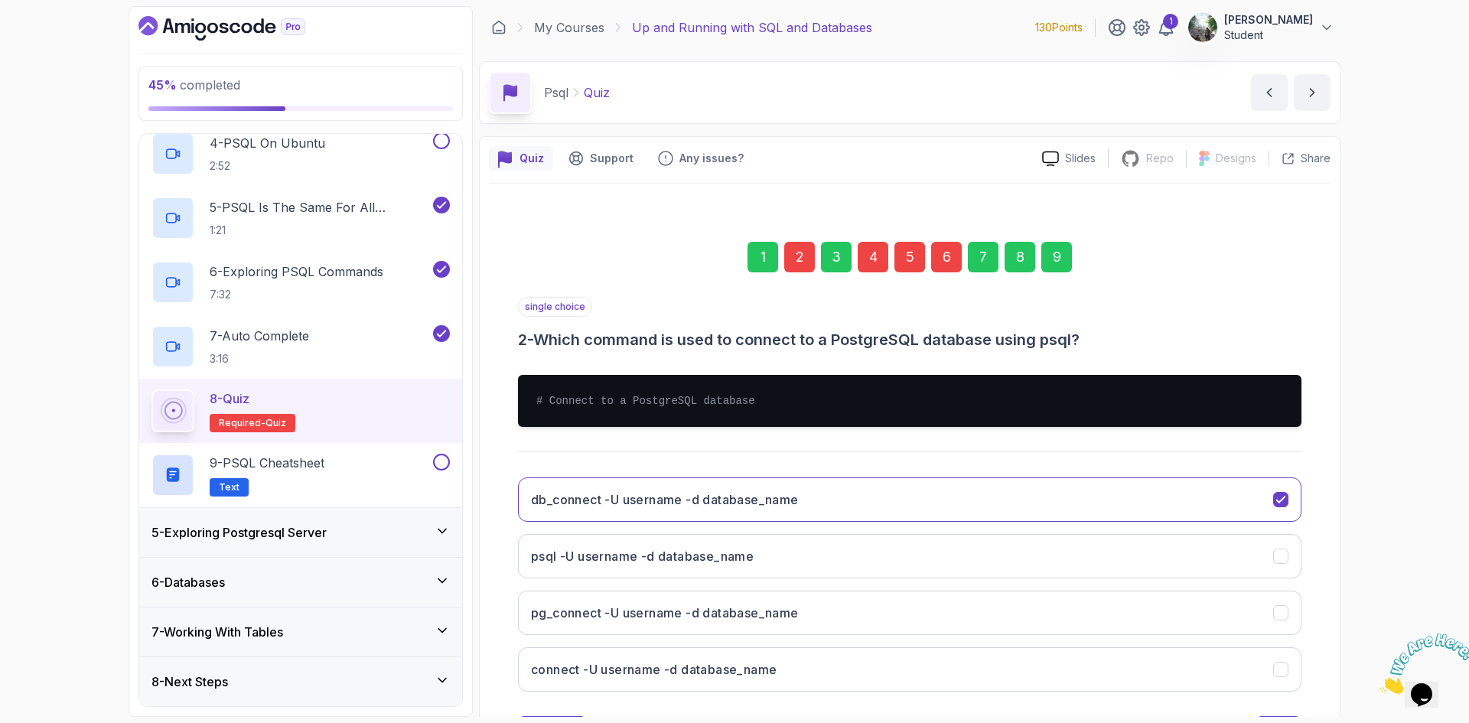
click at [840, 257] on div "3" at bounding box center [836, 257] width 31 height 31
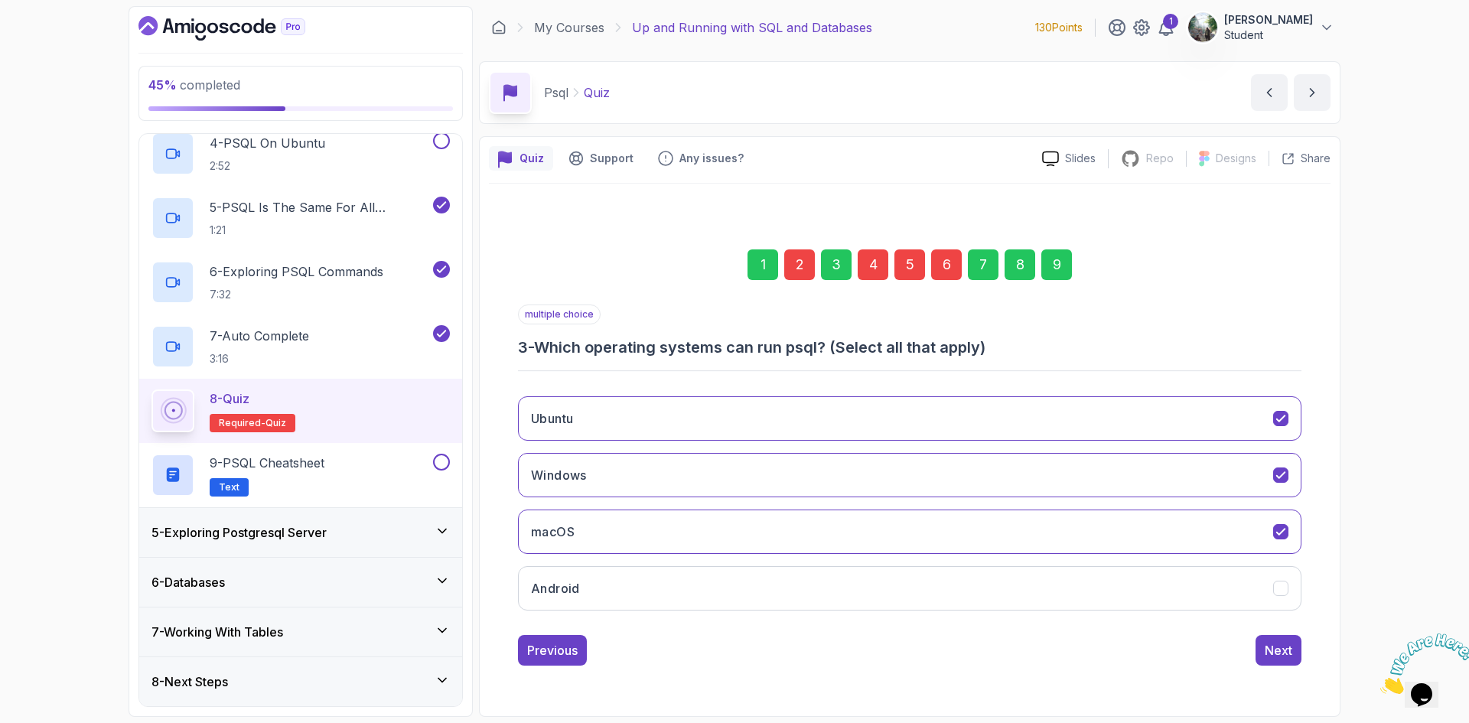
click at [877, 262] on div "4" at bounding box center [873, 264] width 31 height 31
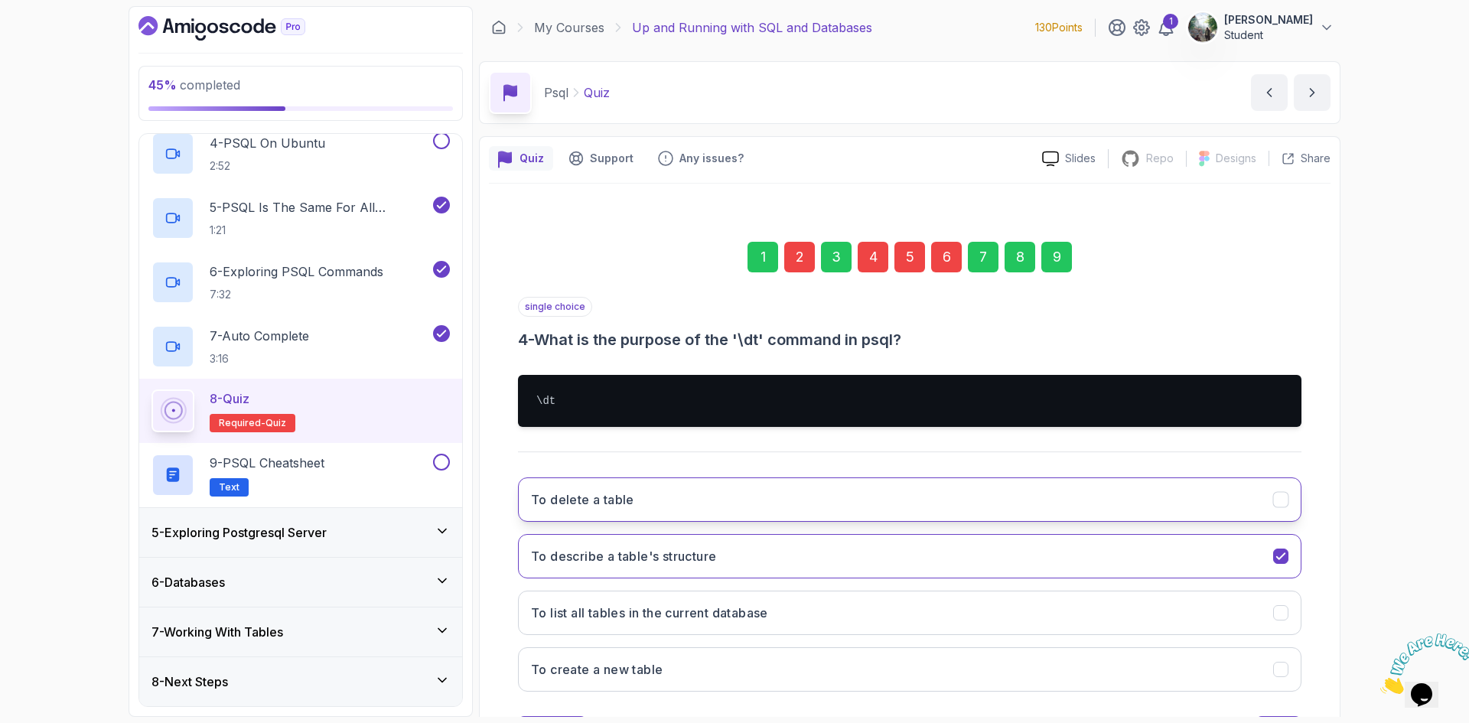
scroll to position [73, 0]
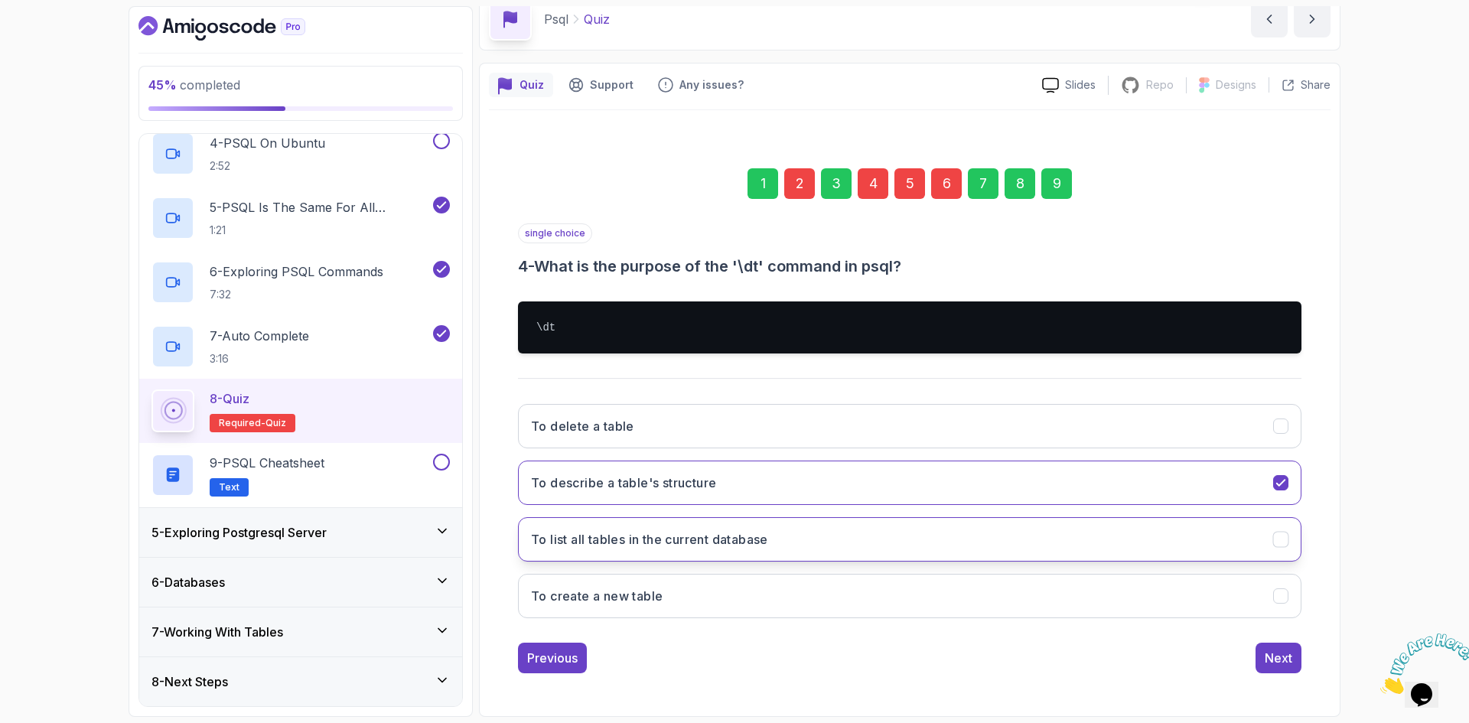
click at [855, 535] on button "To list all tables in the current database" at bounding box center [909, 539] width 783 height 44
click at [801, 187] on div "2" at bounding box center [799, 183] width 31 height 31
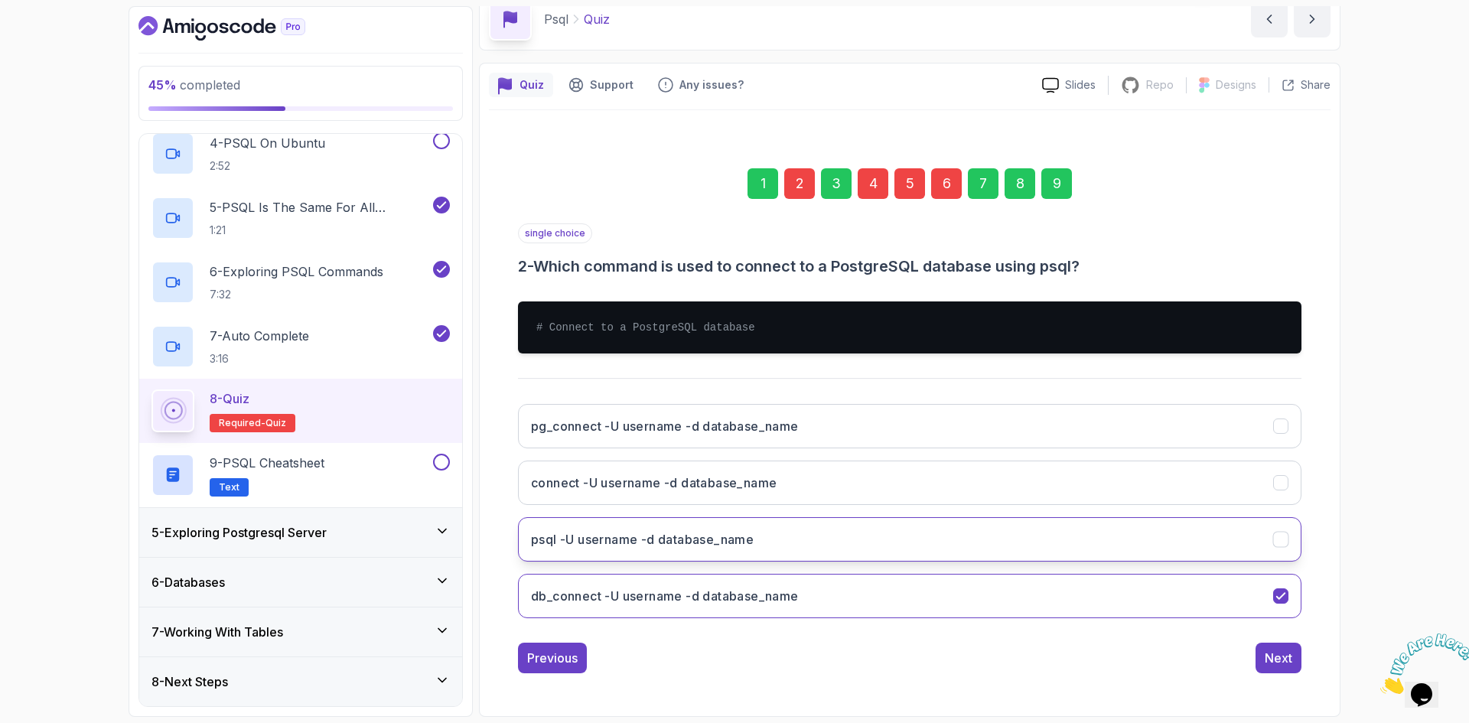
click at [892, 552] on button "psql -U username -d database_name" at bounding box center [909, 539] width 783 height 44
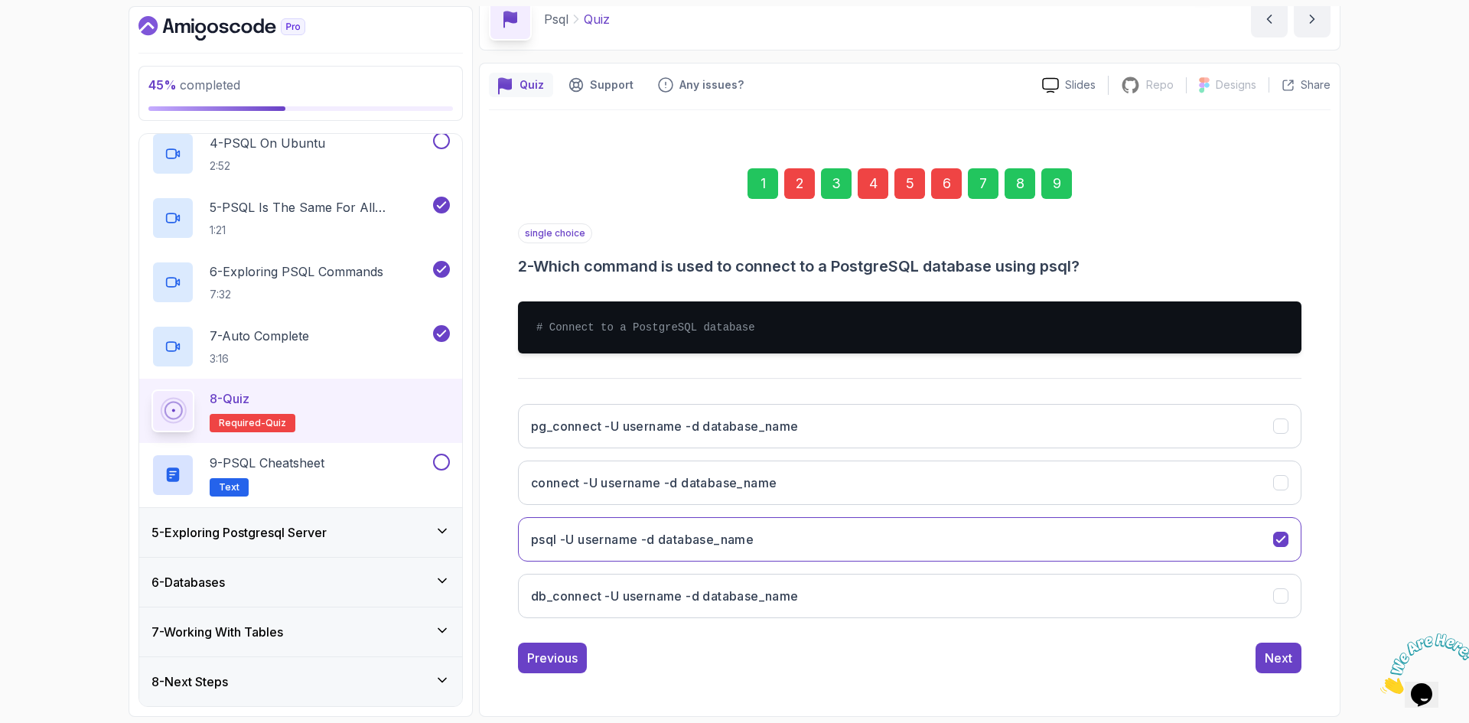
click at [1050, 187] on div "9" at bounding box center [1056, 183] width 31 height 31
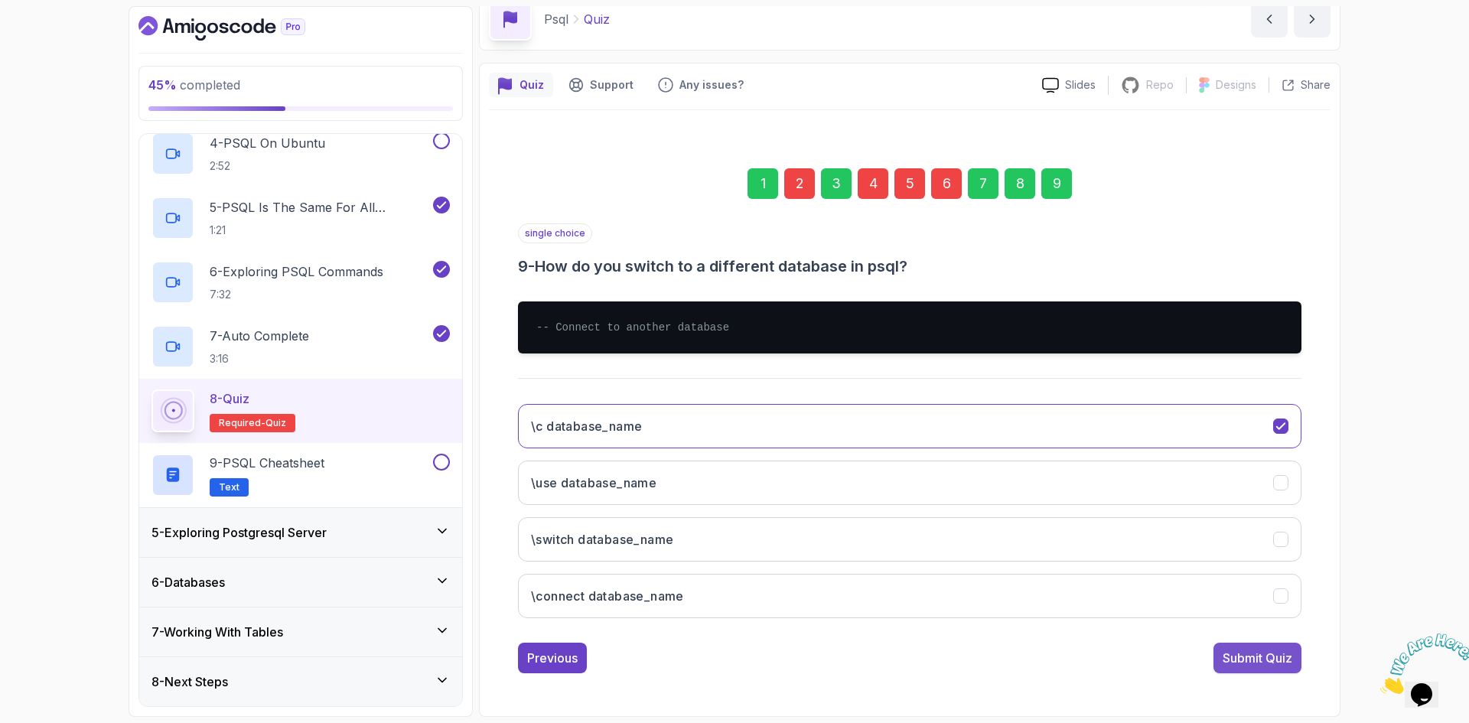
click at [1264, 655] on div "Submit Quiz" at bounding box center [1257, 658] width 70 height 18
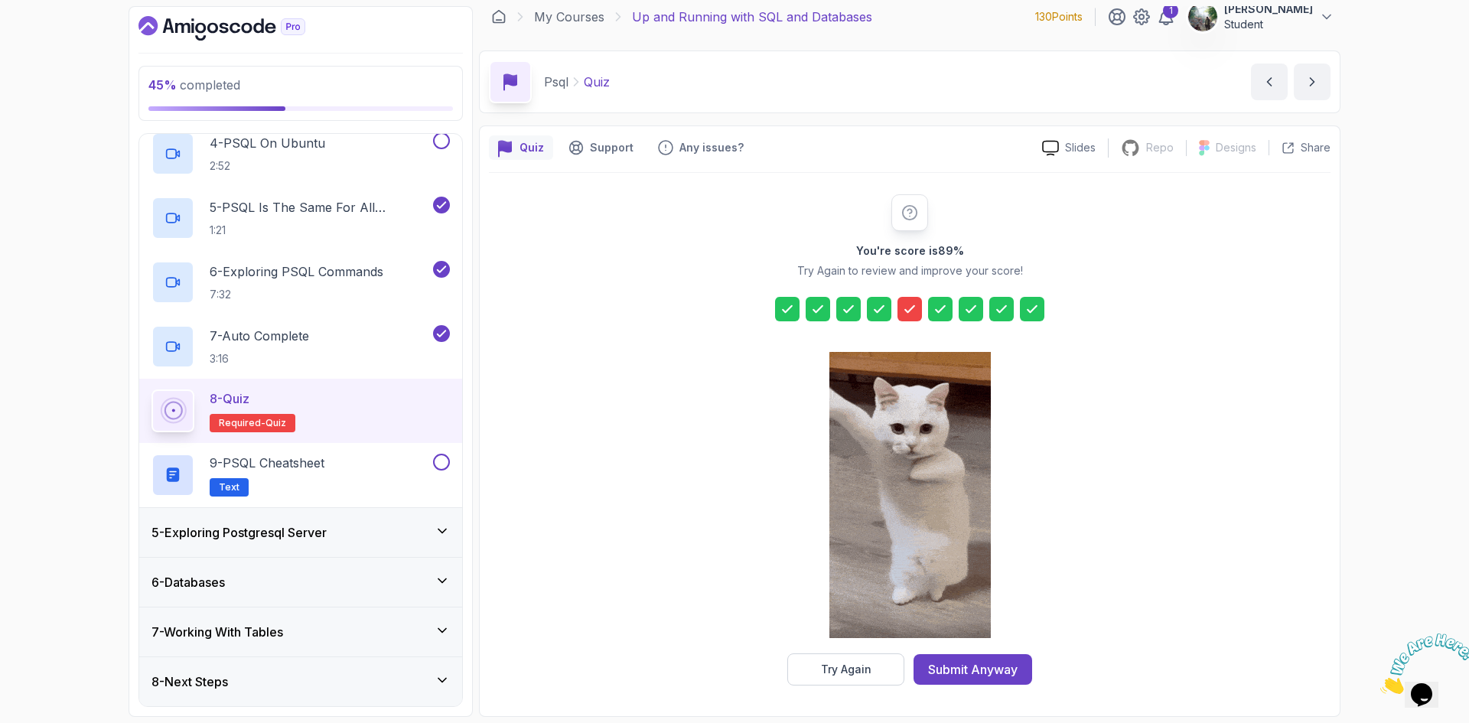
click at [809, 308] on div at bounding box center [817, 309] width 24 height 24
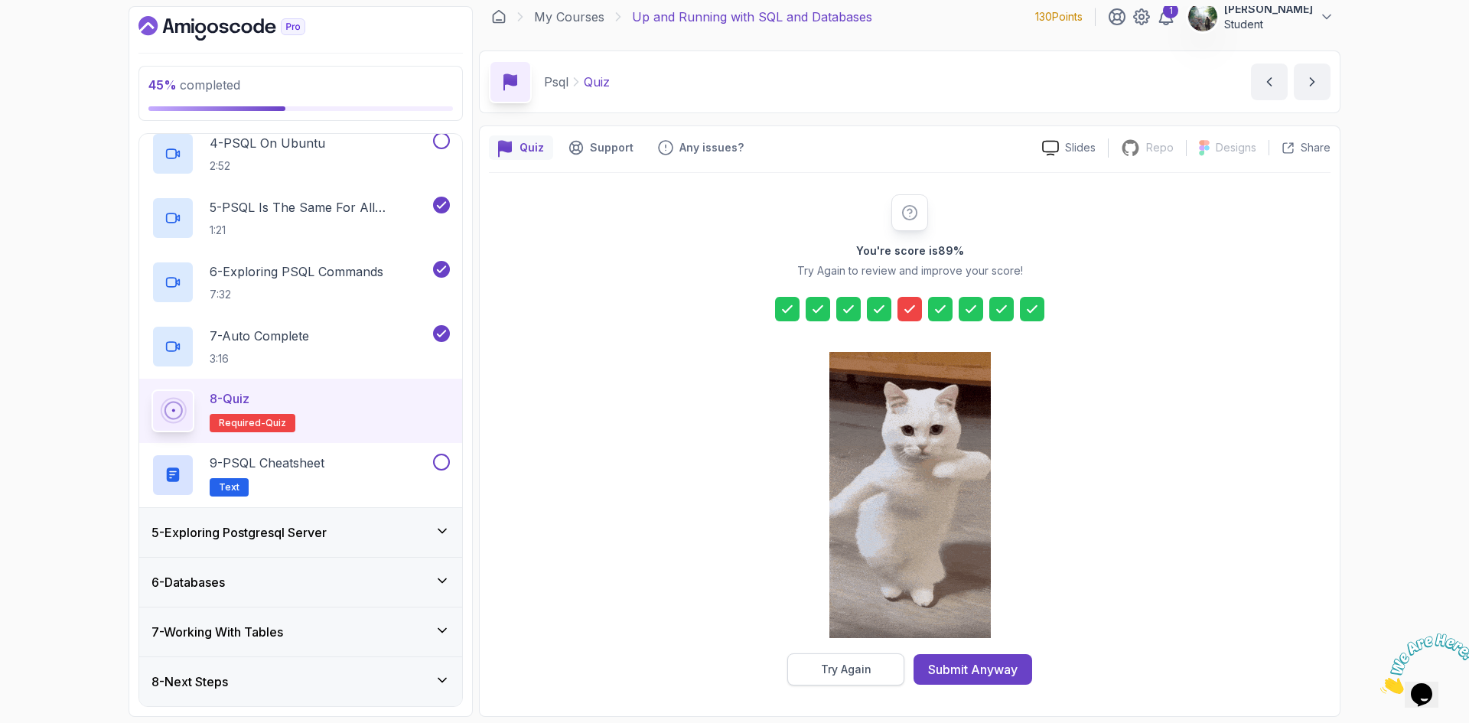
click at [857, 669] on div "Try Again" at bounding box center [846, 669] width 50 height 15
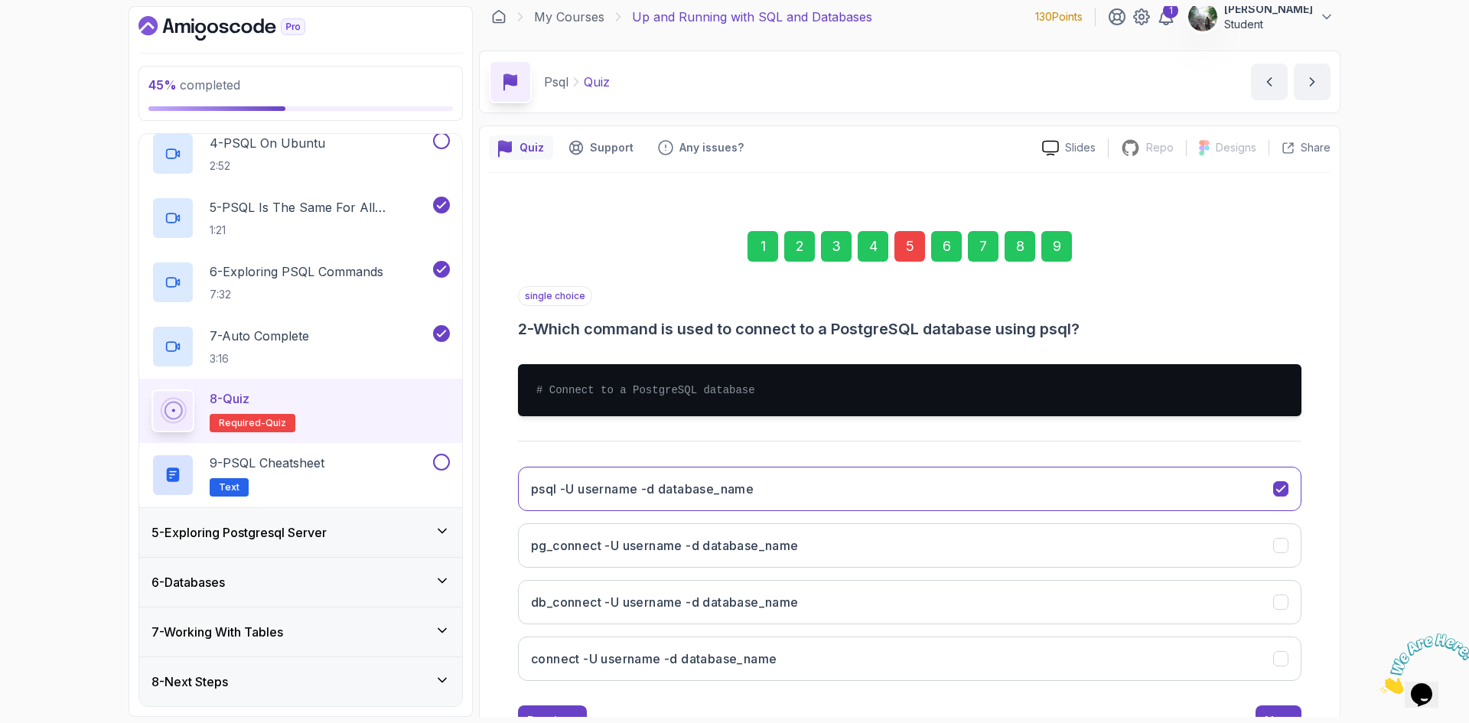
click at [761, 240] on div "1" at bounding box center [762, 246] width 31 height 31
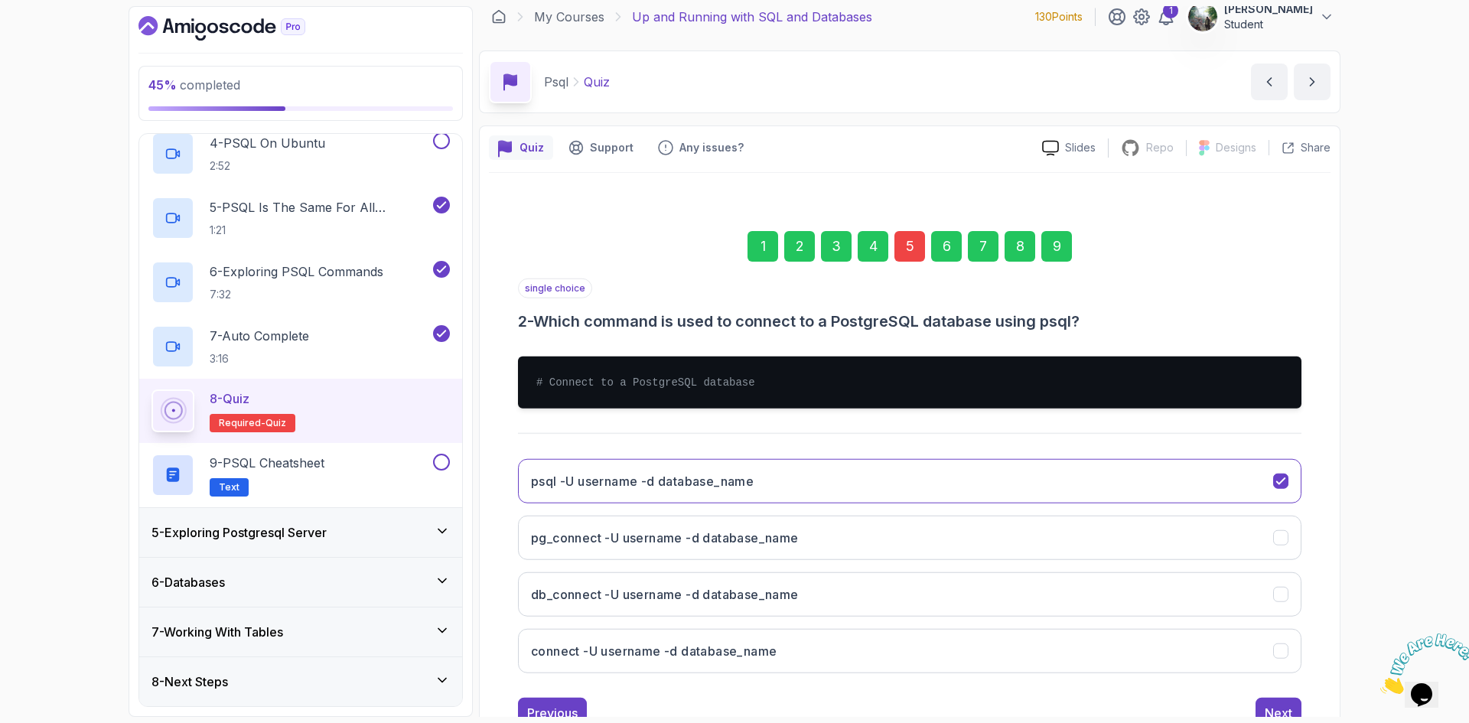
scroll to position [0, 0]
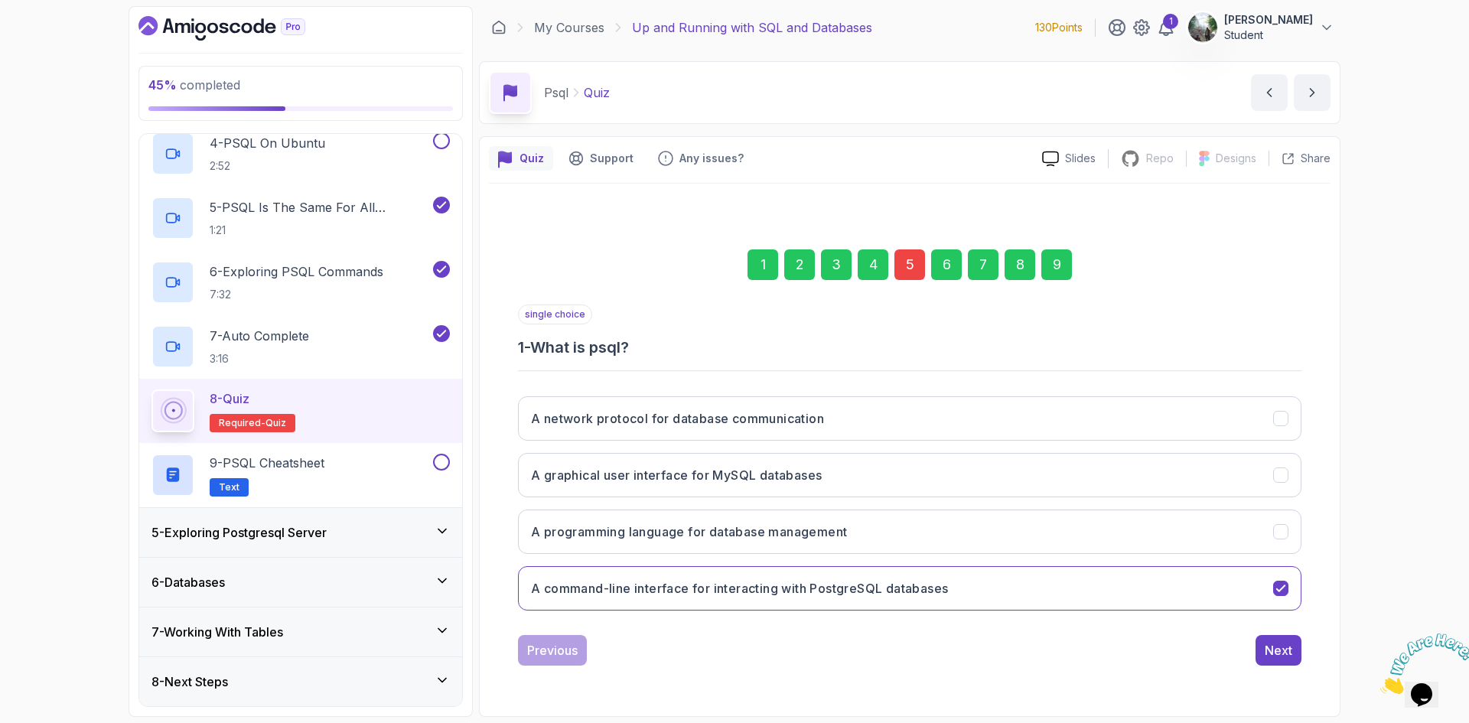
click at [789, 262] on div "2" at bounding box center [799, 264] width 31 height 31
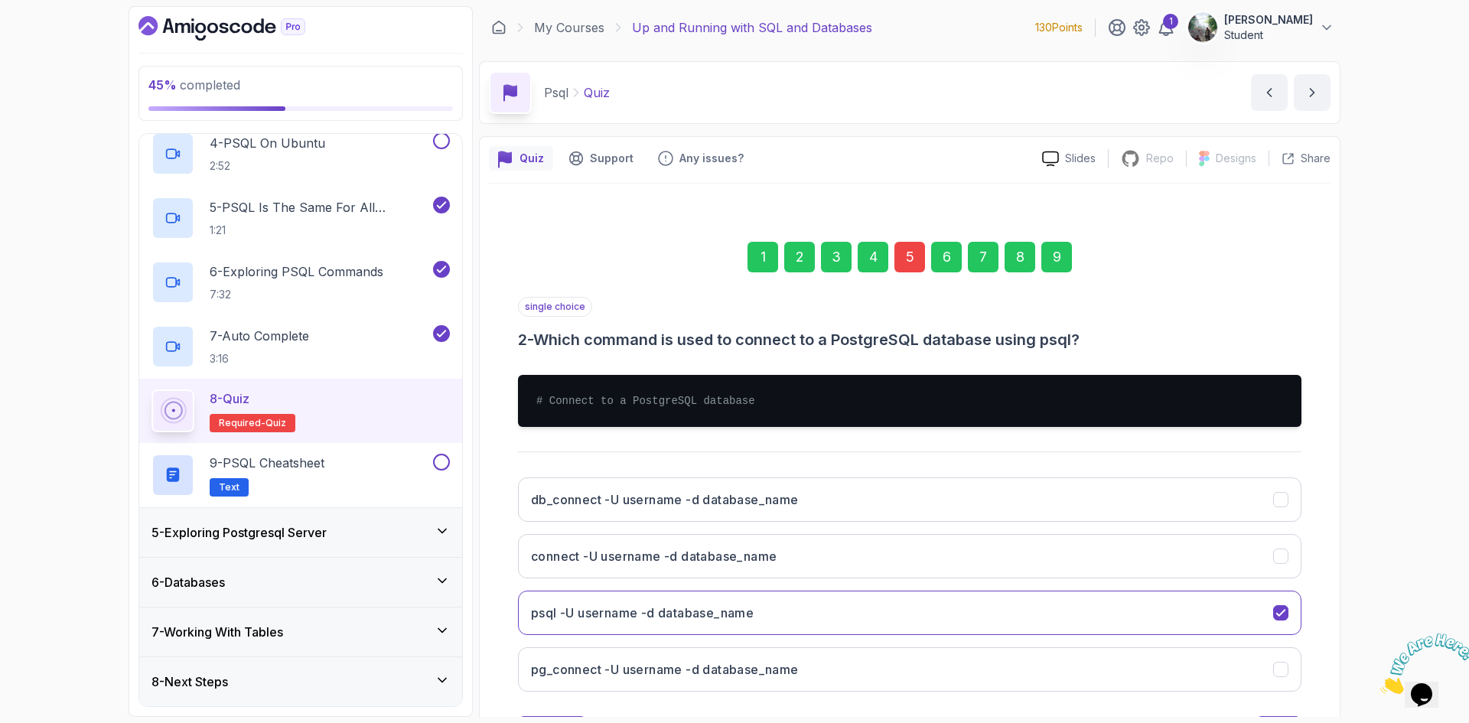
click at [842, 251] on div "3" at bounding box center [836, 257] width 31 height 31
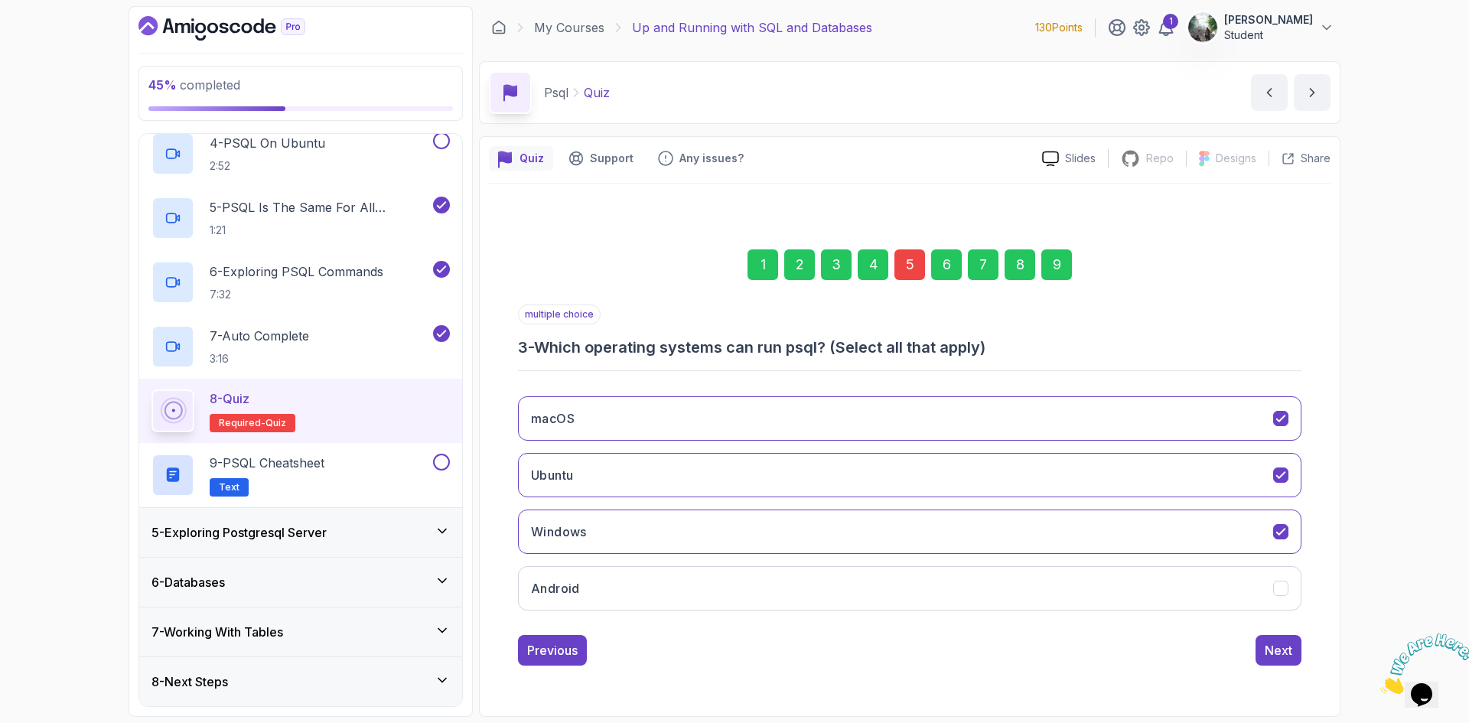
click at [872, 250] on div "4" at bounding box center [873, 264] width 31 height 31
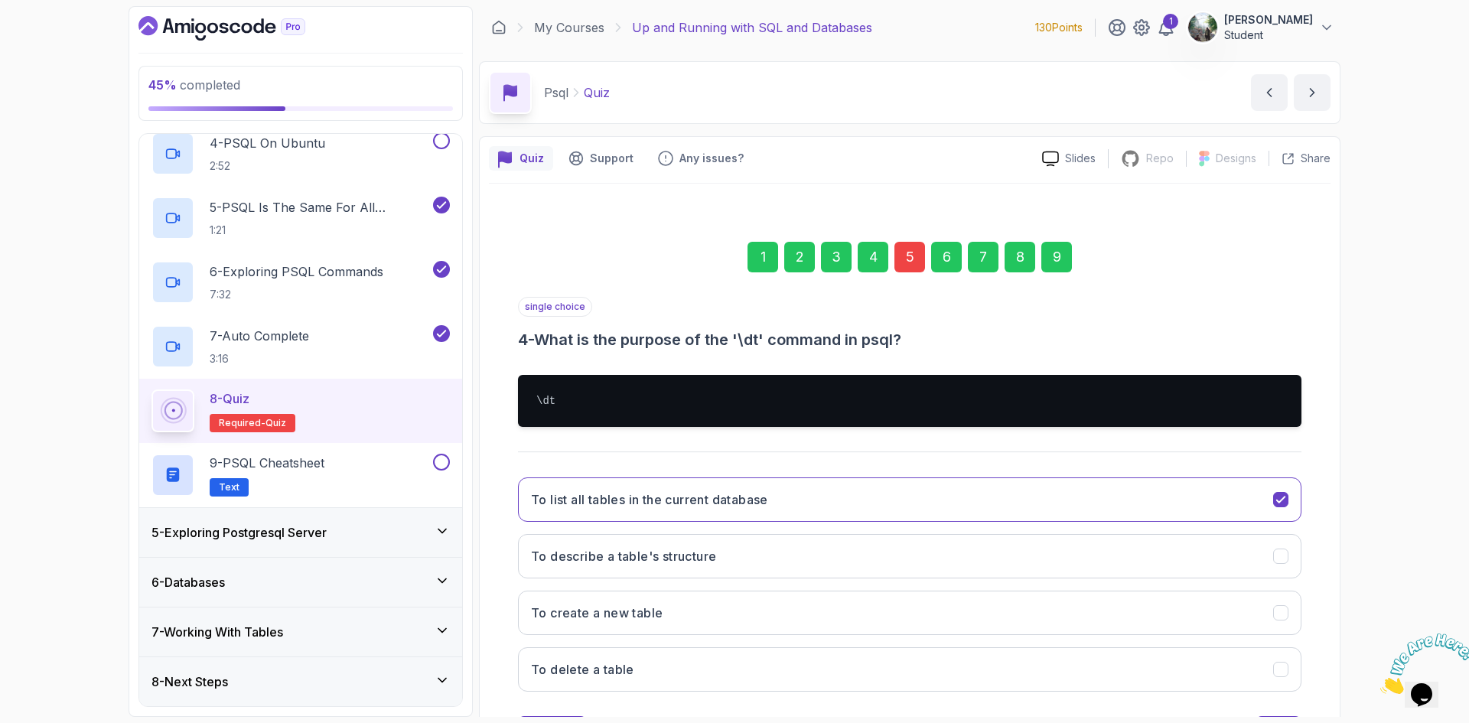
scroll to position [73, 0]
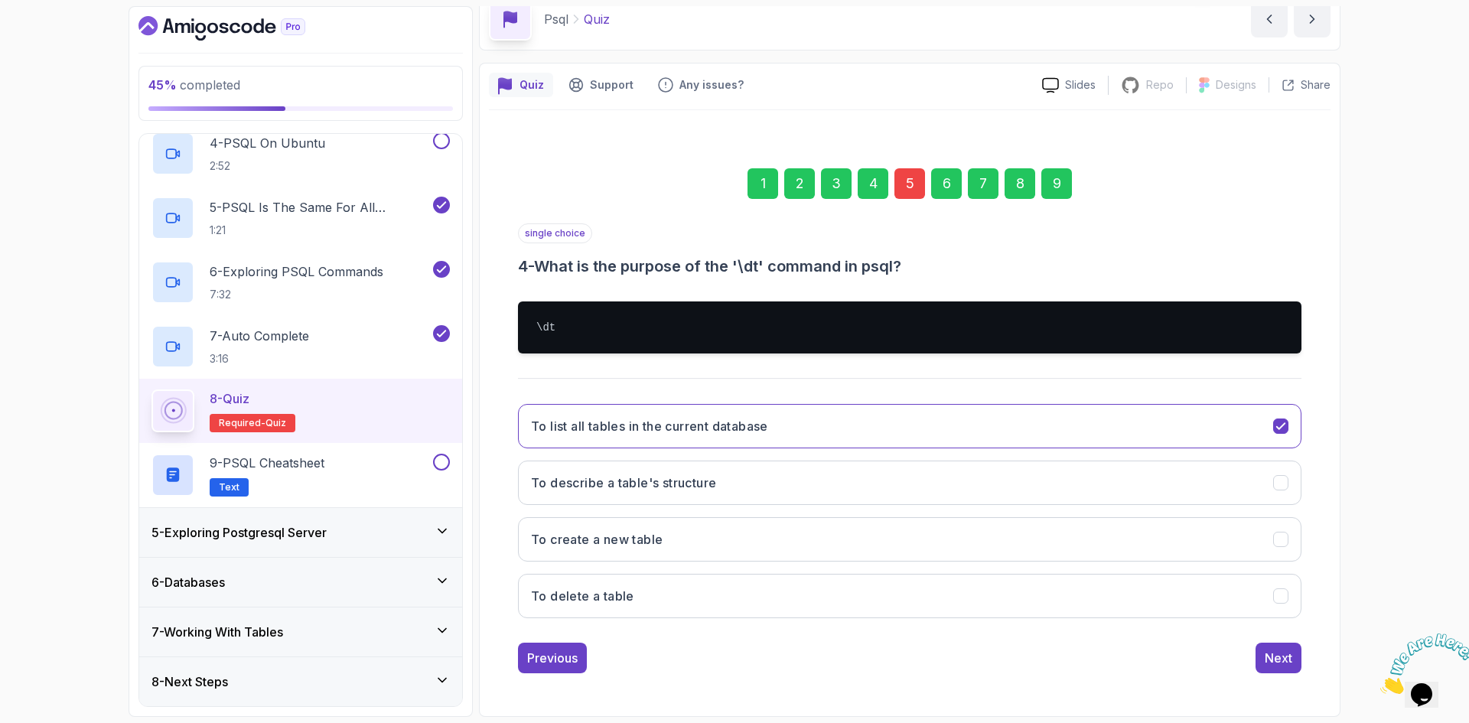
click at [907, 190] on div "5" at bounding box center [909, 183] width 31 height 31
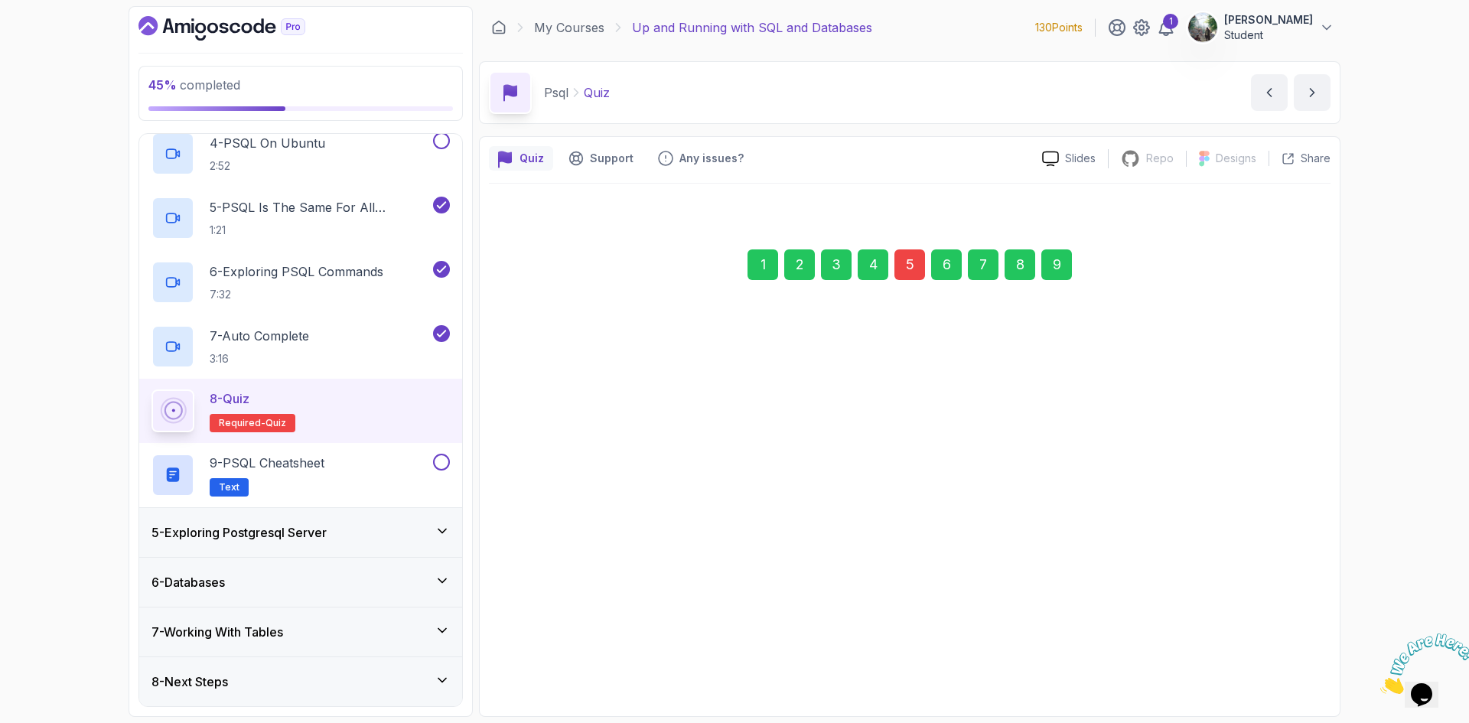
scroll to position [0, 0]
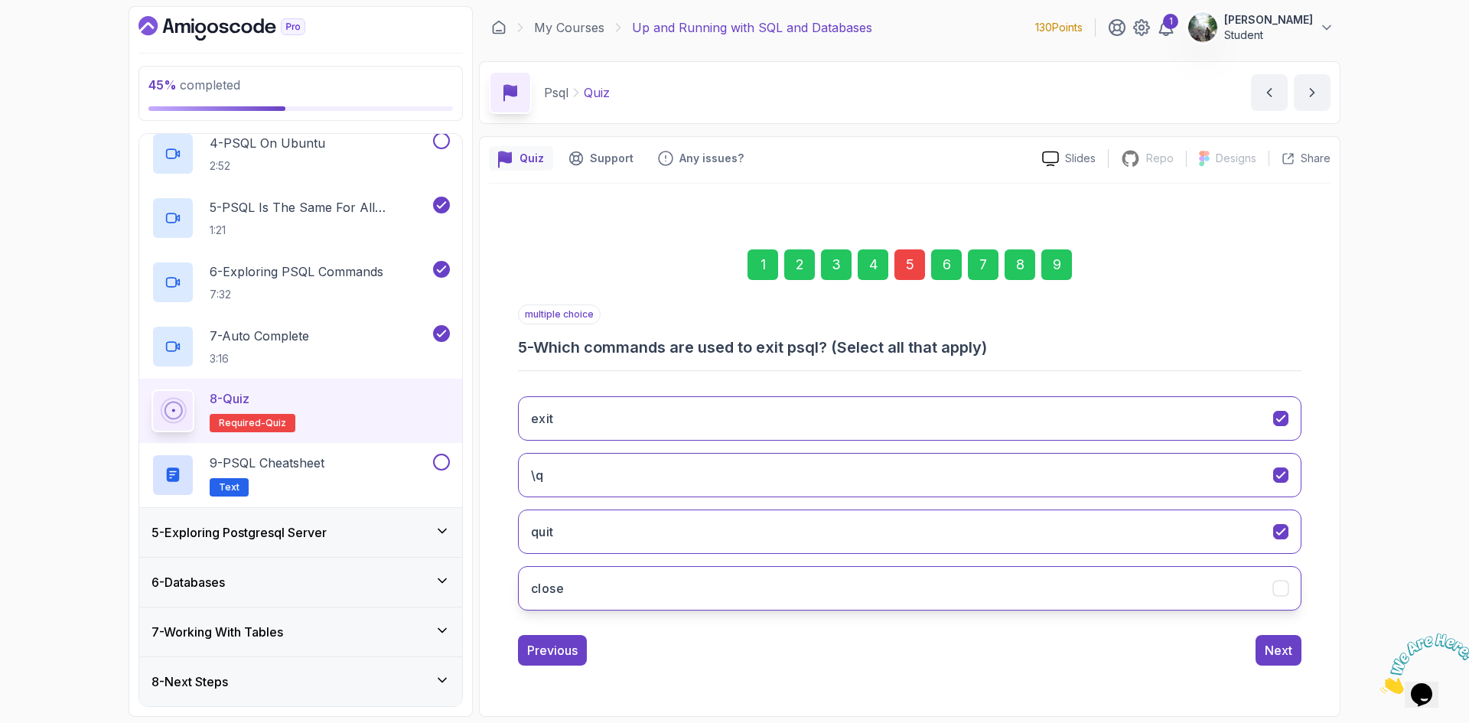
click at [1057, 588] on button "close" at bounding box center [909, 588] width 783 height 44
click at [940, 268] on div "6" at bounding box center [946, 264] width 31 height 31
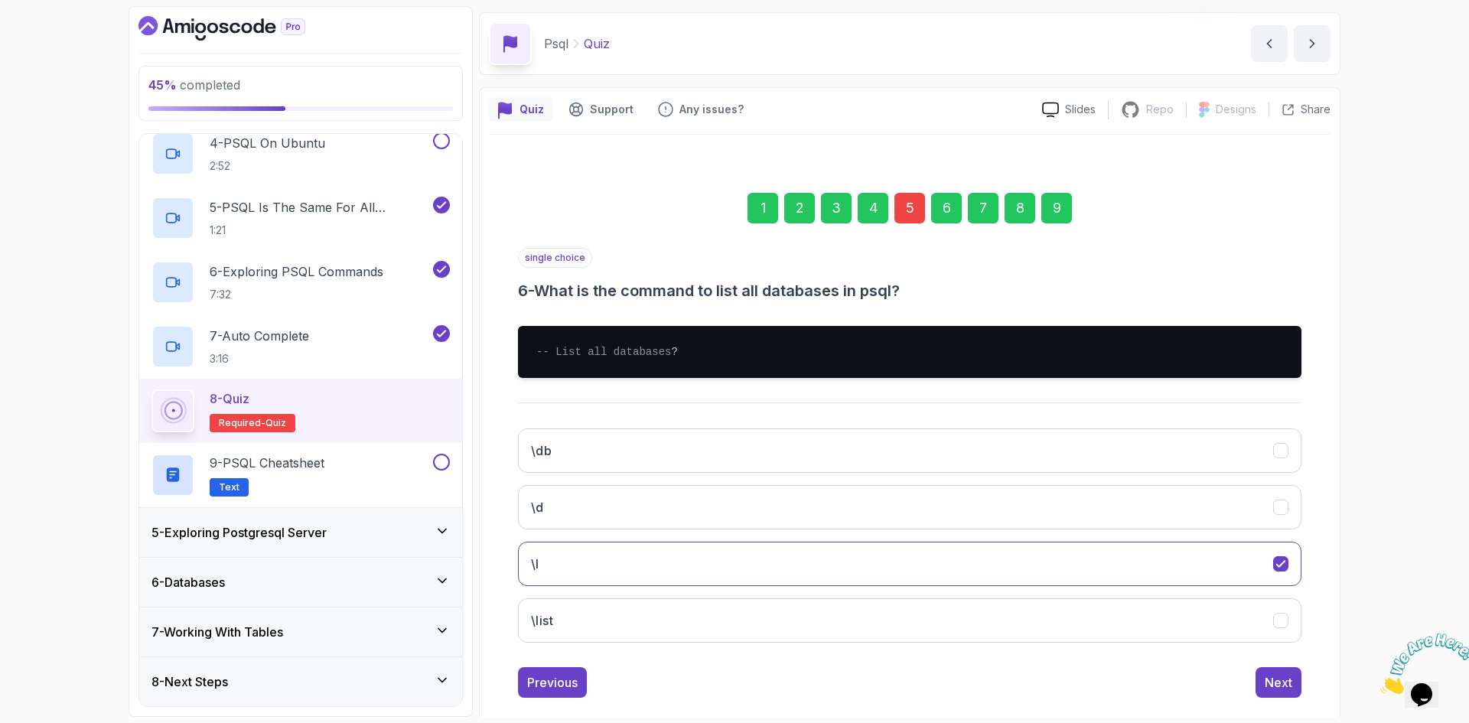
scroll to position [76, 0]
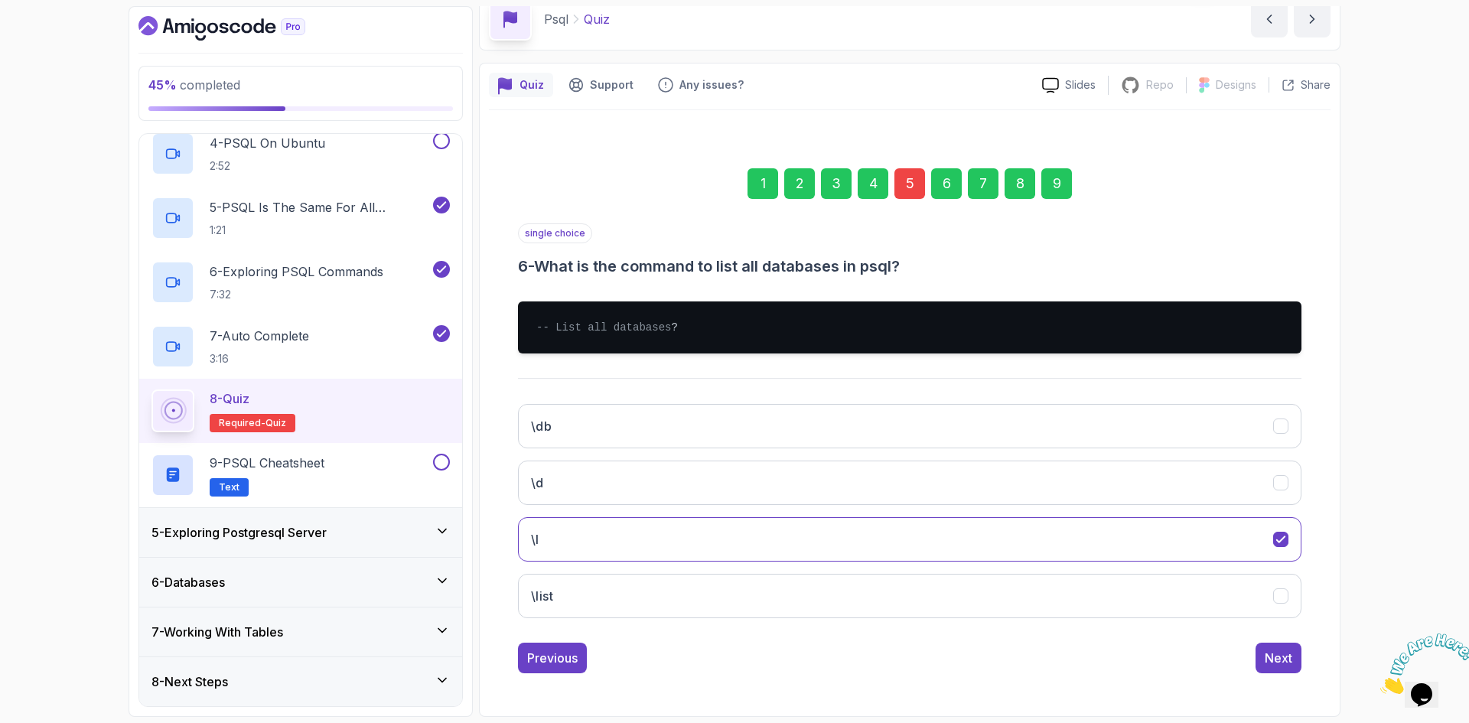
click at [974, 181] on div "7" at bounding box center [983, 183] width 31 height 31
click at [796, 186] on div "2" at bounding box center [799, 183] width 31 height 31
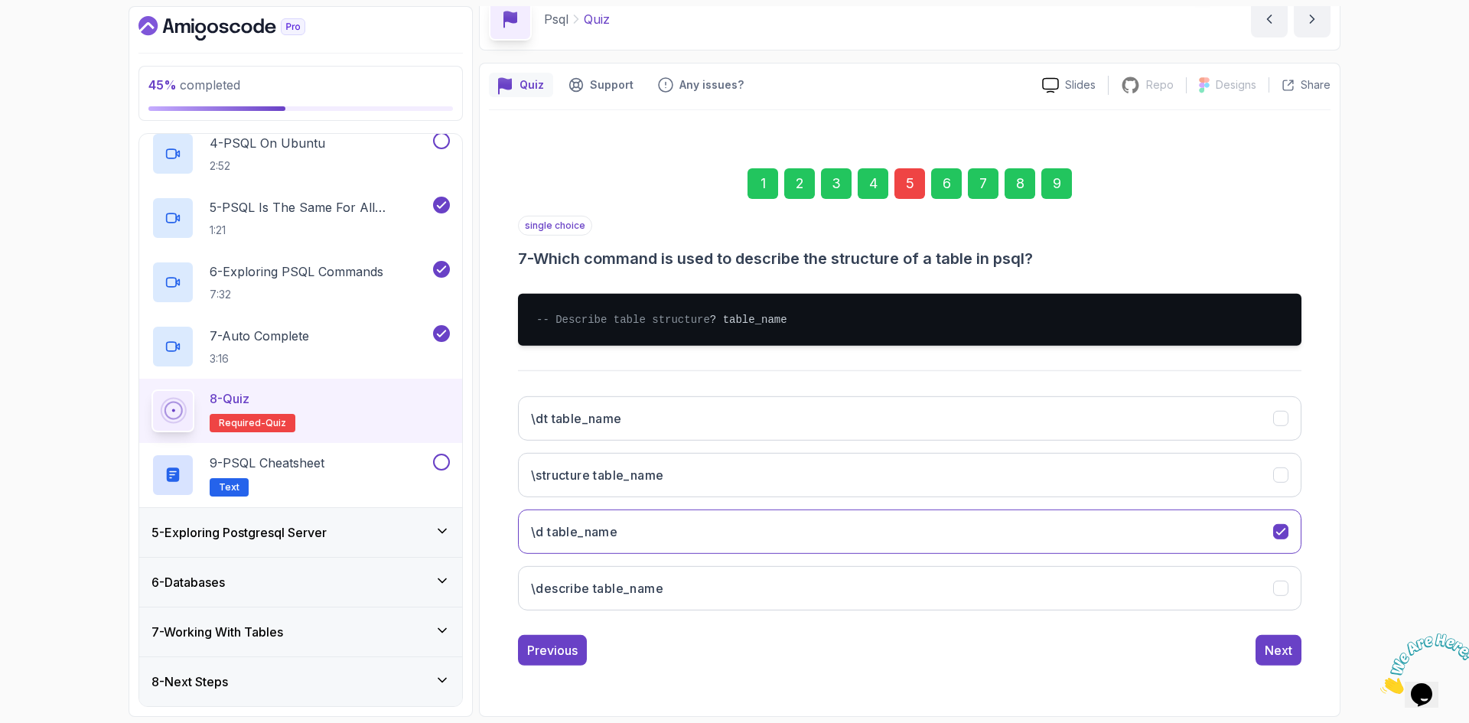
scroll to position [73, 0]
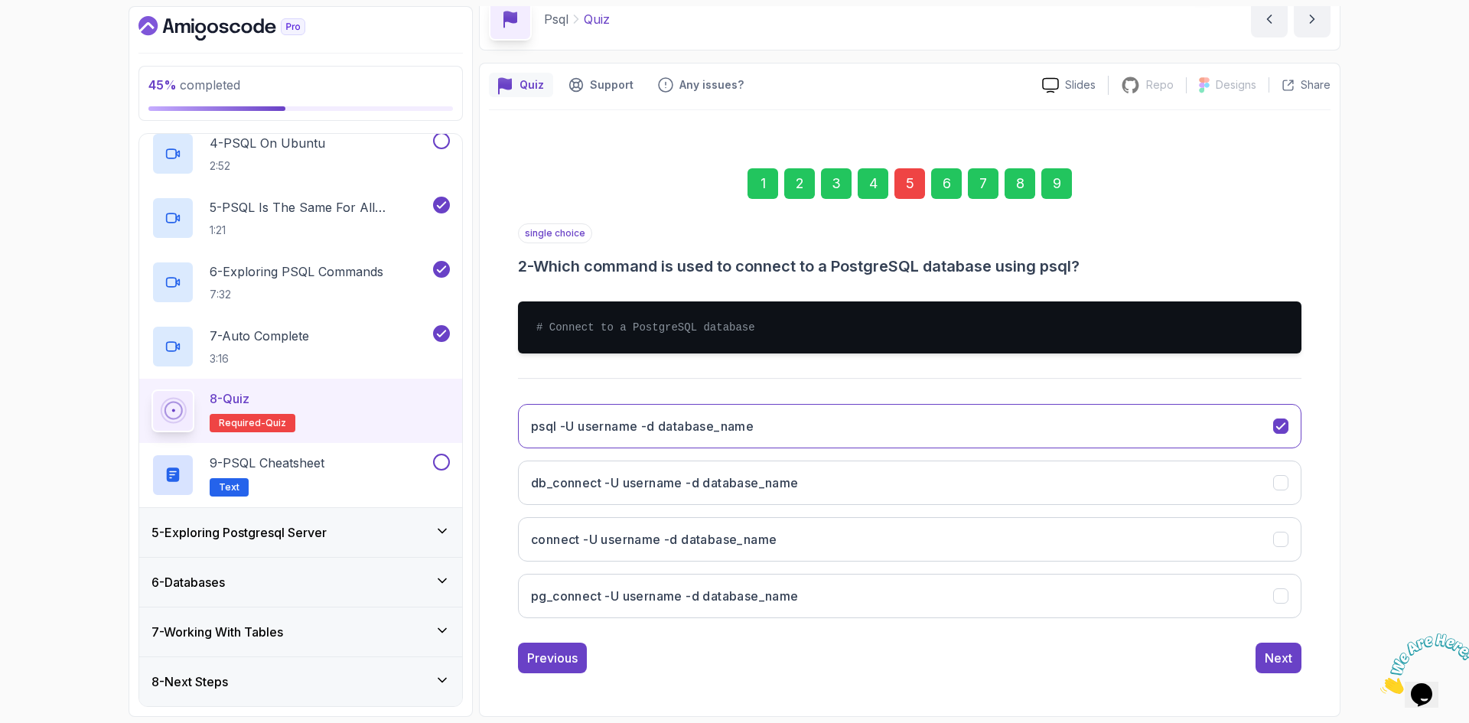
click at [832, 182] on div "3" at bounding box center [836, 183] width 31 height 31
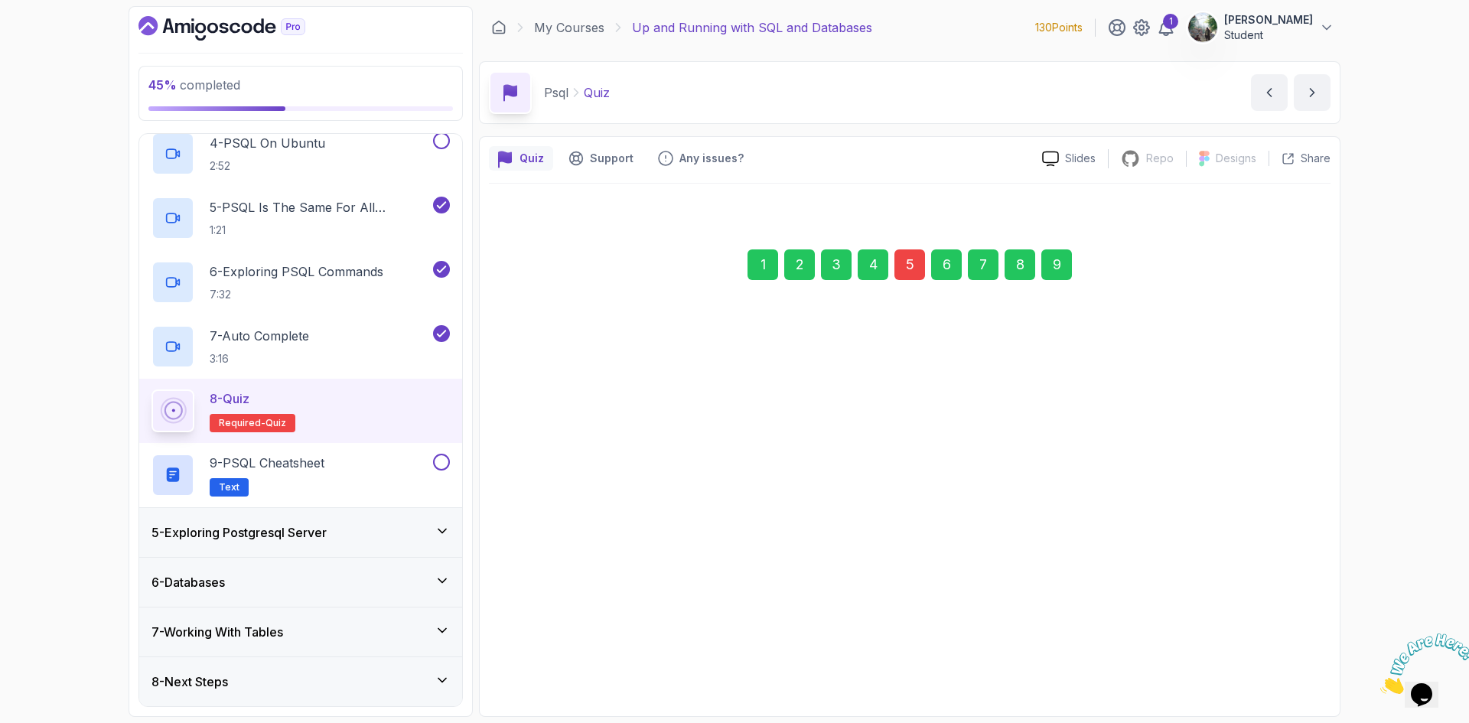
scroll to position [0, 0]
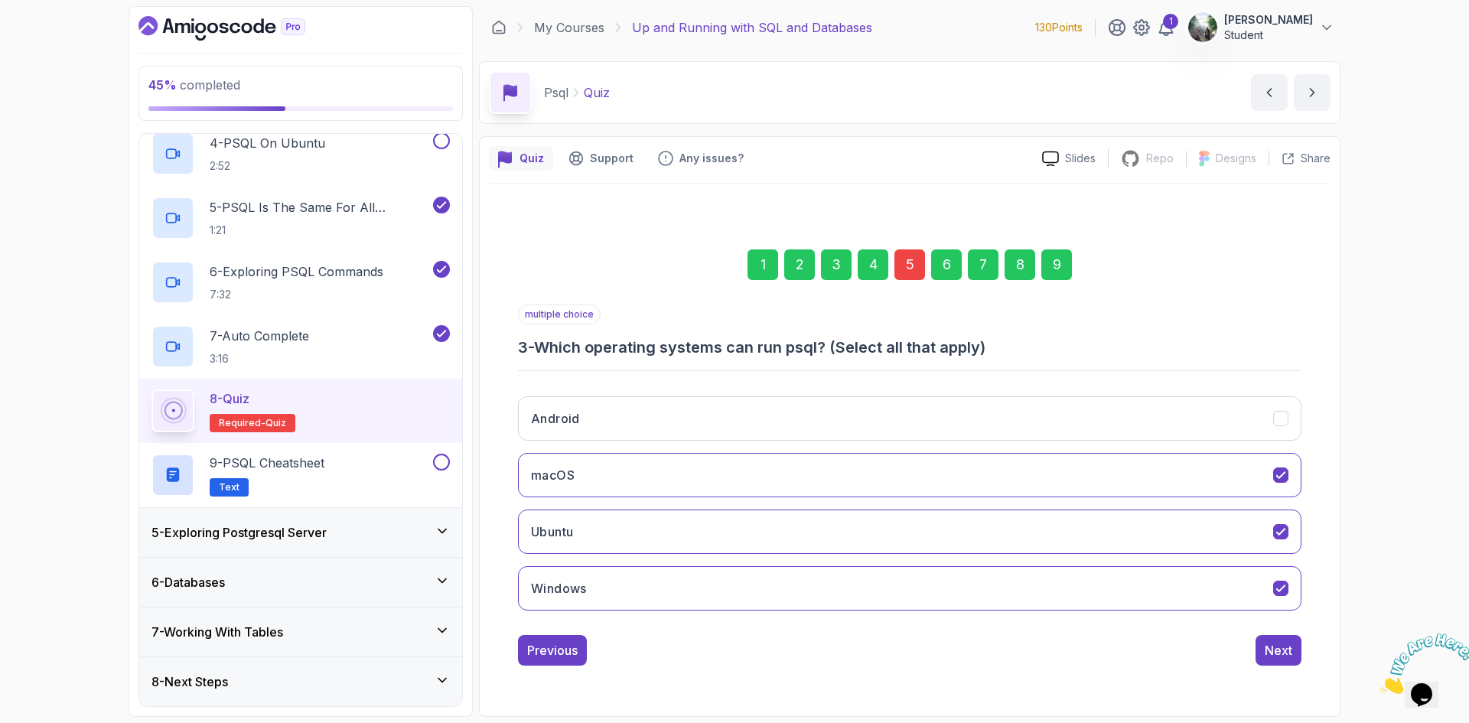
click at [873, 181] on div "Quiz Support Any issues? Slides Repo Repository not available Designs Design no…" at bounding box center [909, 426] width 861 height 581
click at [877, 257] on div "4" at bounding box center [873, 264] width 31 height 31
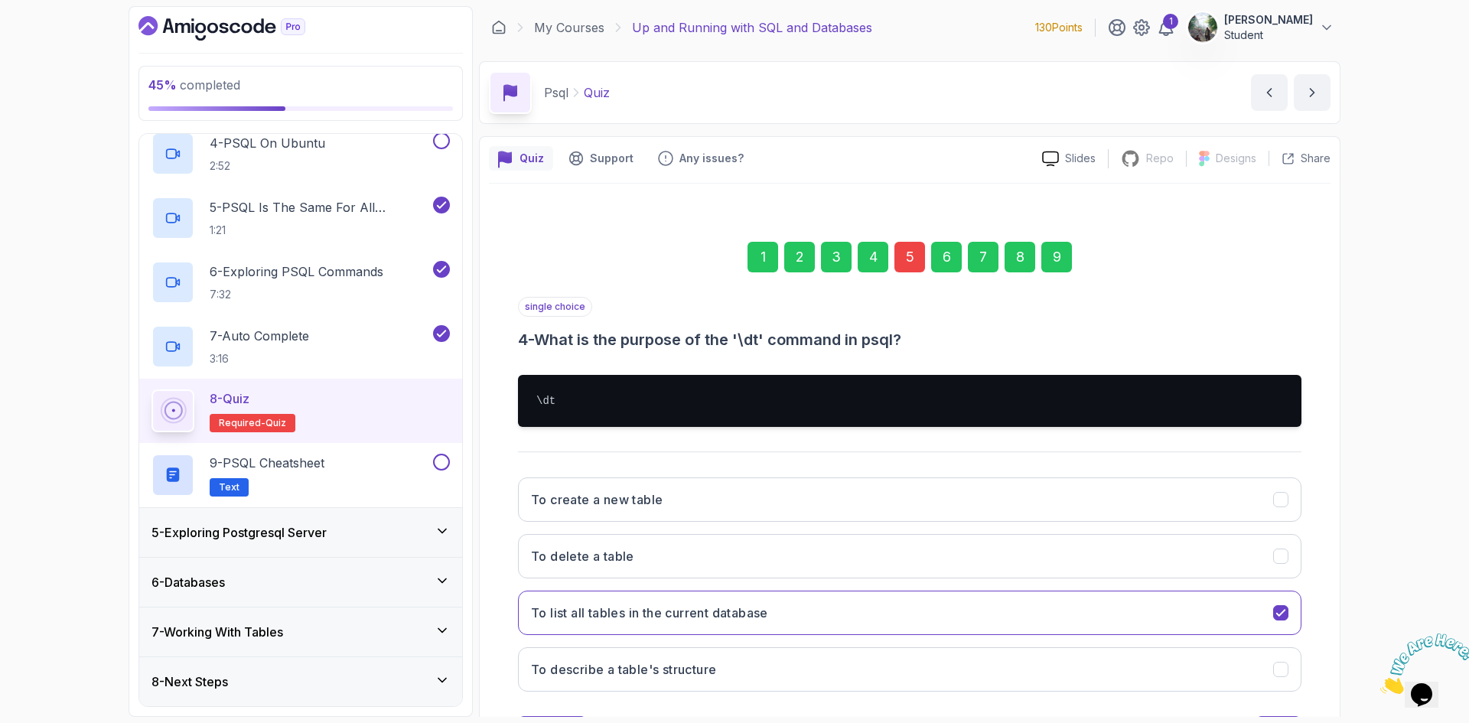
click at [1021, 258] on div "8" at bounding box center [1019, 257] width 31 height 31
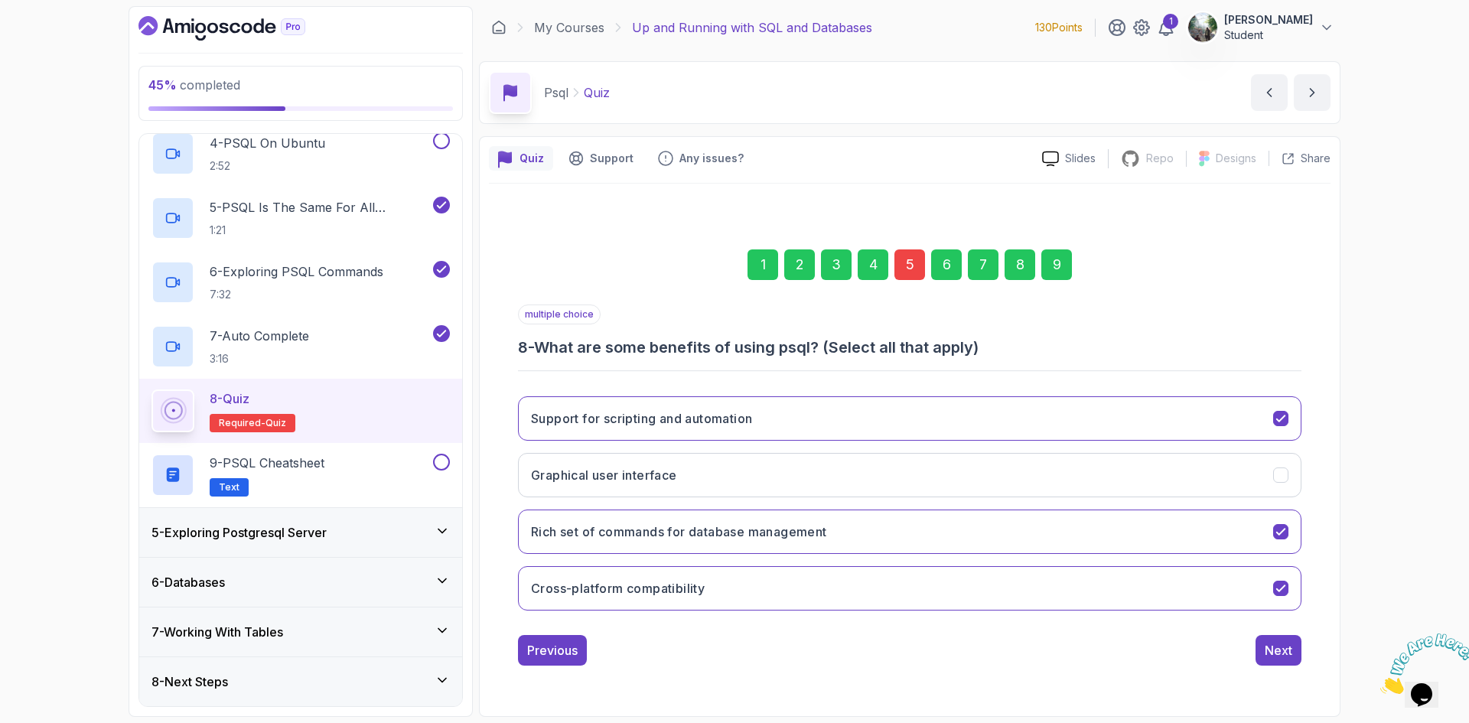
click at [990, 260] on div "7" at bounding box center [983, 264] width 31 height 31
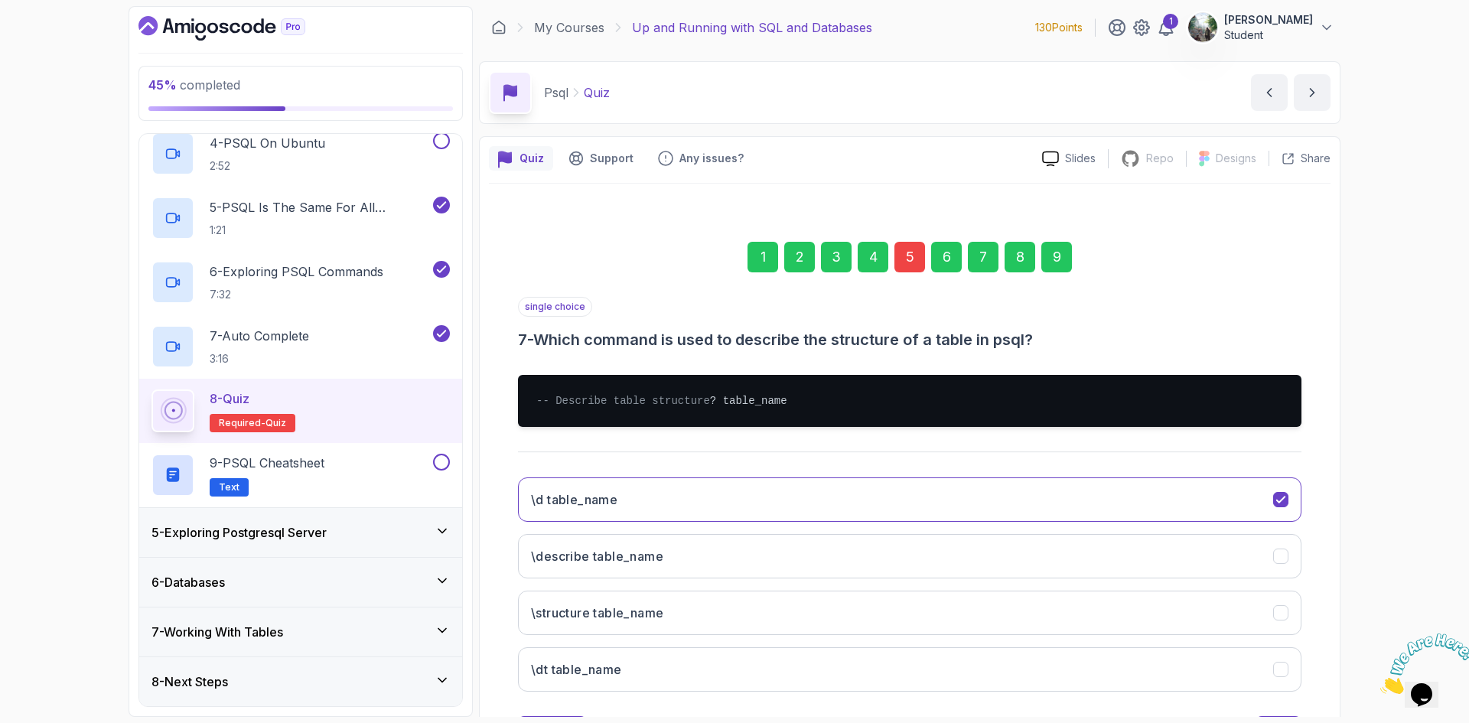
click at [910, 249] on div "5" at bounding box center [909, 257] width 31 height 31
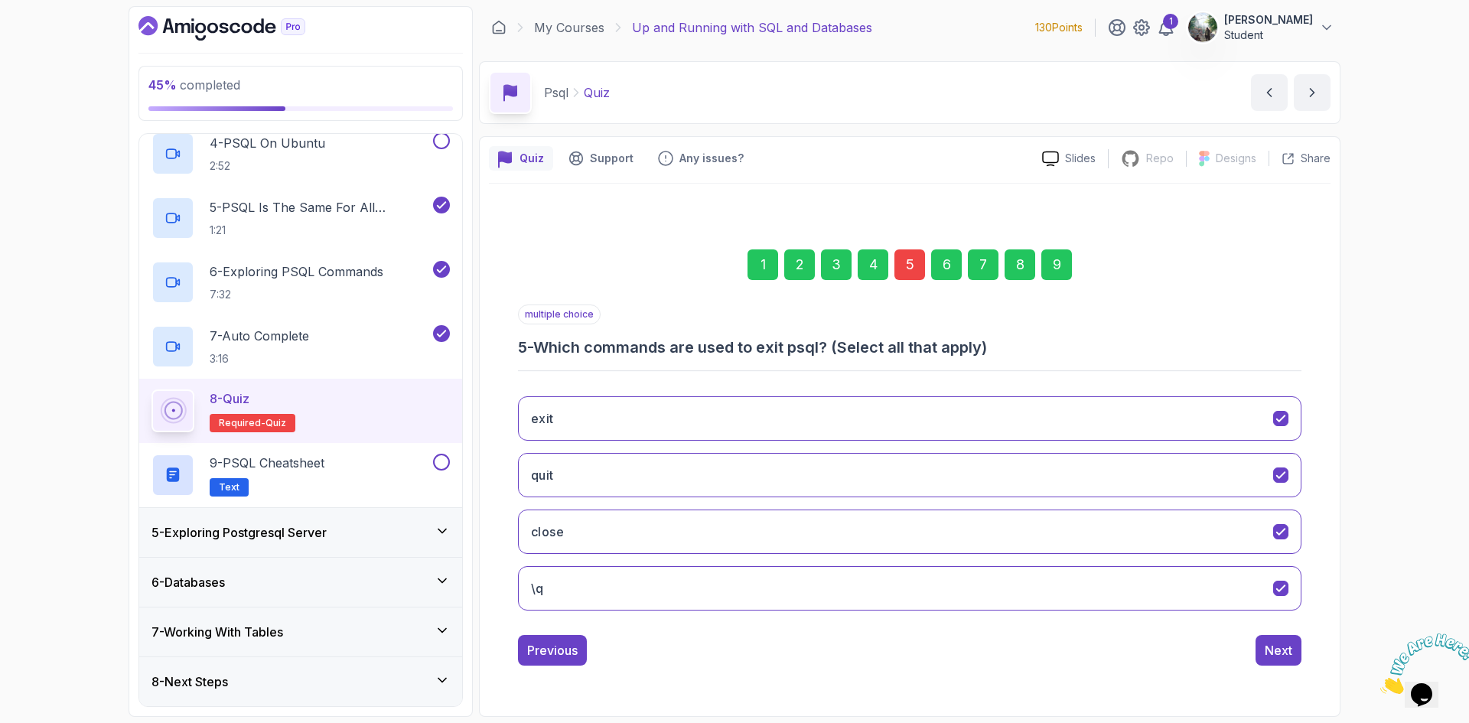
click at [1056, 275] on div "9" at bounding box center [1056, 264] width 31 height 31
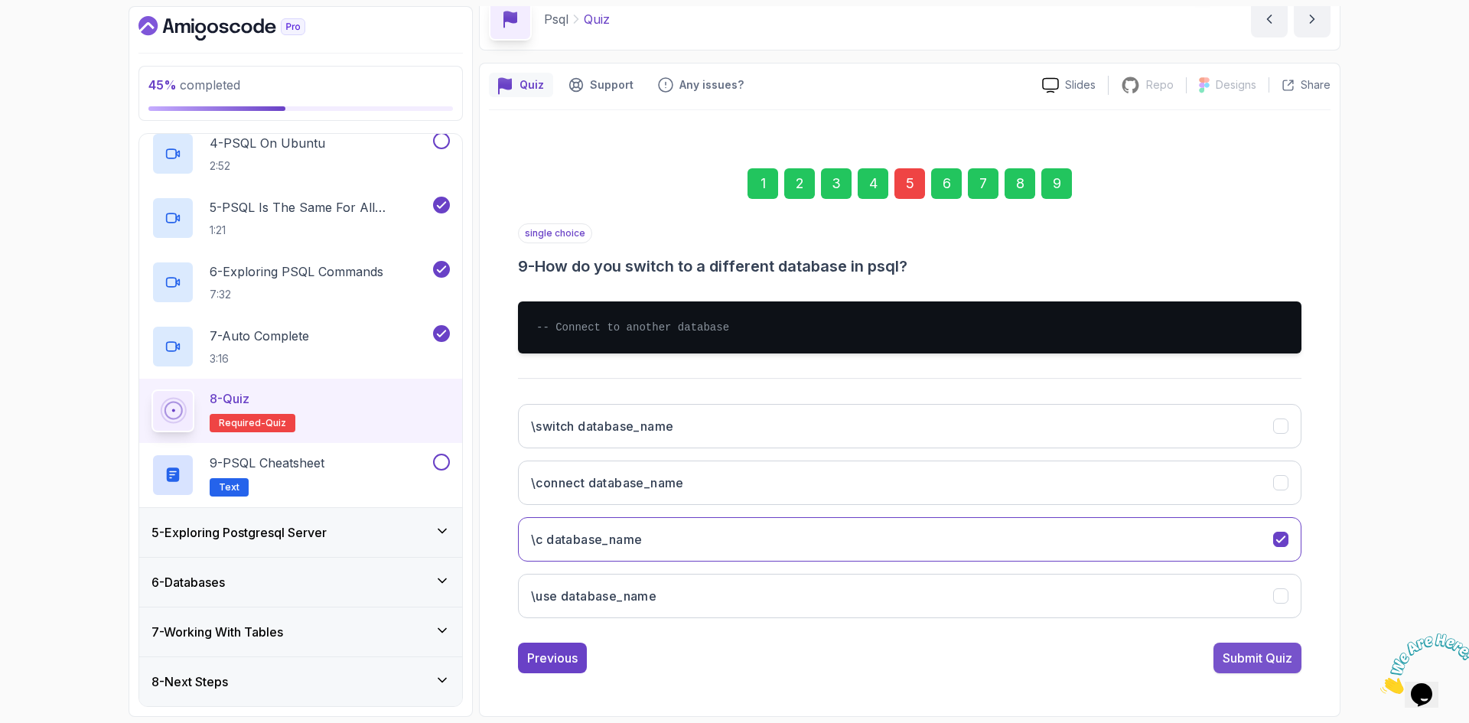
click at [1253, 656] on div "Submit Quiz" at bounding box center [1257, 658] width 70 height 18
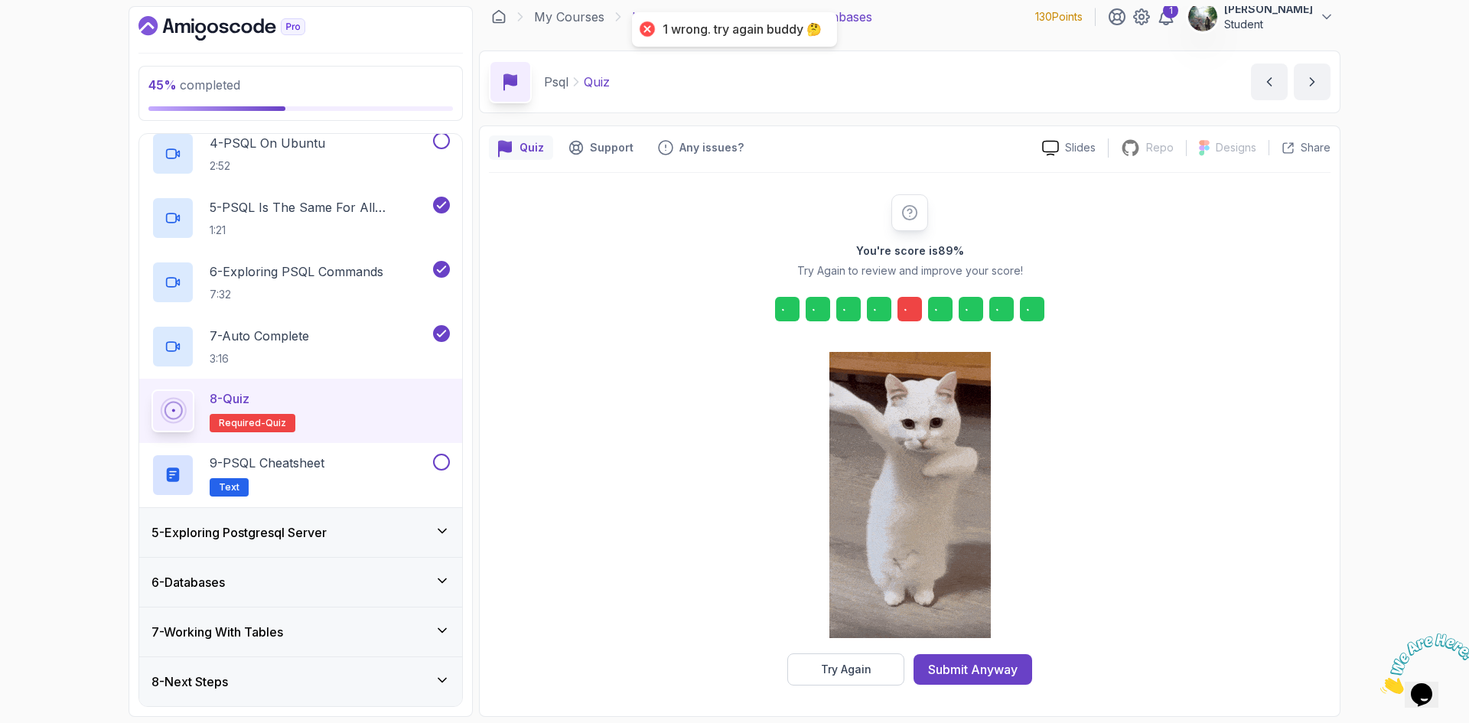
scroll to position [11, 0]
click at [908, 318] on div at bounding box center [909, 309] width 24 height 24
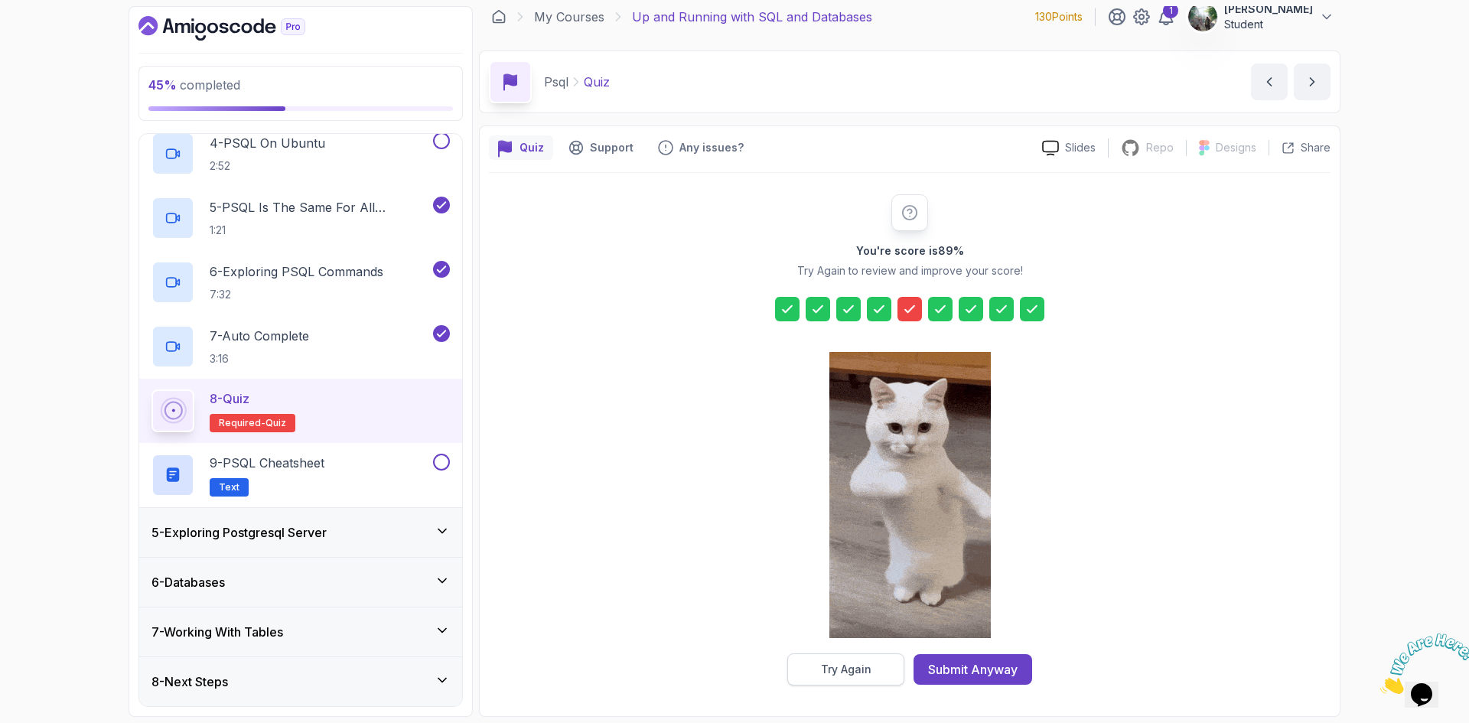
click at [861, 662] on div "Try Again" at bounding box center [846, 669] width 50 height 15
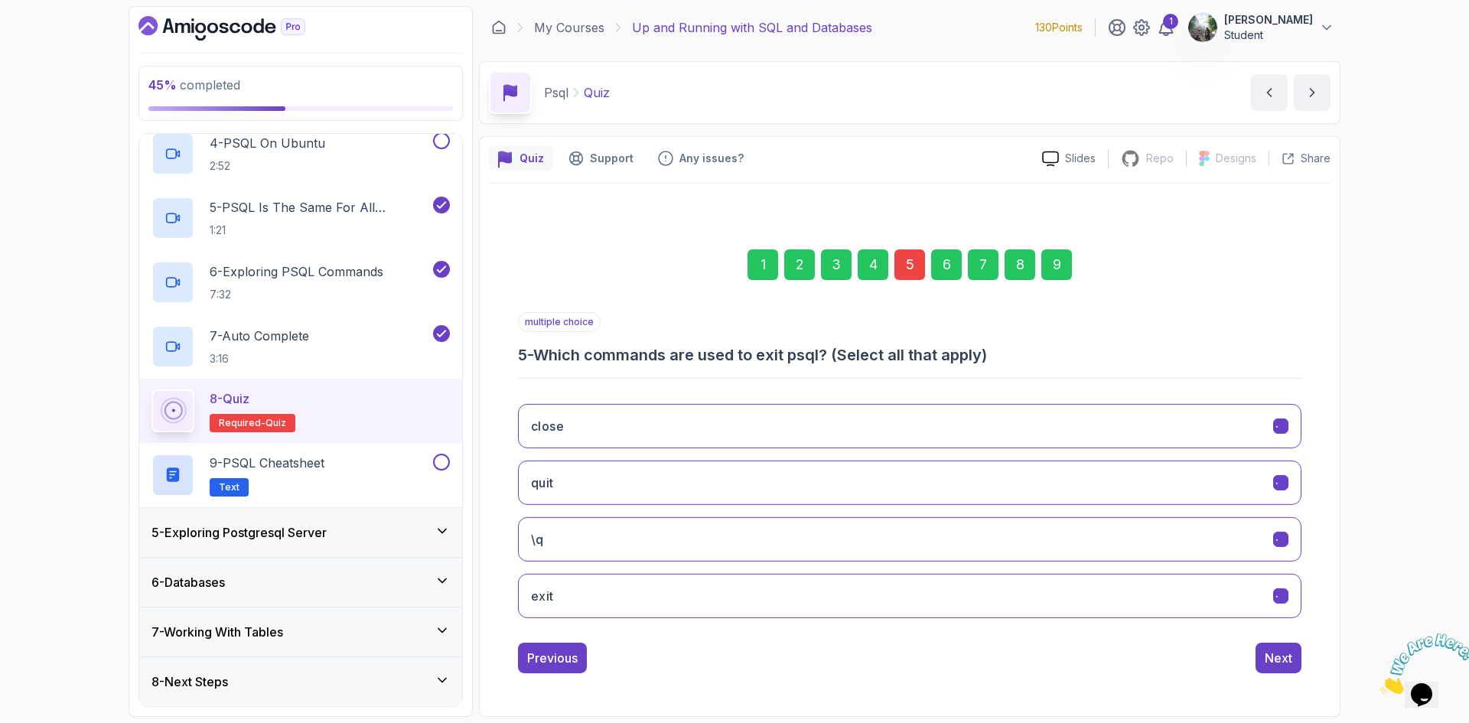
scroll to position [0, 0]
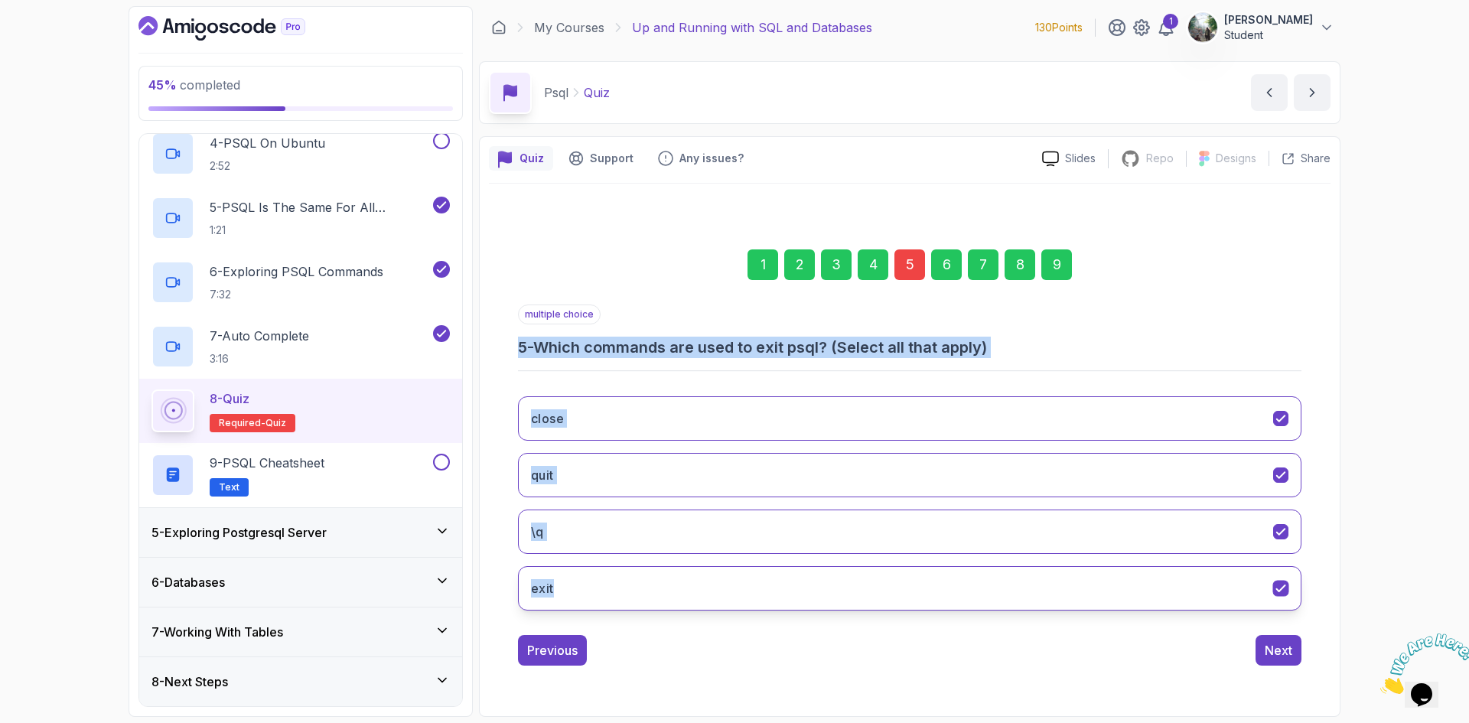
drag, startPoint x: 518, startPoint y: 347, endPoint x: 655, endPoint y: 600, distance: 287.2
click at [655, 600] on div "multiple choice 5 - Which commands are used to exit psql? (Select all that appl…" at bounding box center [909, 463] width 783 height 318
copy div "5 - Which commands are used to exit psql? (Select all that apply) close quit \q…"
click at [766, 426] on button "close" at bounding box center [909, 418] width 783 height 44
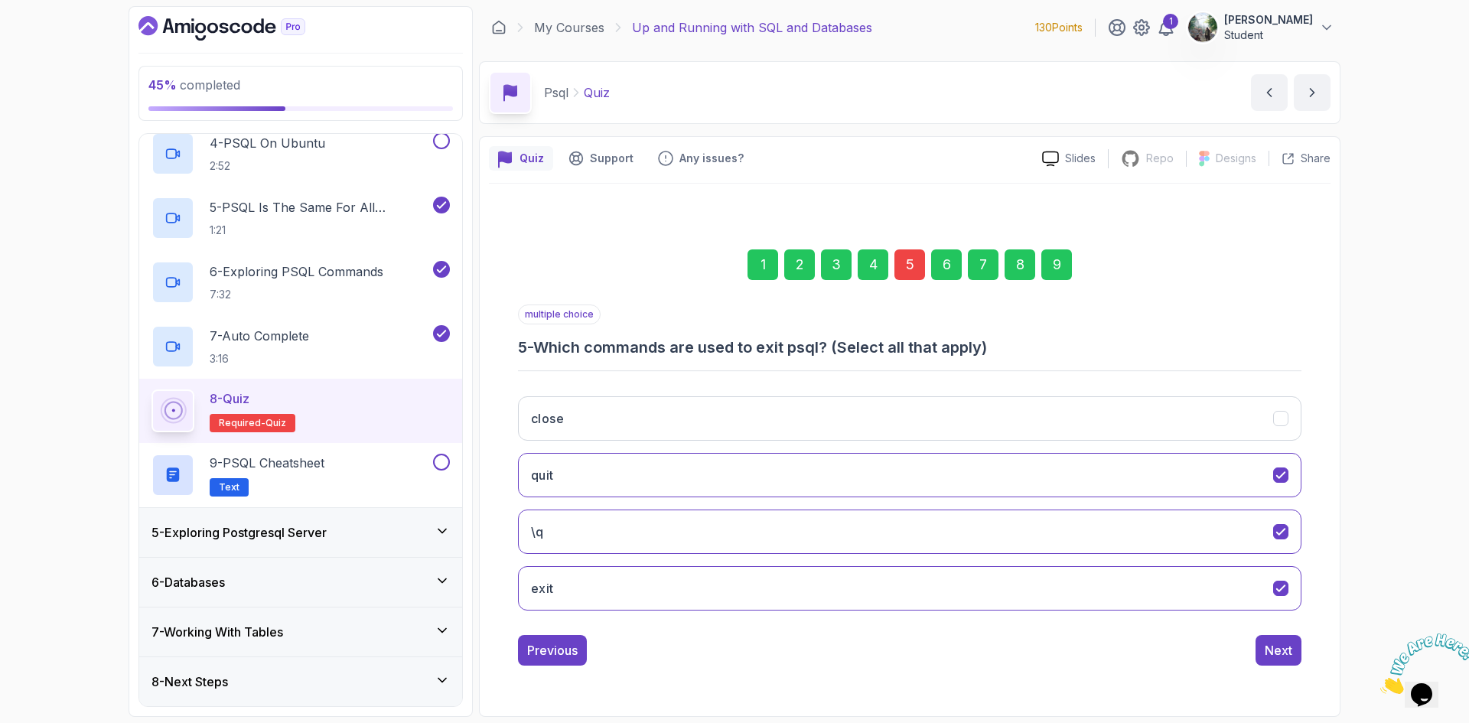
click at [1055, 254] on div "9" at bounding box center [1056, 264] width 31 height 31
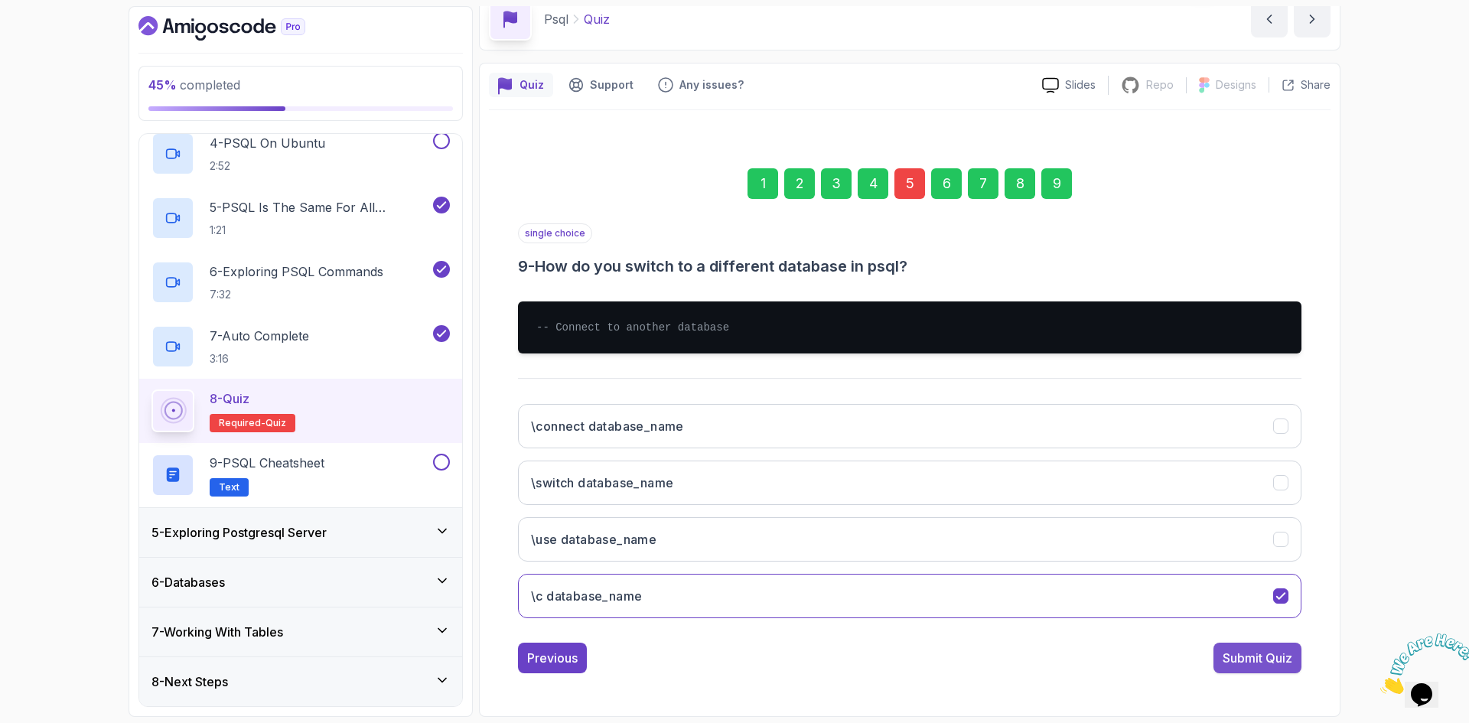
click at [1281, 665] on div "Submit Quiz" at bounding box center [1257, 658] width 70 height 18
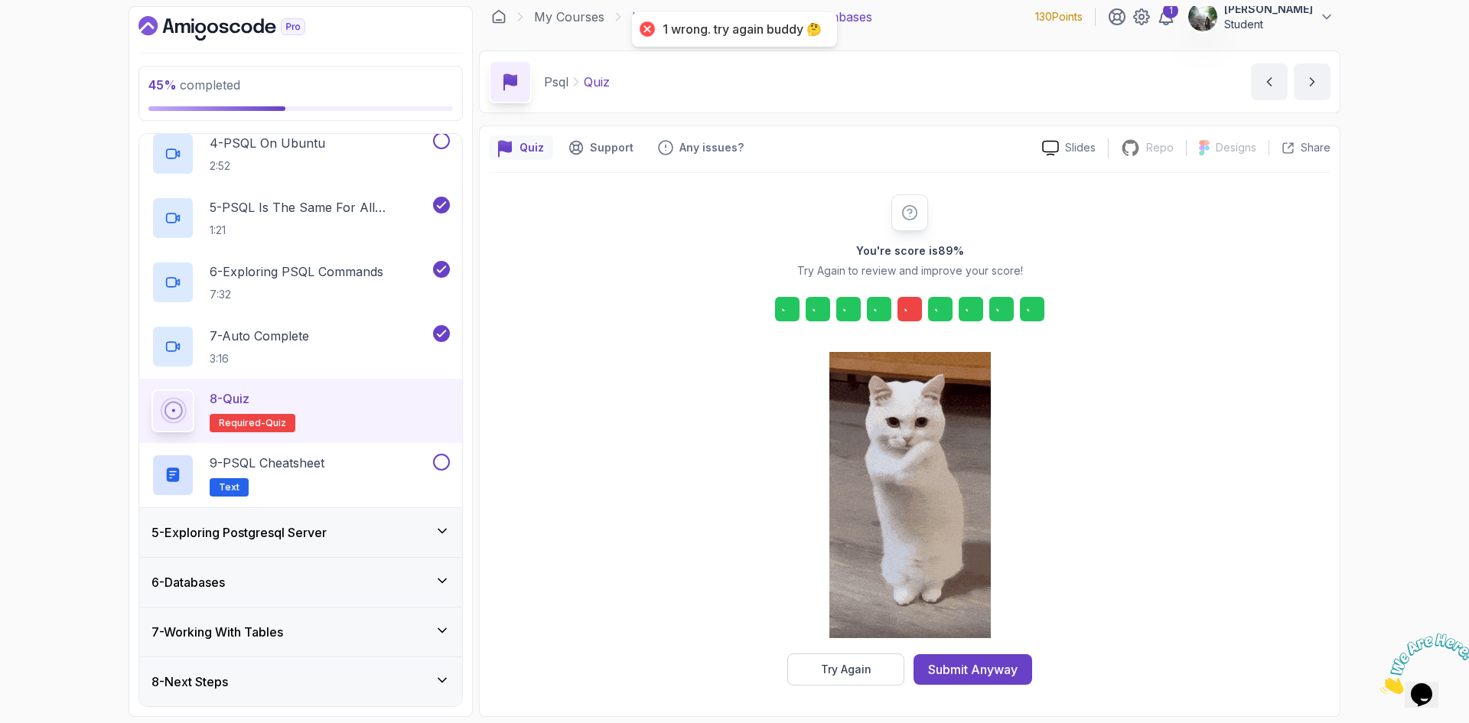
scroll to position [11, 0]
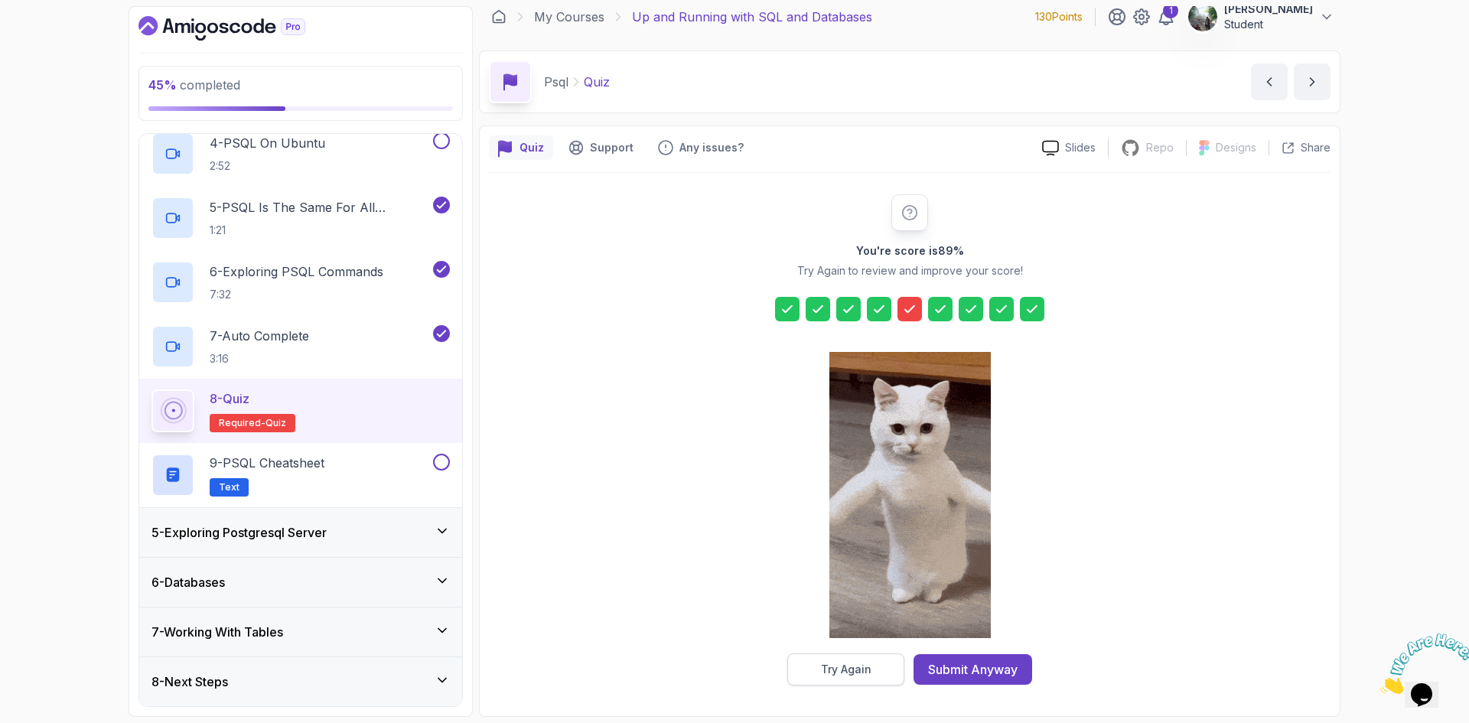
click at [851, 679] on button "Try Again" at bounding box center [845, 669] width 117 height 32
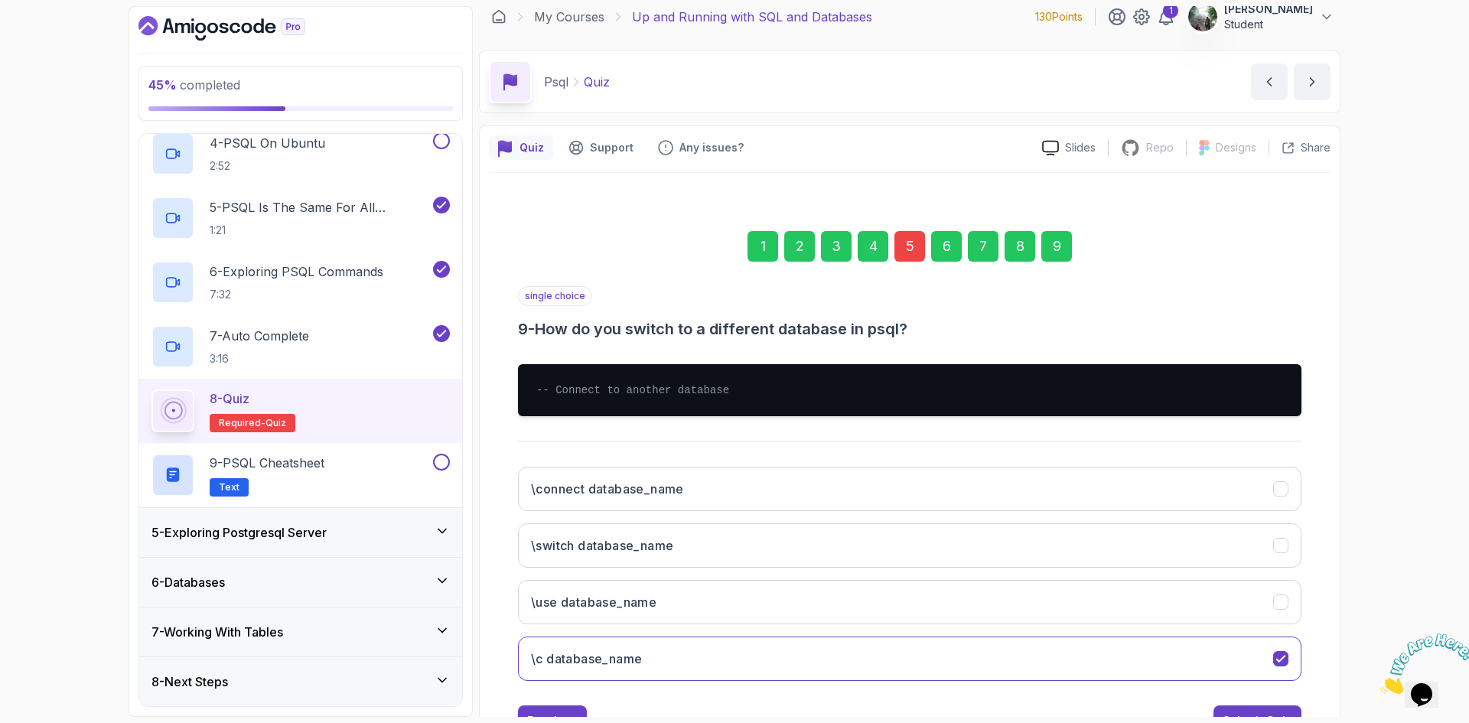
click at [908, 243] on div "5" at bounding box center [909, 246] width 31 height 31
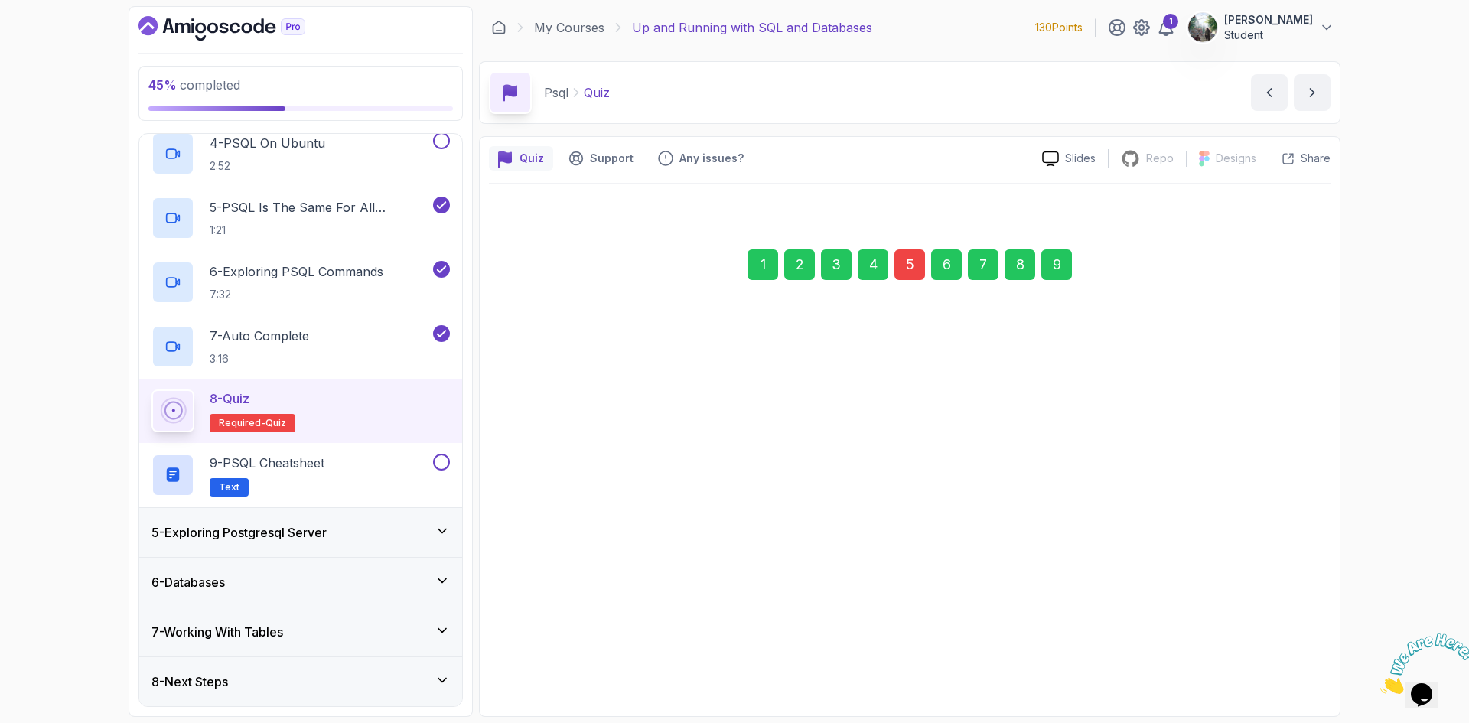
scroll to position [0, 0]
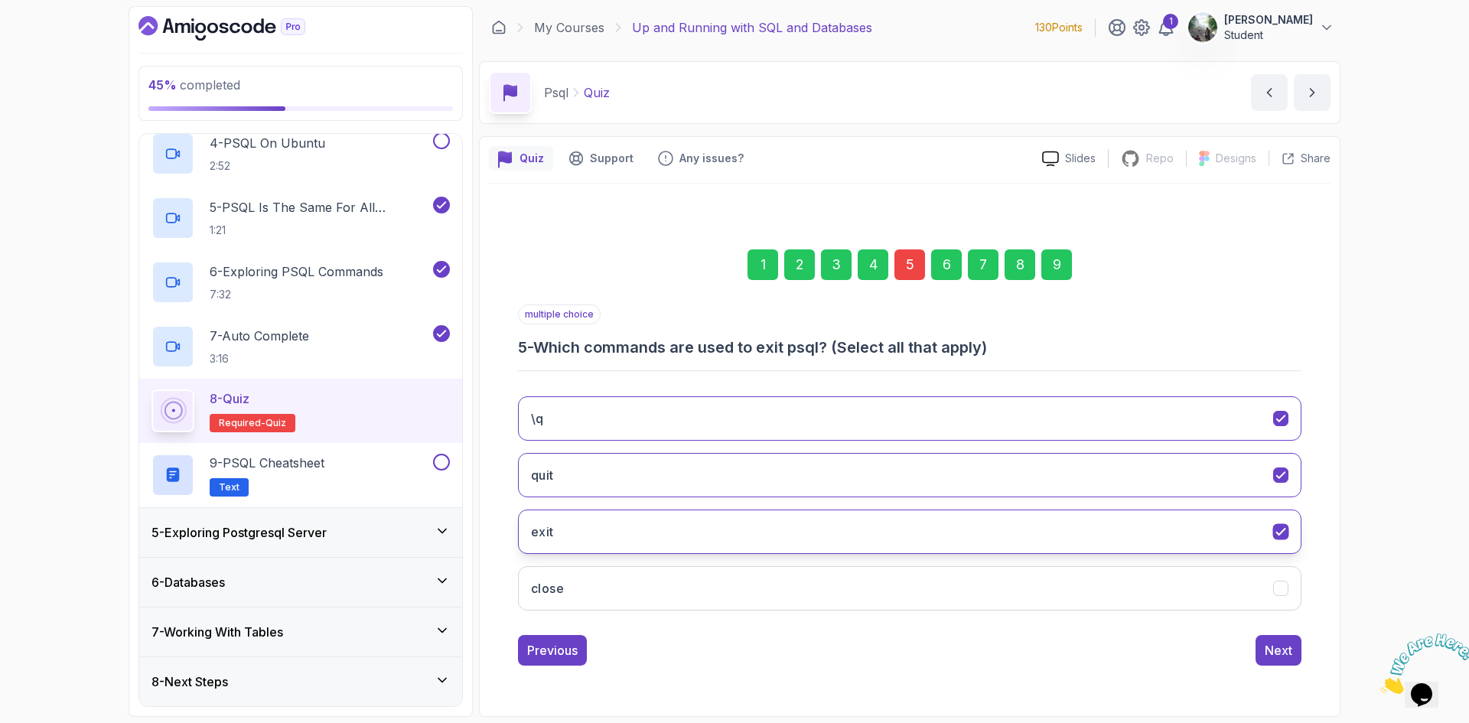
click at [830, 528] on button "exit" at bounding box center [909, 531] width 783 height 44
click at [1069, 272] on div "9" at bounding box center [1056, 264] width 31 height 31
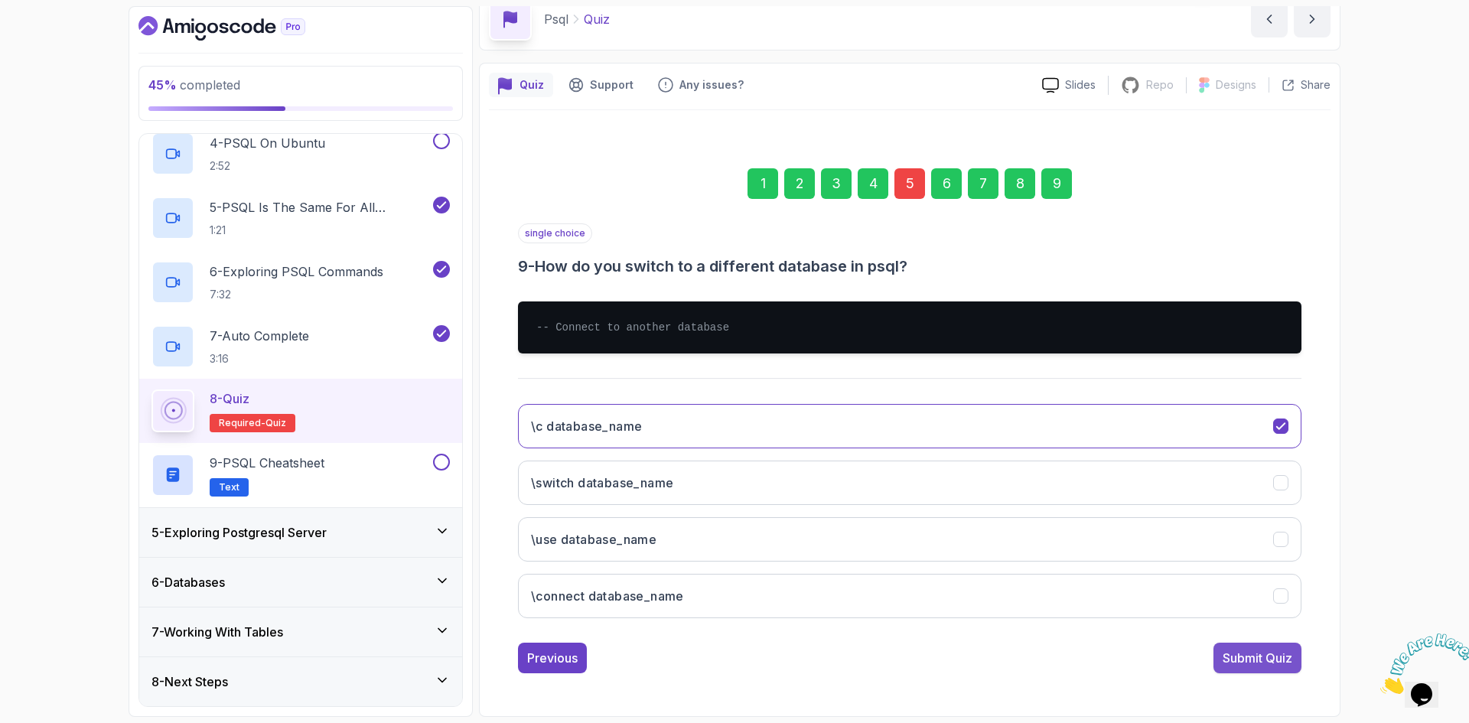
click at [1260, 656] on div "Submit Quiz" at bounding box center [1257, 658] width 70 height 18
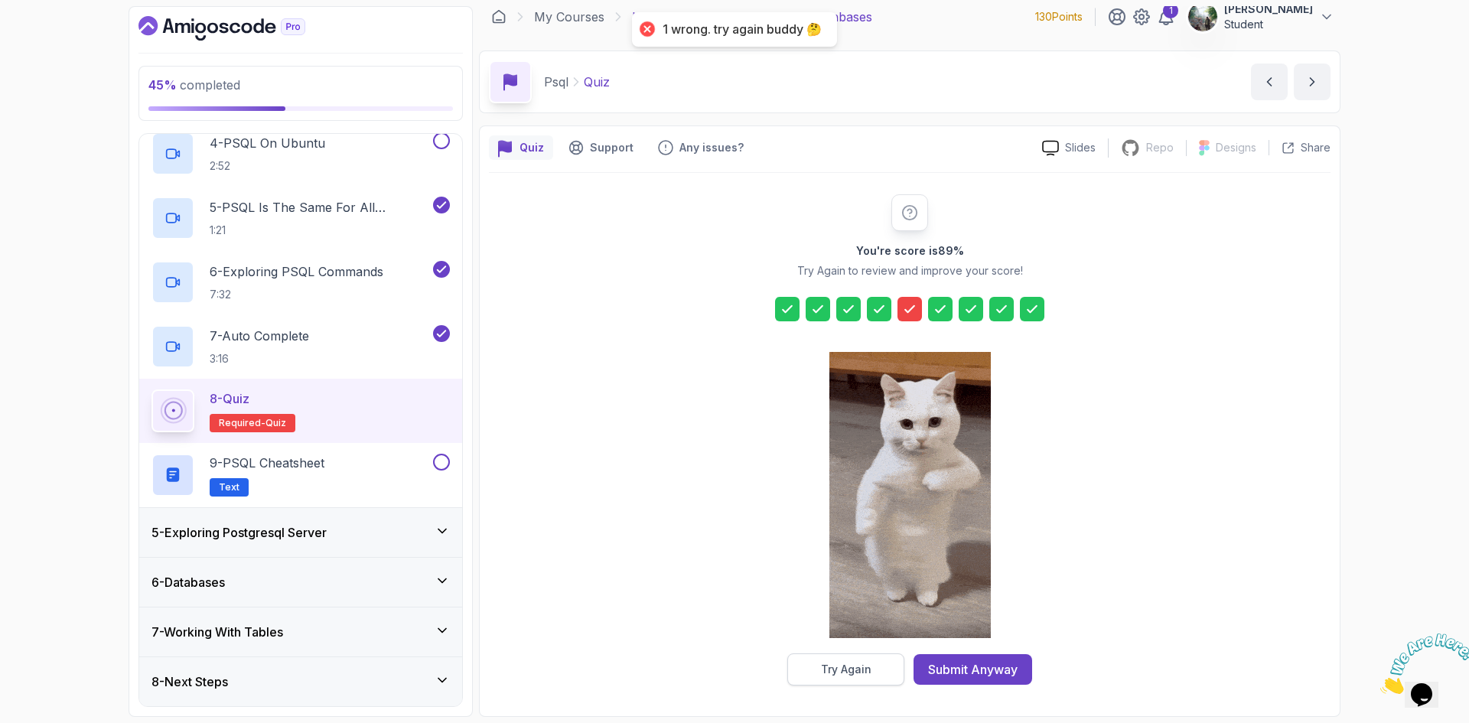
click at [883, 672] on button "Try Again" at bounding box center [845, 669] width 117 height 32
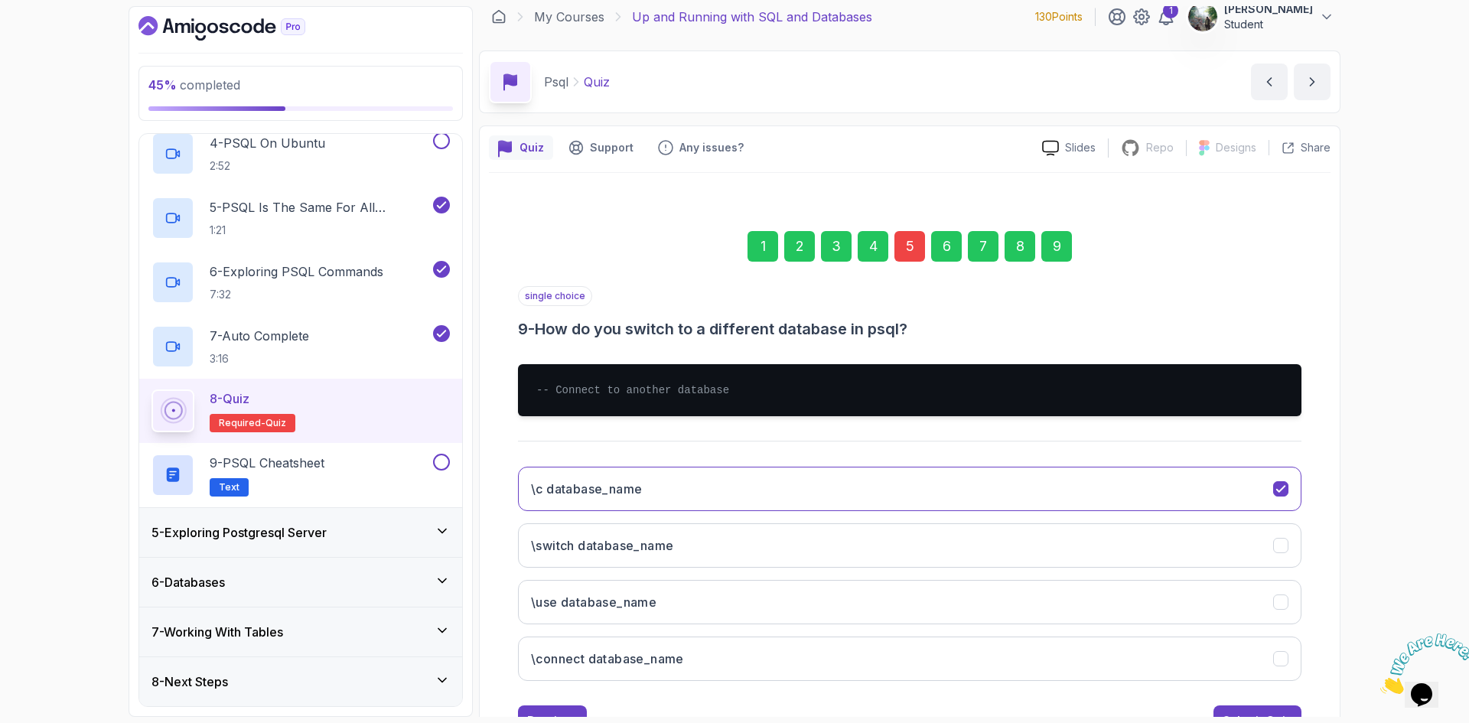
click at [908, 242] on div "5" at bounding box center [909, 246] width 31 height 31
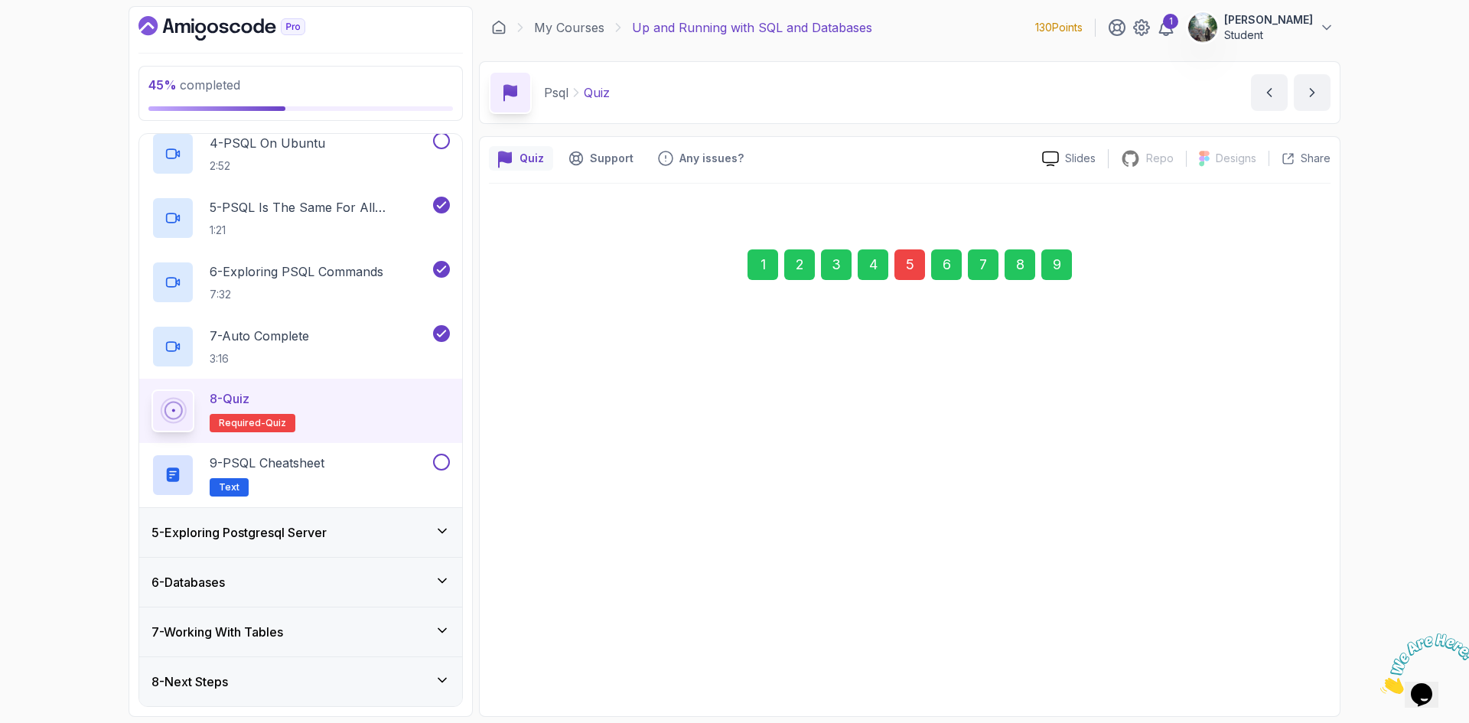
scroll to position [0, 0]
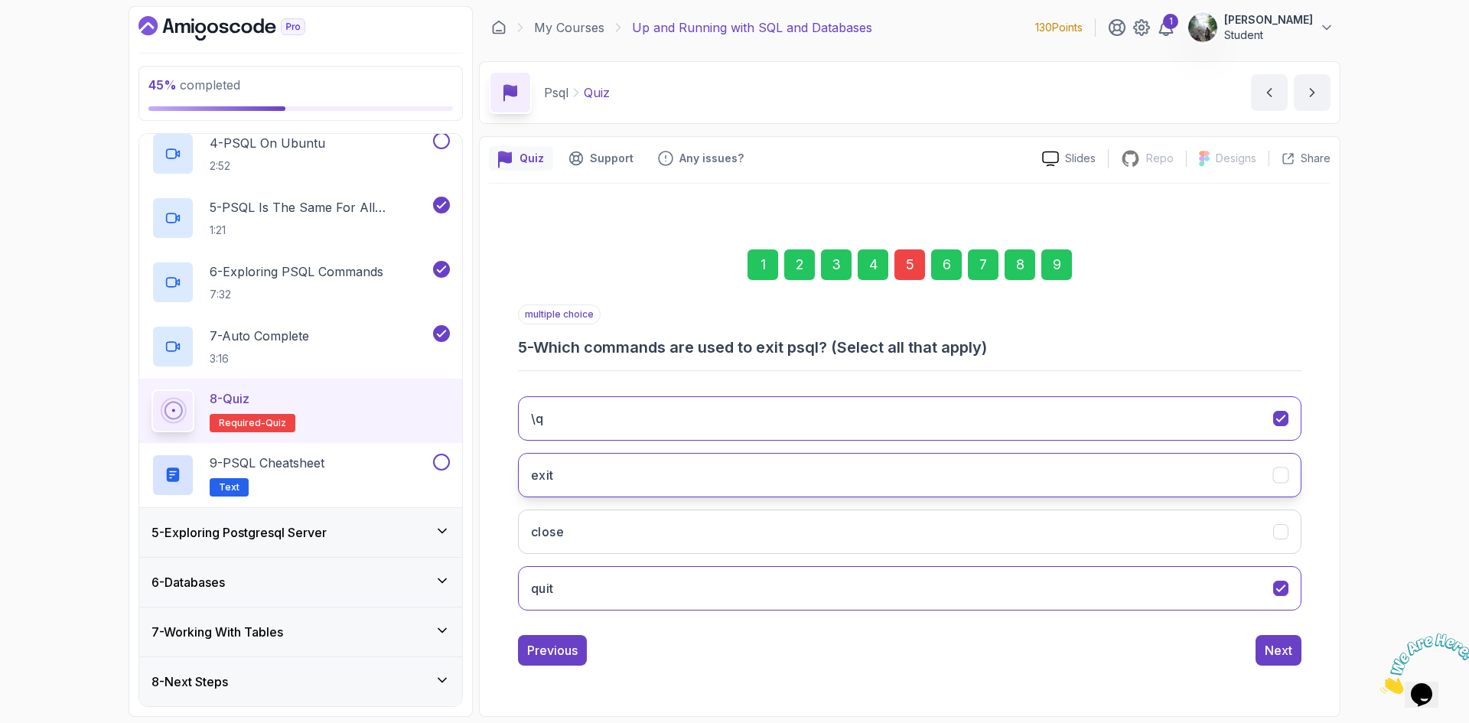
click at [765, 475] on button "exit" at bounding box center [909, 475] width 783 height 44
click at [1017, 594] on button "quit" at bounding box center [909, 588] width 783 height 44
click at [1063, 262] on div "9" at bounding box center [1056, 264] width 31 height 31
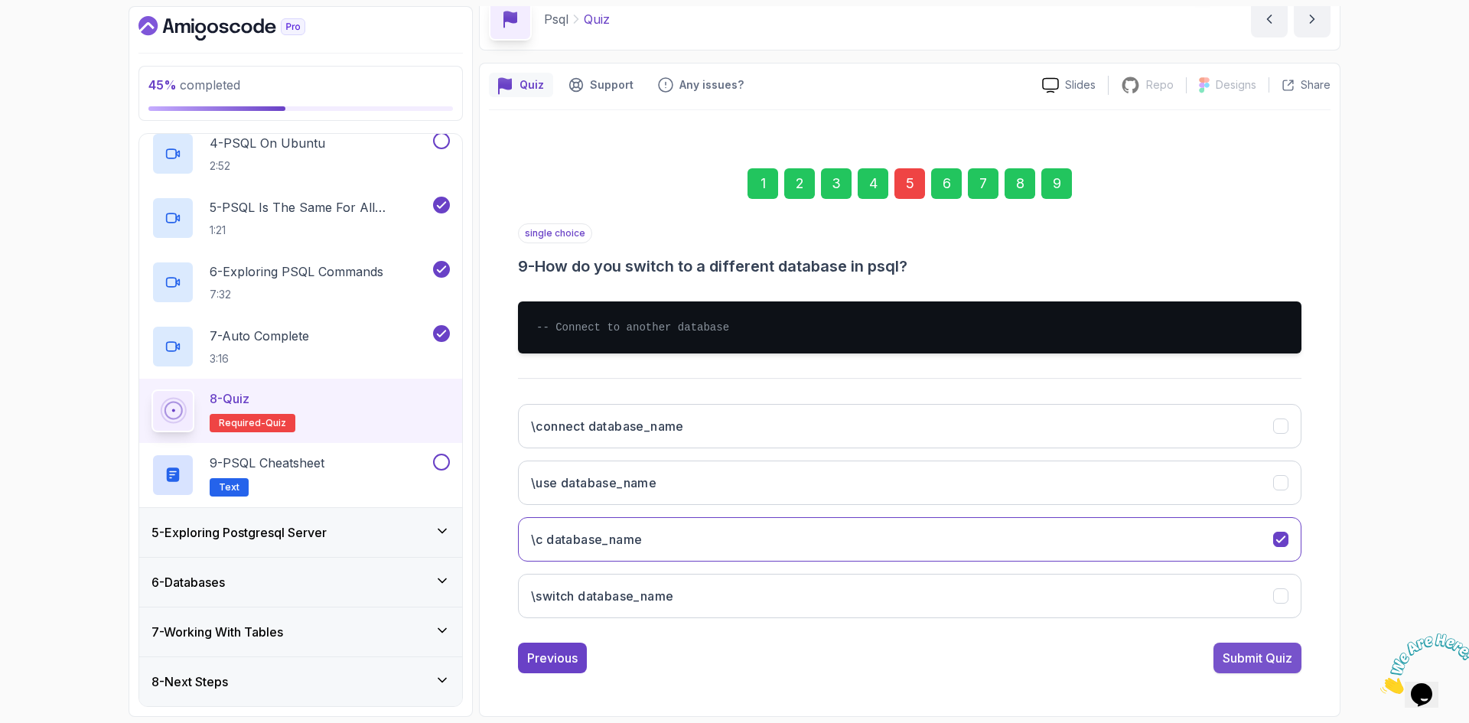
click at [1286, 661] on div "Submit Quiz" at bounding box center [1257, 658] width 70 height 18
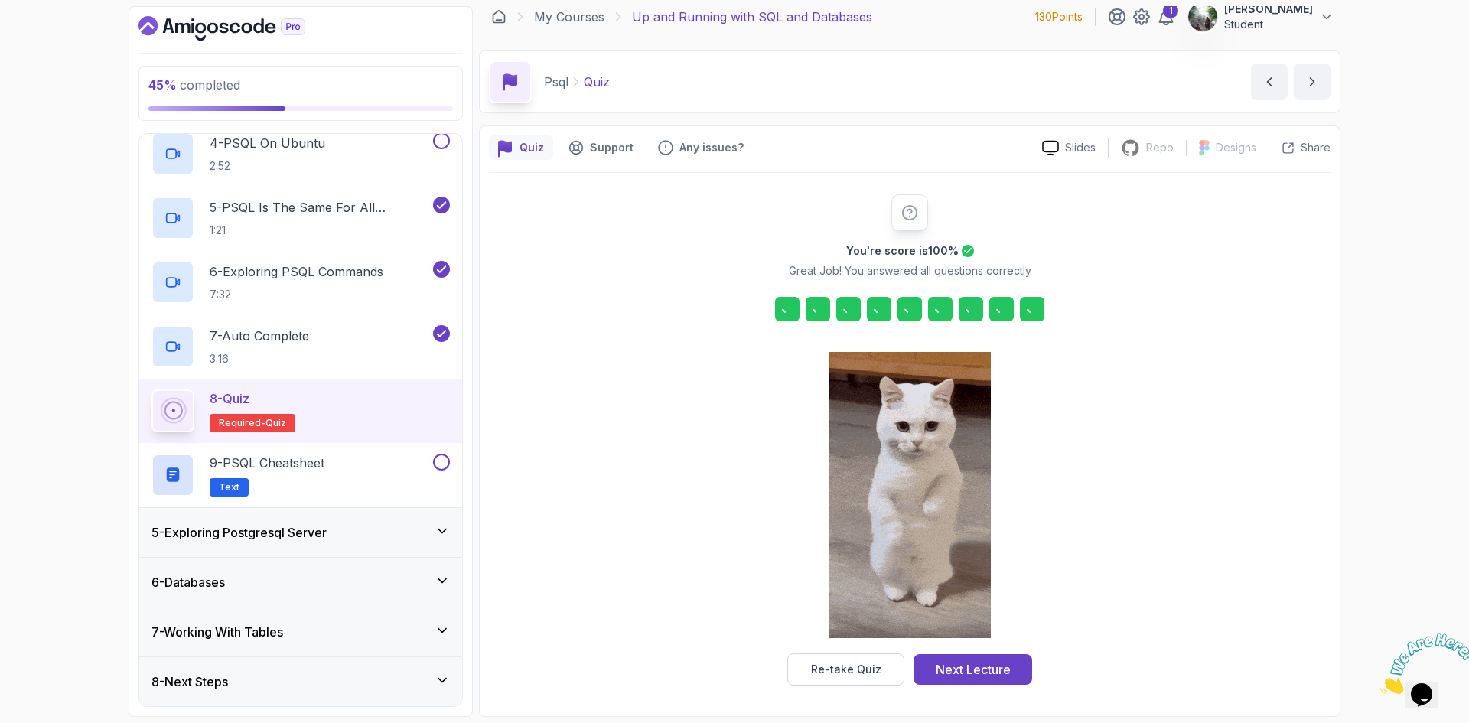
scroll to position [11, 0]
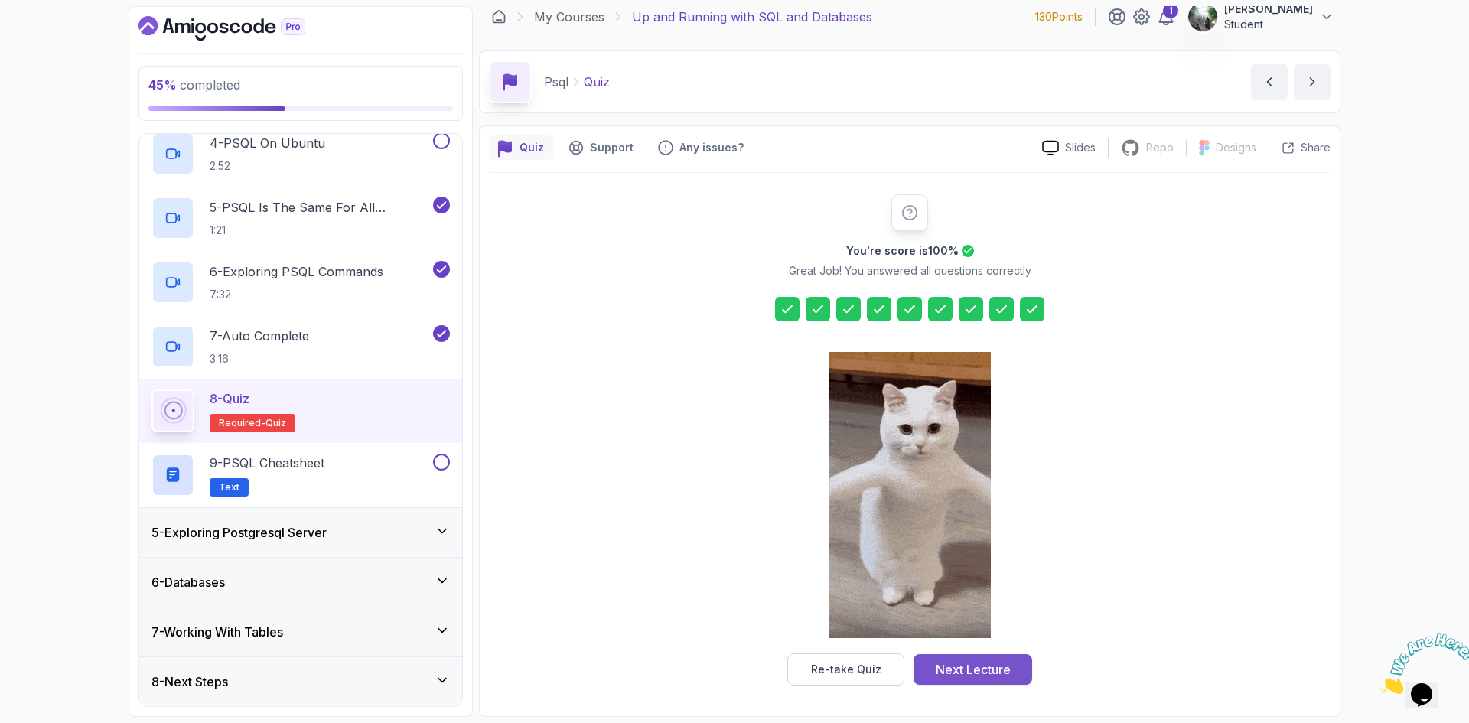
click at [990, 669] on div "Next Lecture" at bounding box center [973, 669] width 75 height 18
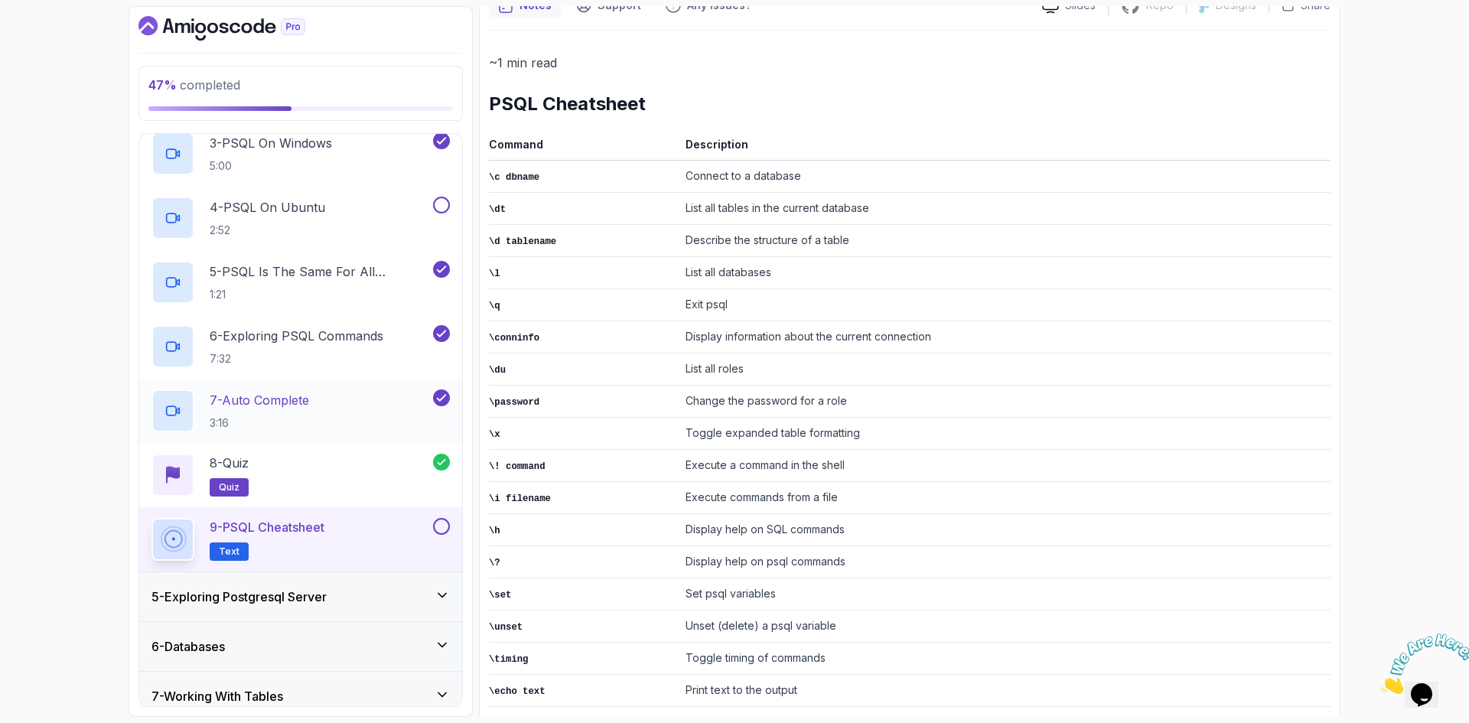
scroll to position [250, 0]
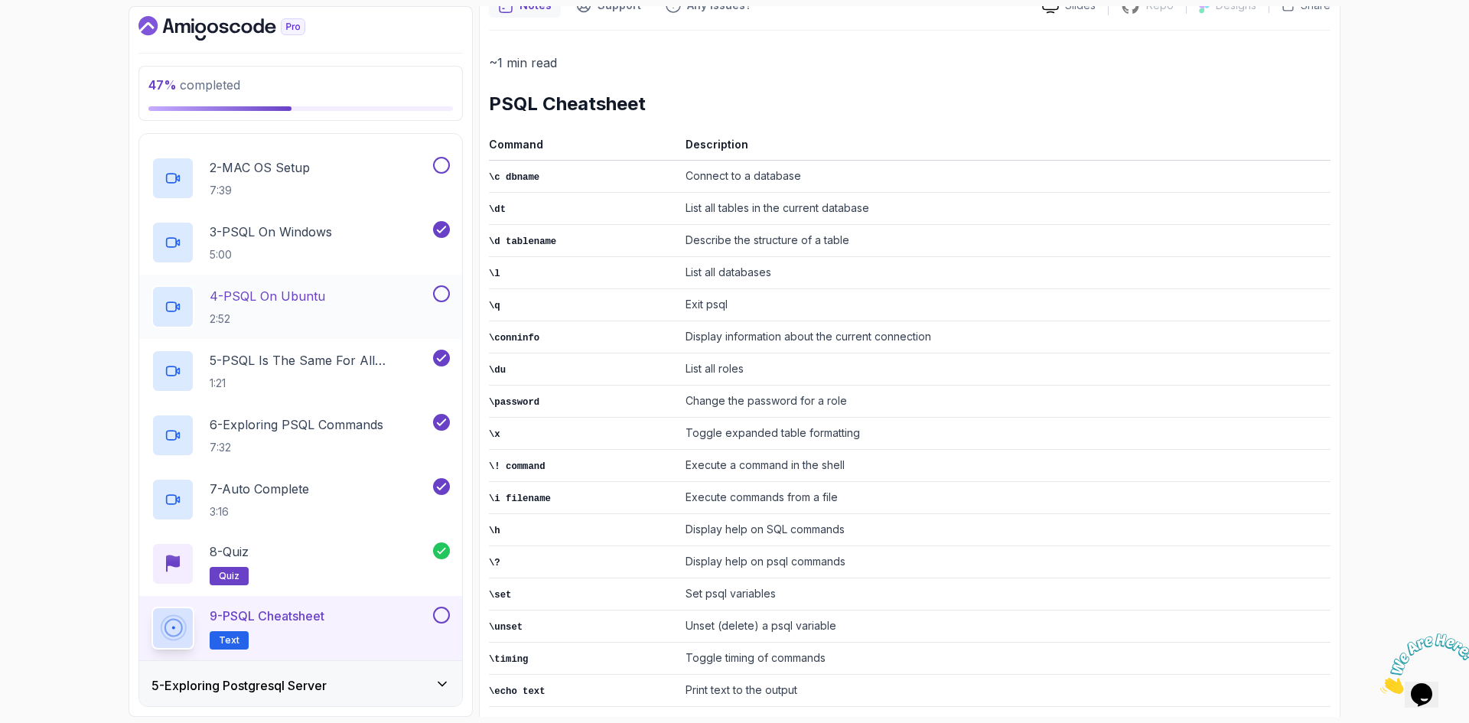
click at [442, 295] on button at bounding box center [441, 293] width 17 height 17
click at [441, 166] on button at bounding box center [441, 165] width 17 height 17
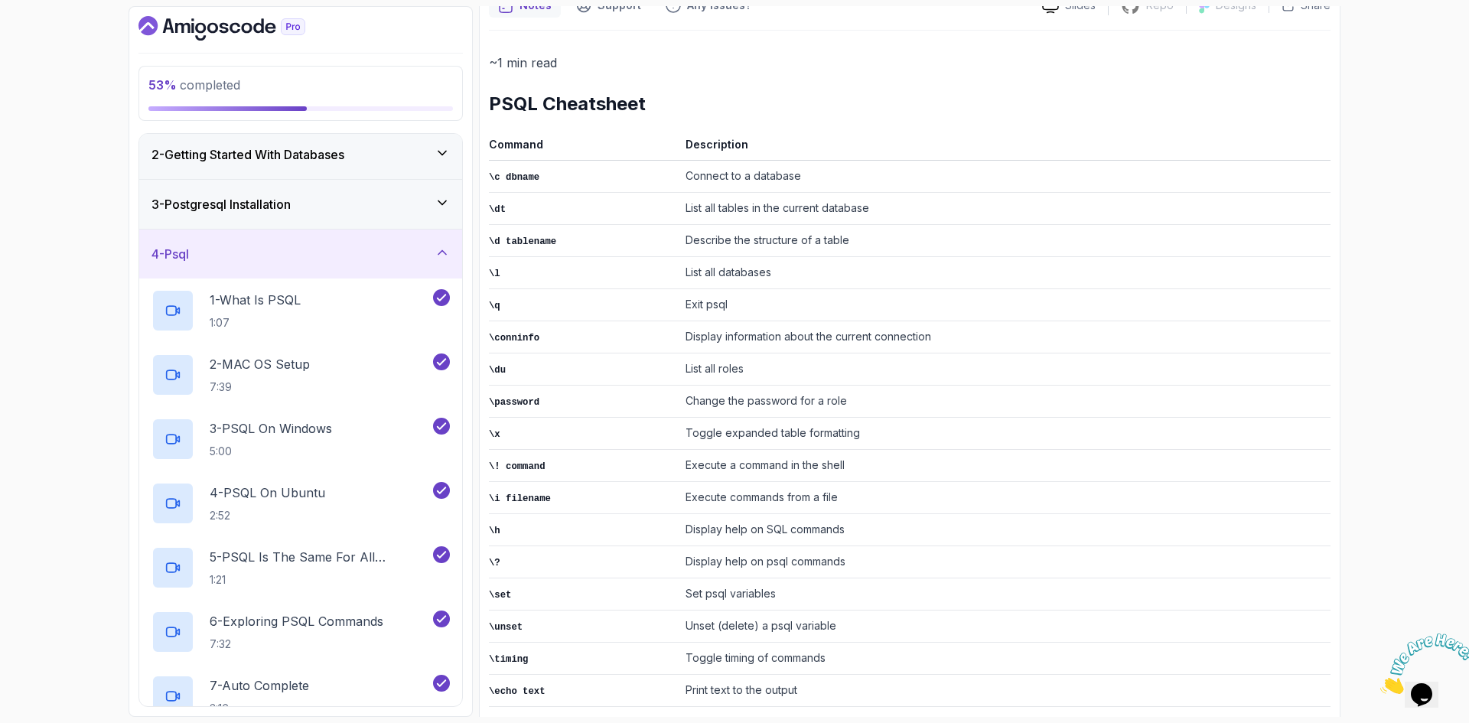
scroll to position [0, 0]
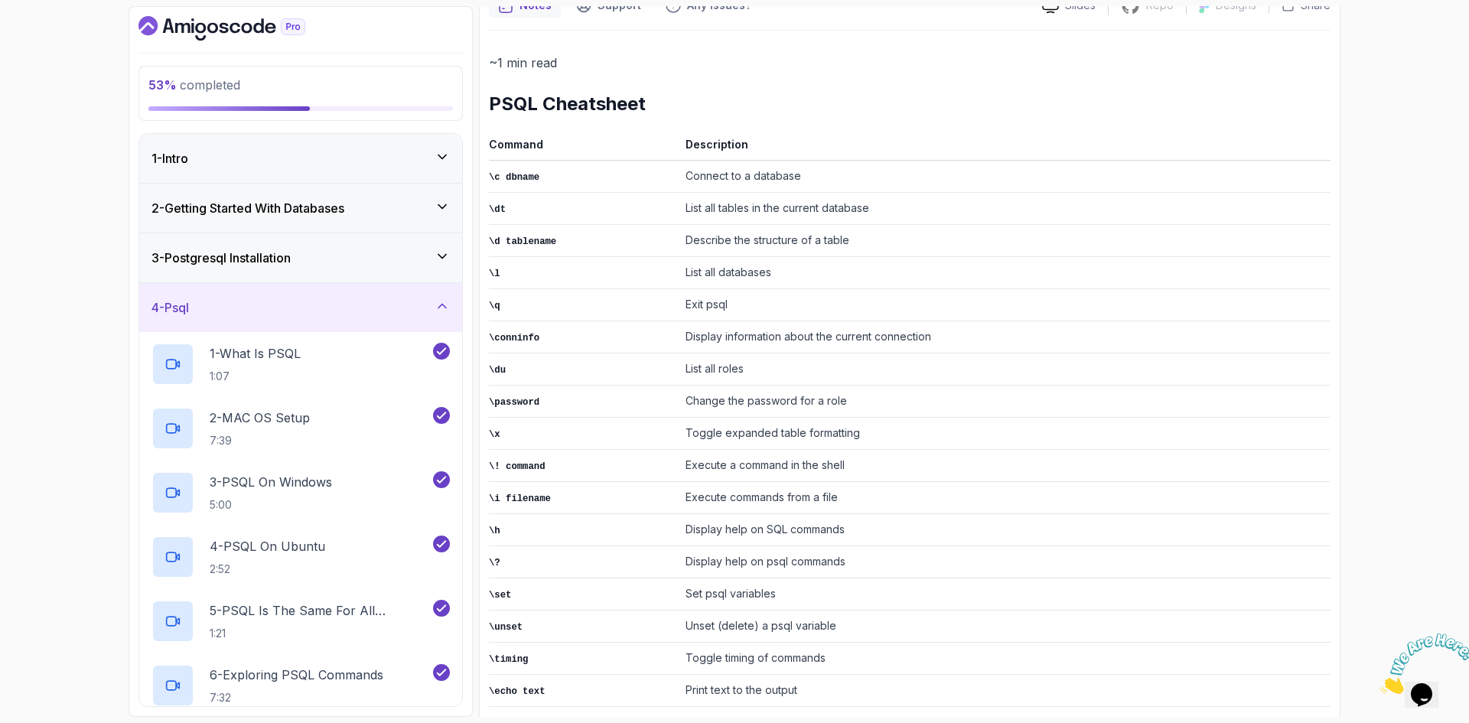
click at [411, 256] on div "3 - Postgresql Installation" at bounding box center [300, 258] width 298 height 18
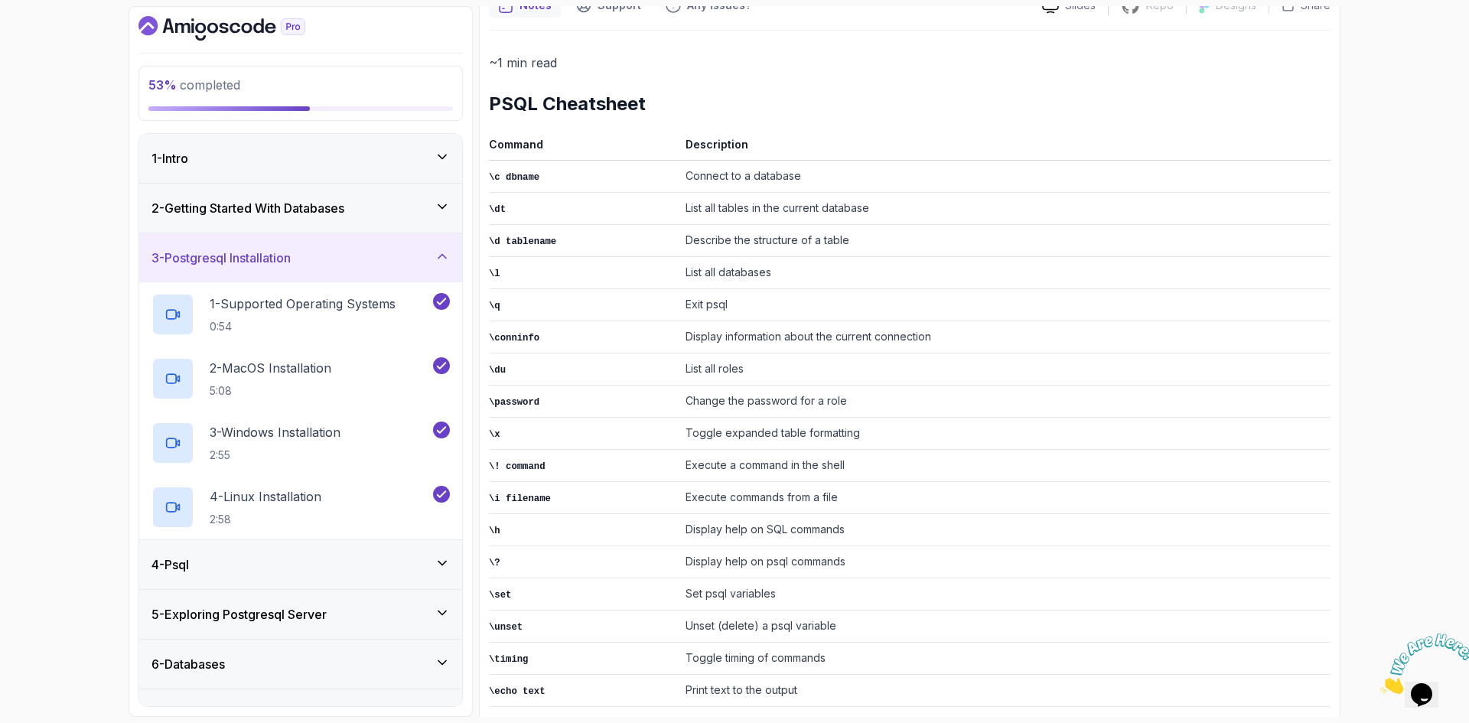
click at [413, 220] on div "2 - Getting Started With Databases" at bounding box center [300, 208] width 323 height 49
